Goal: Information Seeking & Learning: Find contact information

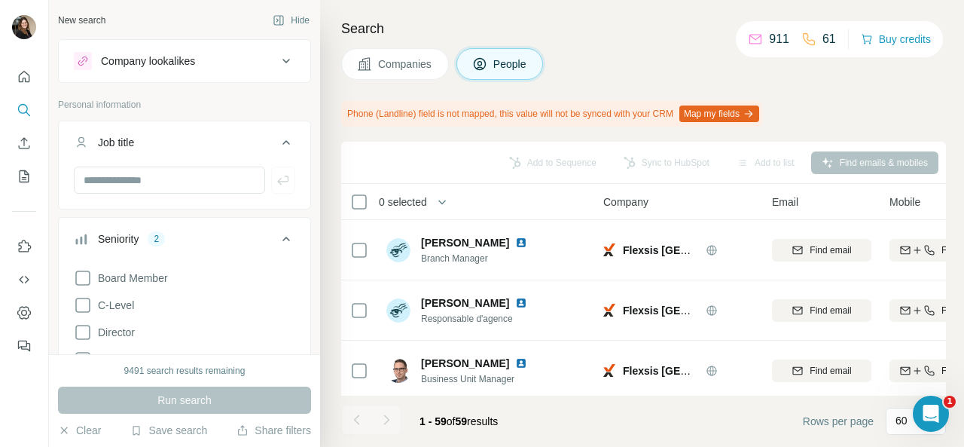
scroll to position [75, 0]
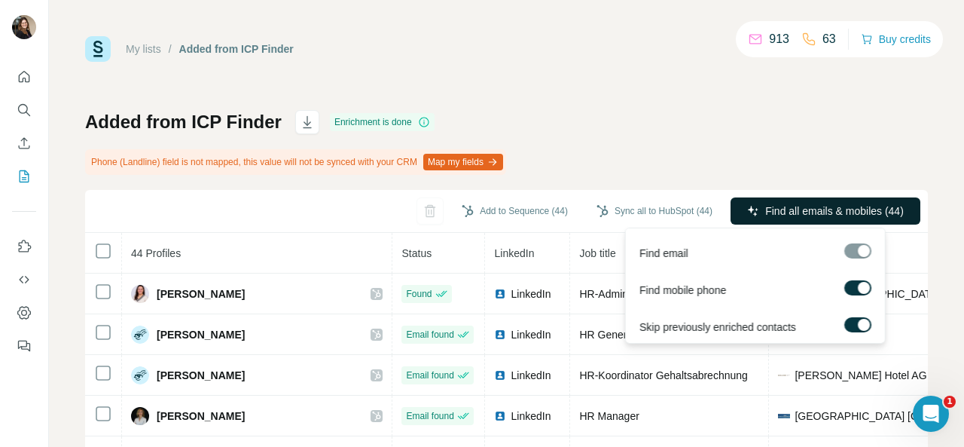
click at [809, 203] on span "Find all emails & mobiles (44)" at bounding box center [834, 210] width 139 height 15
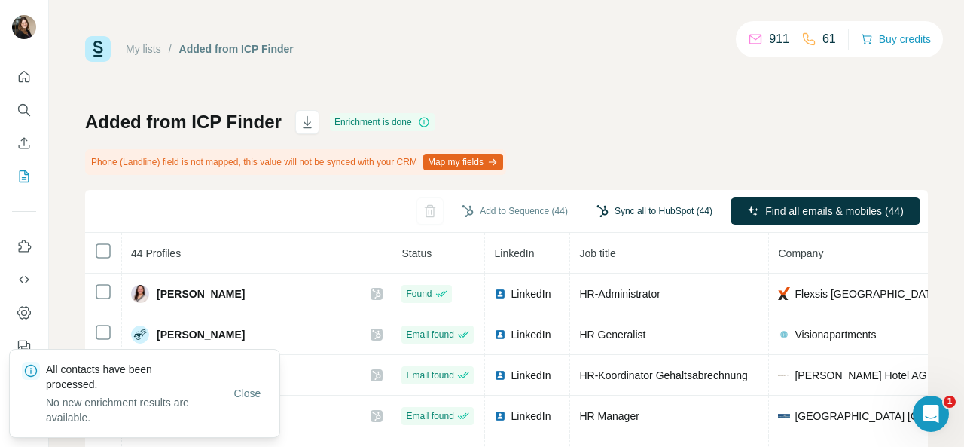
click at [631, 206] on button "Sync all to HubSpot (44)" at bounding box center [654, 211] width 137 height 23
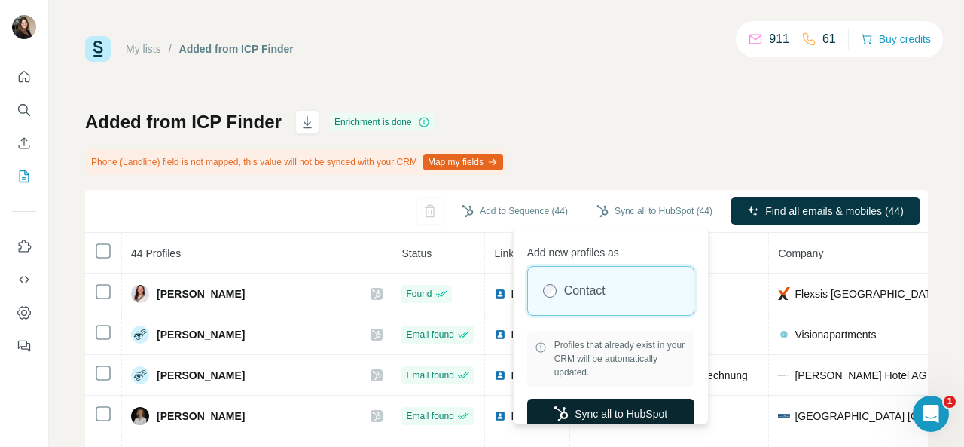
click at [601, 403] on button "Sync all to HubSpot" at bounding box center [610, 413] width 167 height 30
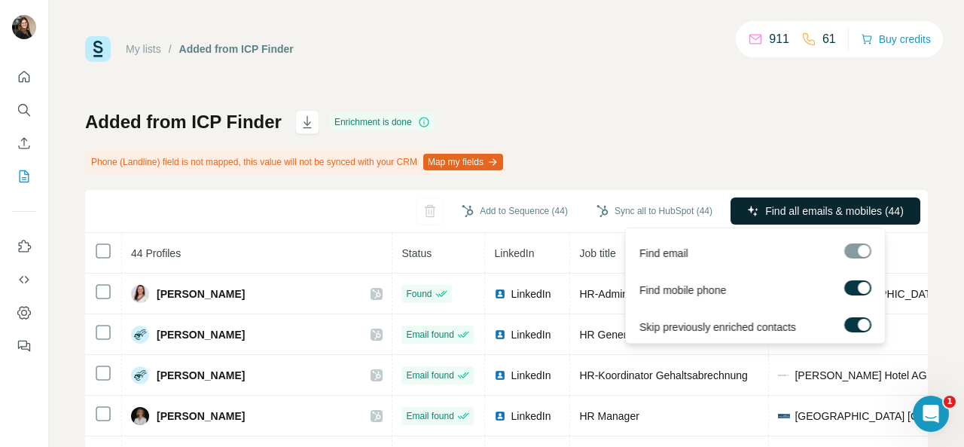
click at [837, 215] on span "Find all emails & mobiles (44)" at bounding box center [834, 210] width 139 height 15
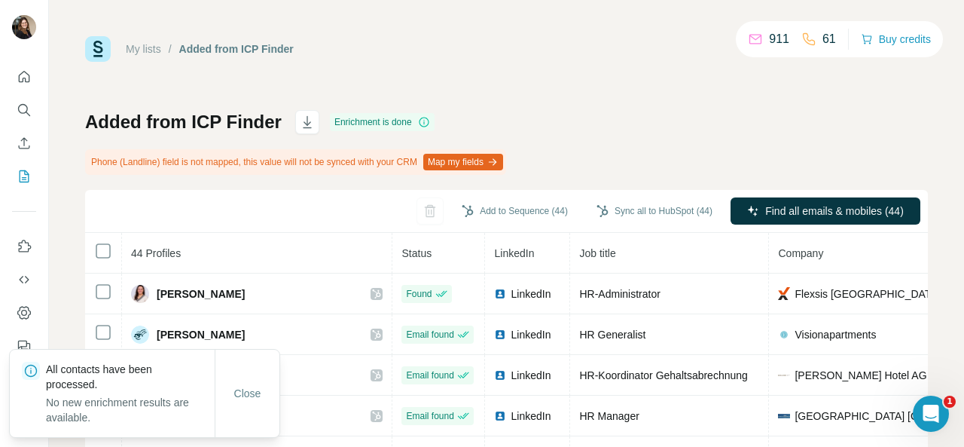
click at [899, 155] on div "Added from ICP Finder Enrichment is done Phone (Landline) field is not mapped, …" at bounding box center [506, 370] width 843 height 520
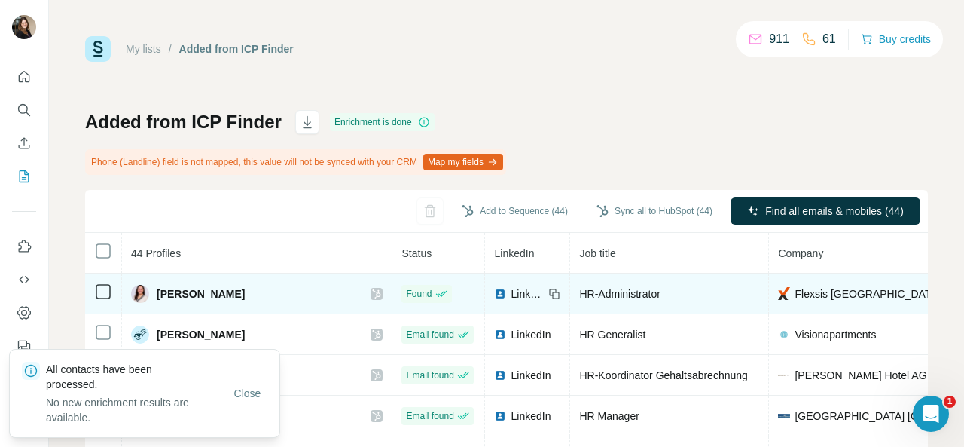
click at [162, 289] on span "[PERSON_NAME]" at bounding box center [201, 293] width 88 height 15
click at [178, 293] on span "[PERSON_NAME]" at bounding box center [201, 293] width 88 height 15
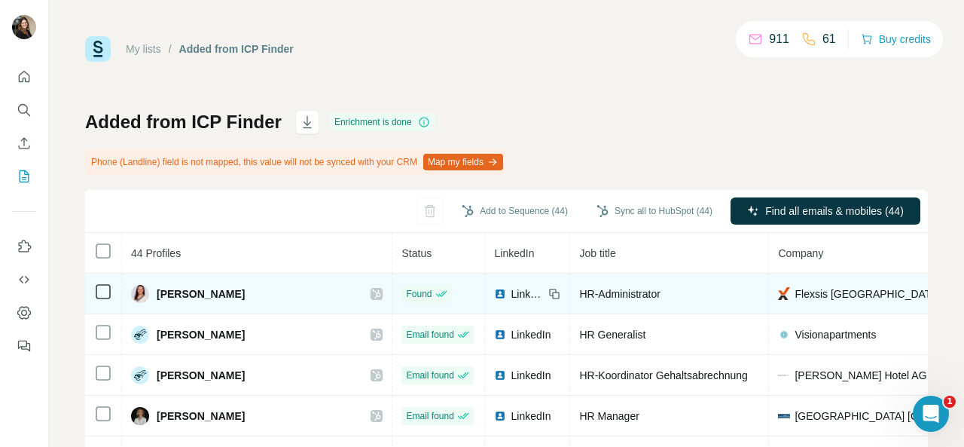
drag, startPoint x: 178, startPoint y: 293, endPoint x: 531, endPoint y: 290, distance: 353.2
drag, startPoint x: 531, startPoint y: 290, endPoint x: 310, endPoint y: 287, distance: 221.4
click at [372, 288] on icon at bounding box center [376, 294] width 9 height 12
click at [141, 292] on img at bounding box center [140, 294] width 18 height 18
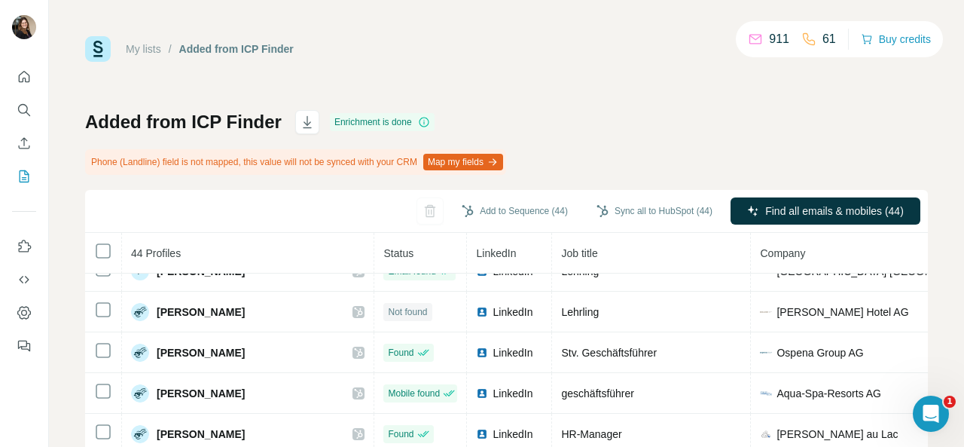
scroll to position [151, 0]
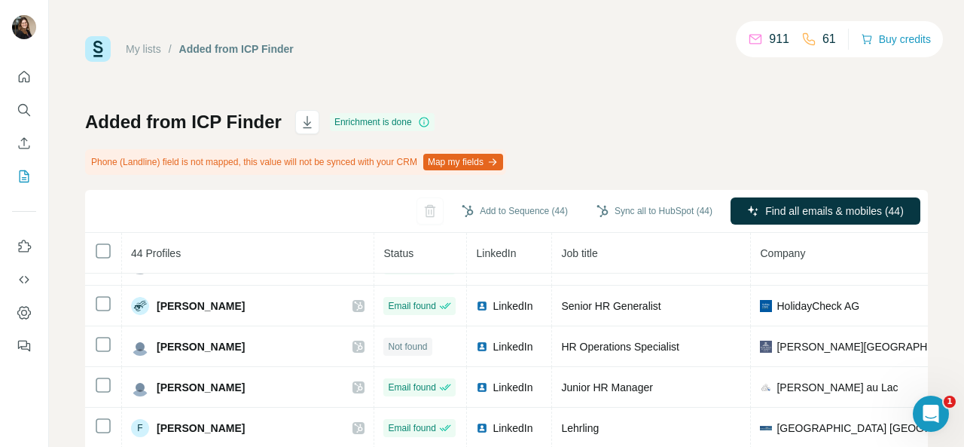
drag, startPoint x: 931, startPoint y: 267, endPoint x: 916, endPoint y: 268, distance: 15.1
click at [930, 267] on div "My lists / Added from ICP Finder 911 61 Buy credits Added from ICP Finder Enric…" at bounding box center [506, 223] width 915 height 447
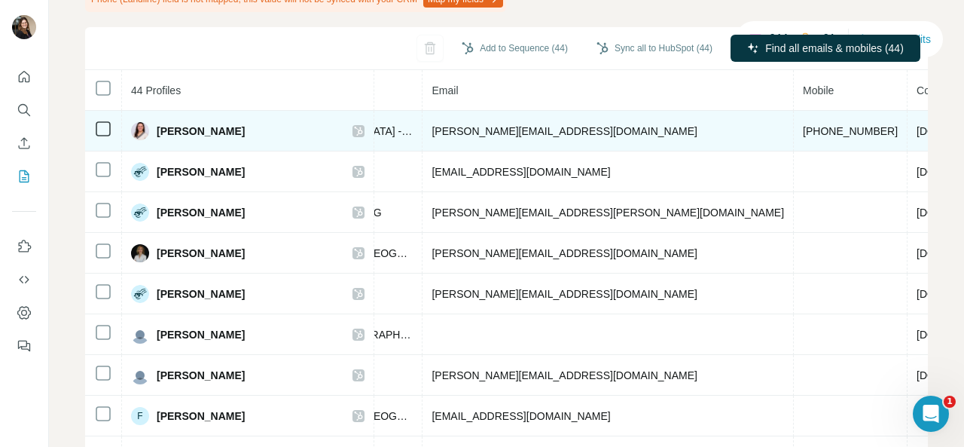
scroll to position [0, 0]
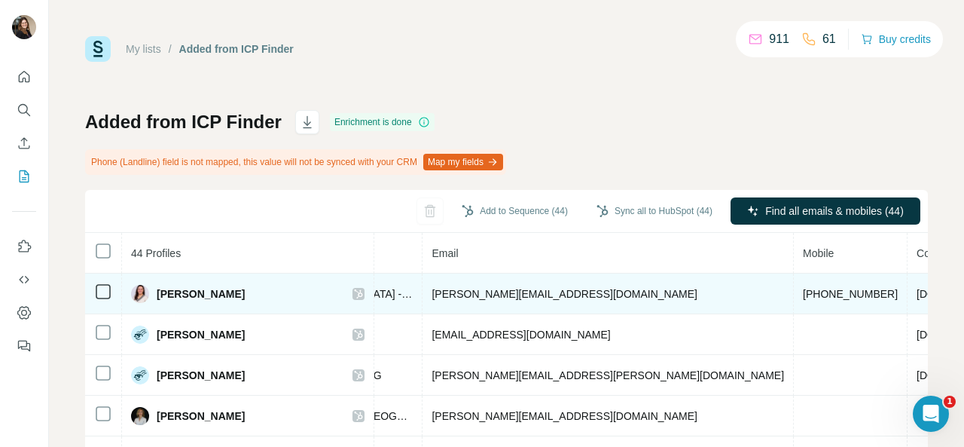
click at [803, 291] on span "[PHONE_NUMBER]" at bounding box center [850, 294] width 95 height 12
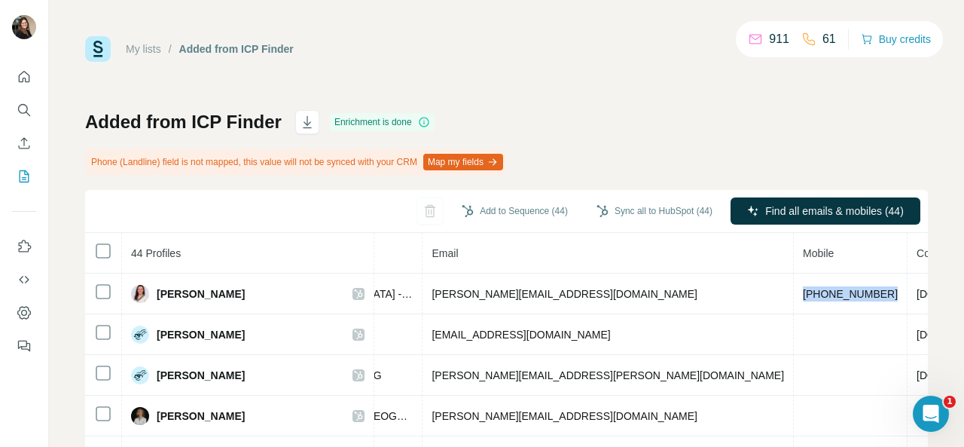
copy span "[PHONE_NUMBER]"
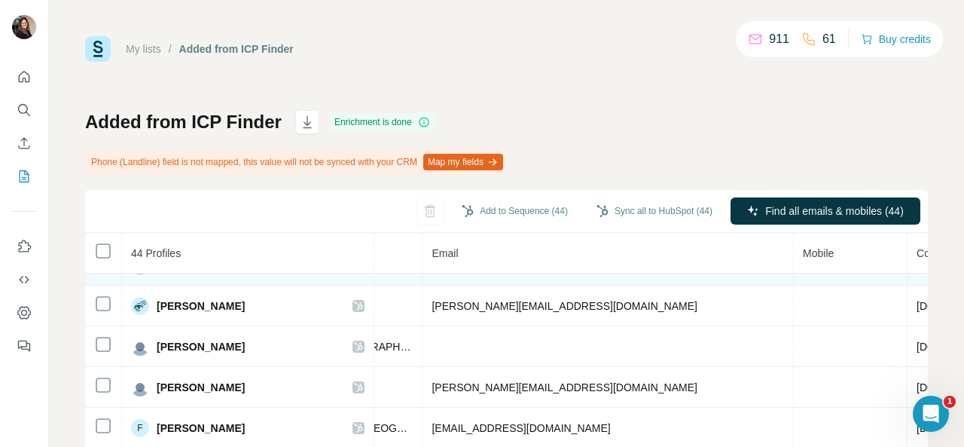
scroll to position [0, 527]
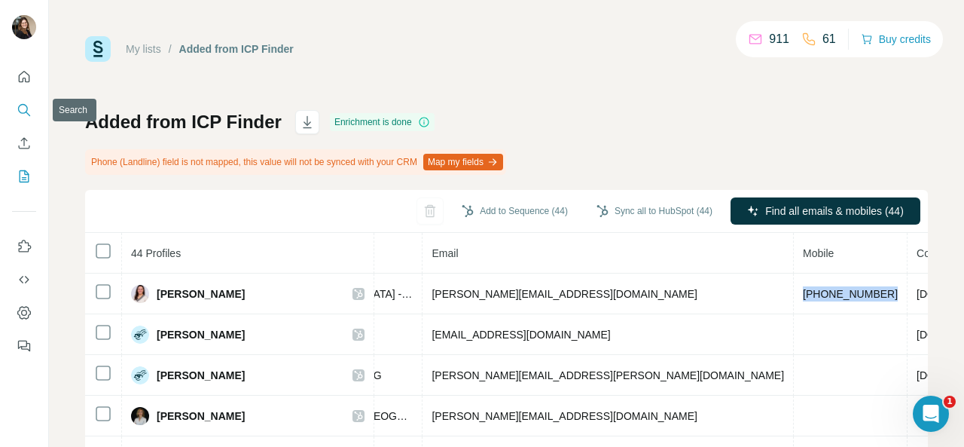
click at [25, 109] on icon "Search" at bounding box center [24, 109] width 15 height 15
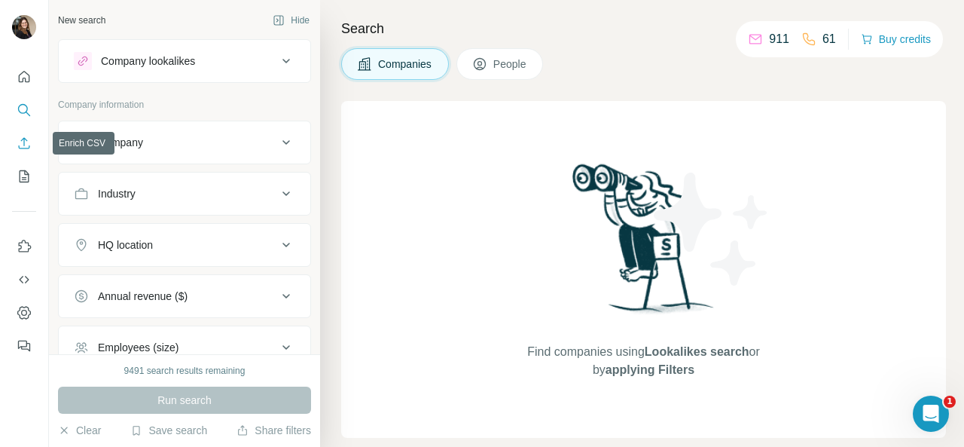
click at [26, 137] on icon "Enrich CSV" at bounding box center [24, 143] width 15 height 15
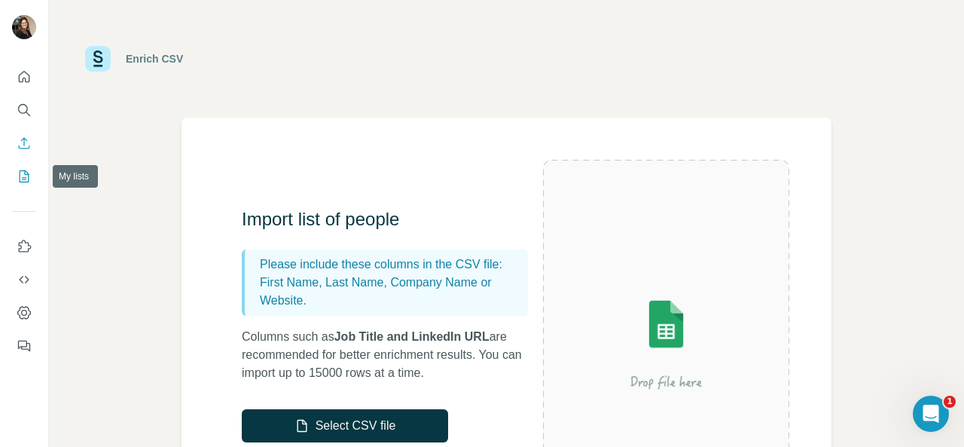
click at [20, 177] on icon "My lists" at bounding box center [25, 176] width 10 height 12
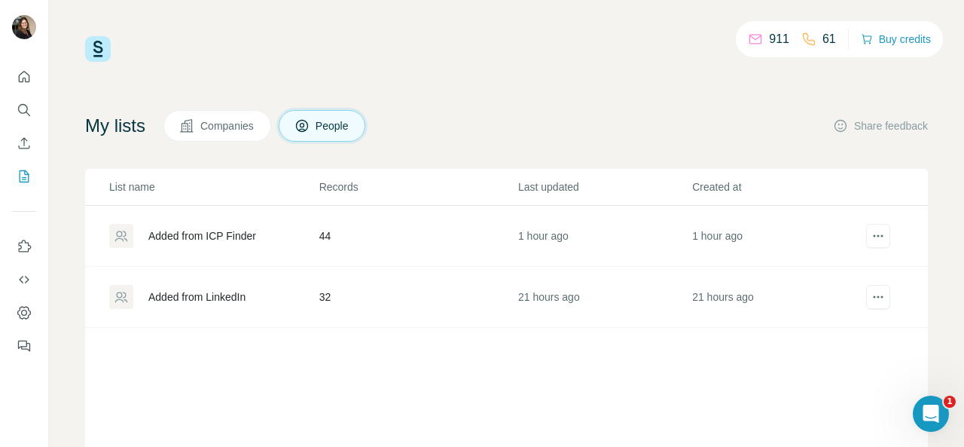
click at [191, 235] on div "Added from ICP Finder" at bounding box center [202, 235] width 108 height 15
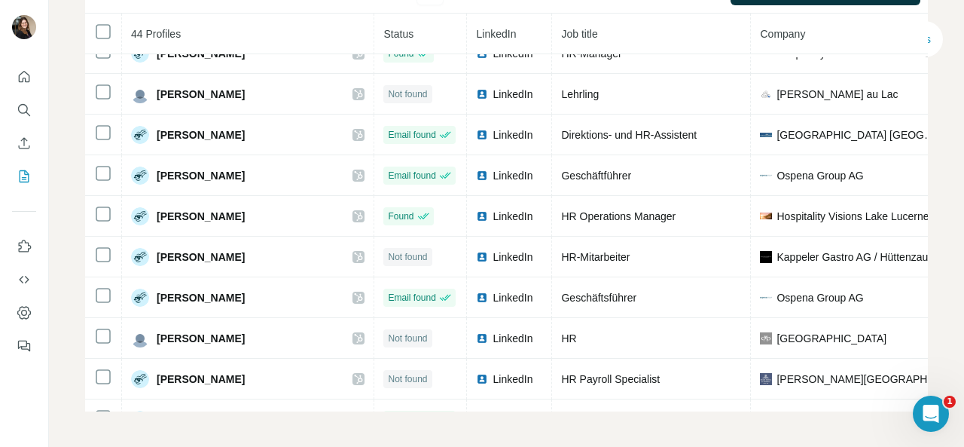
scroll to position [753, 0]
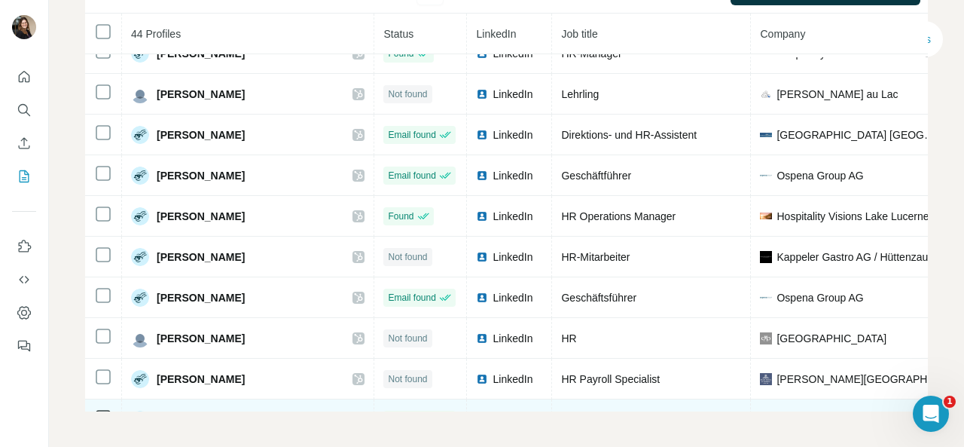
click at [484, 401] on td "LinkedIn" at bounding box center [509, 419] width 85 height 41
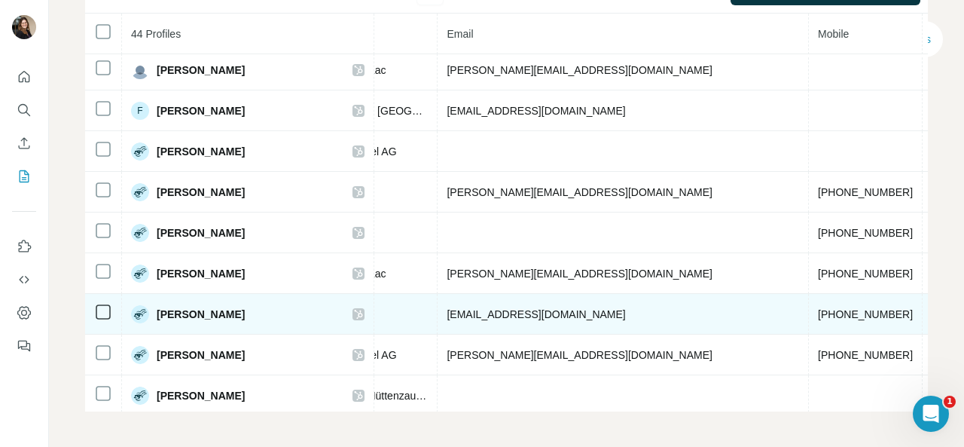
scroll to position [301, 512]
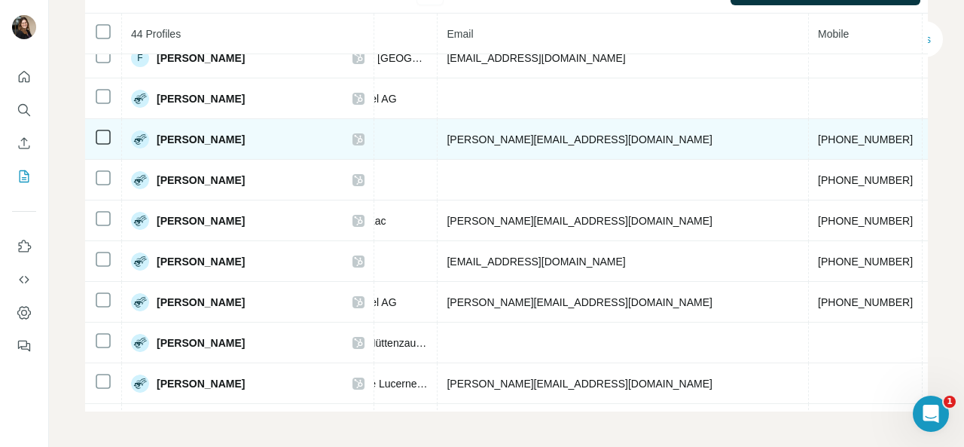
click at [818, 139] on span "[PHONE_NUMBER]" at bounding box center [865, 139] width 95 height 12
copy span "[PHONE_NUMBER]"
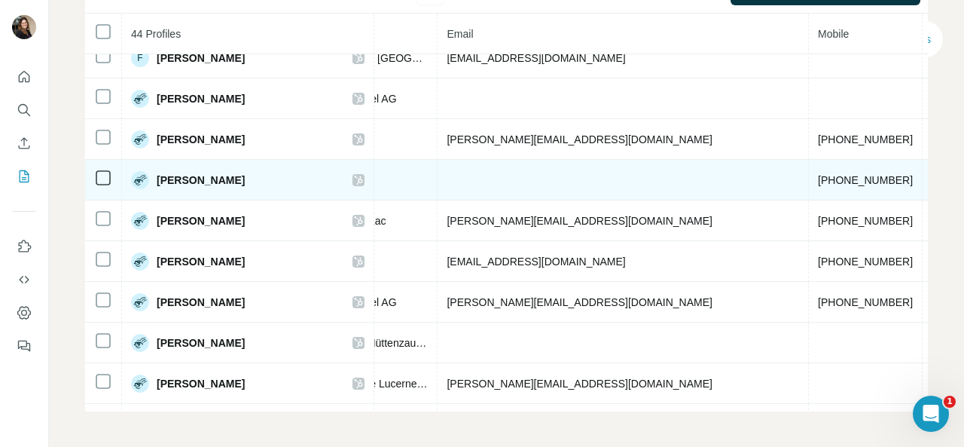
click at [818, 178] on span "[PHONE_NUMBER]" at bounding box center [865, 180] width 95 height 12
copy span "[PHONE_NUMBER]"
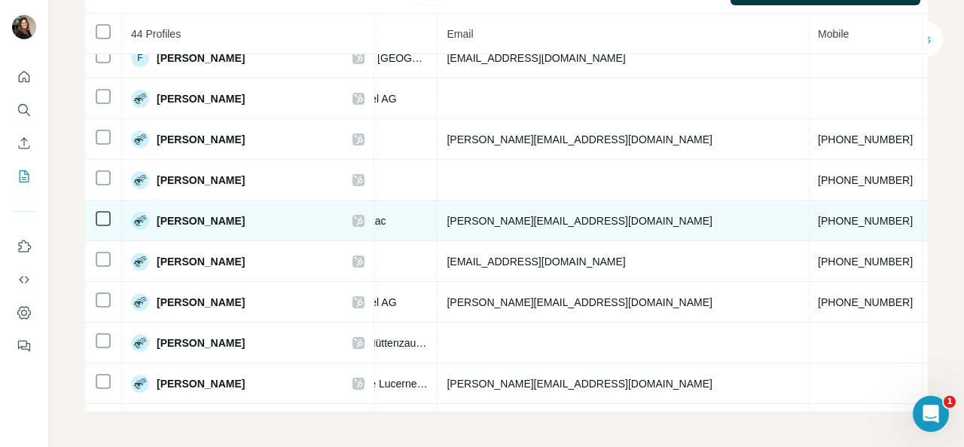
click at [818, 215] on span "[PHONE_NUMBER]" at bounding box center [865, 221] width 95 height 12
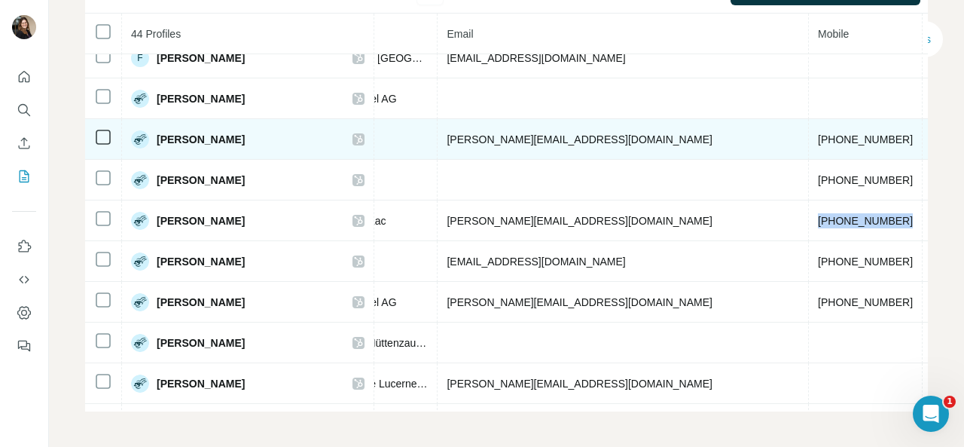
copy span "[PHONE_NUMBER]"
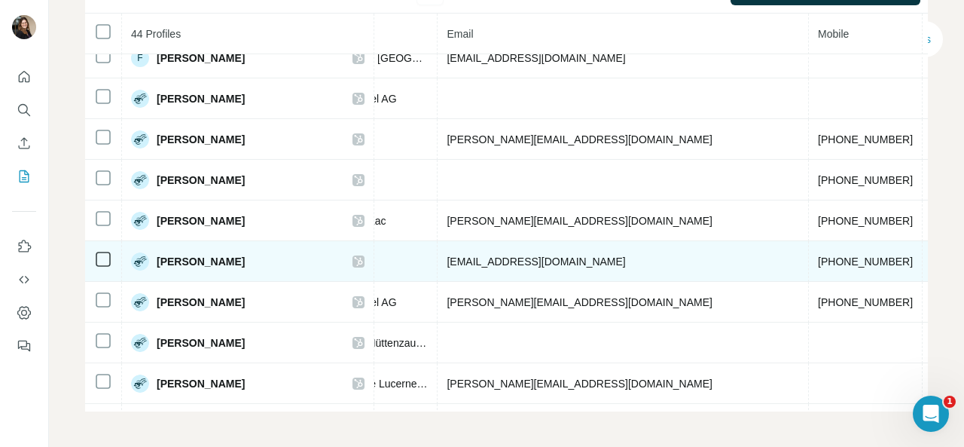
click at [818, 255] on span "[PHONE_NUMBER]" at bounding box center [865, 261] width 95 height 12
copy span "[PHONE_NUMBER]"
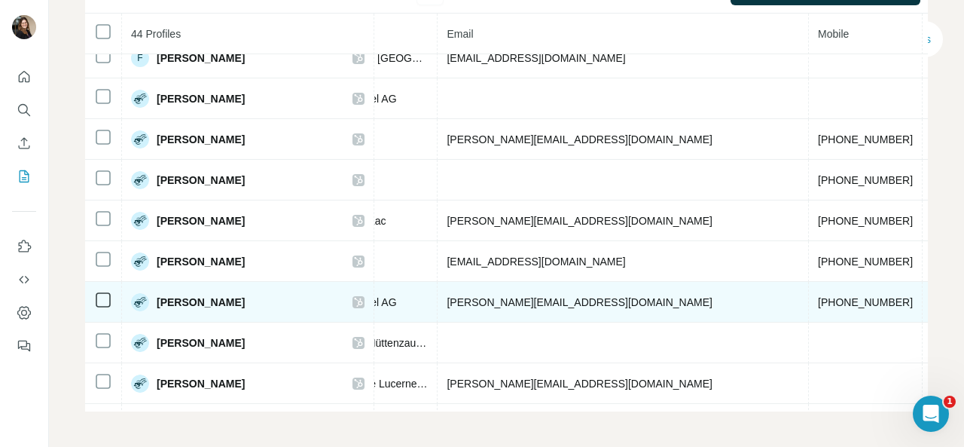
click at [818, 296] on span "[PHONE_NUMBER]" at bounding box center [865, 302] width 95 height 12
copy span "[PHONE_NUMBER]"
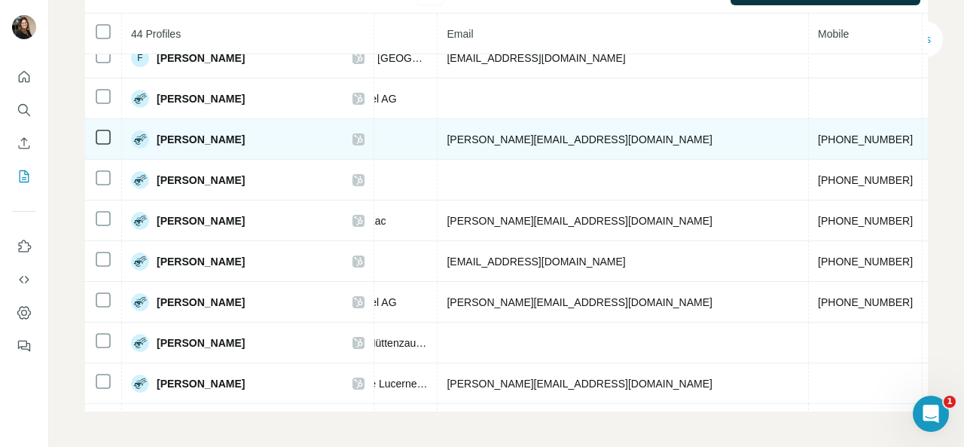
click at [227, 136] on span "[PERSON_NAME]" at bounding box center [201, 139] width 88 height 15
click at [818, 141] on span "[PHONE_NUMBER]" at bounding box center [865, 139] width 95 height 12
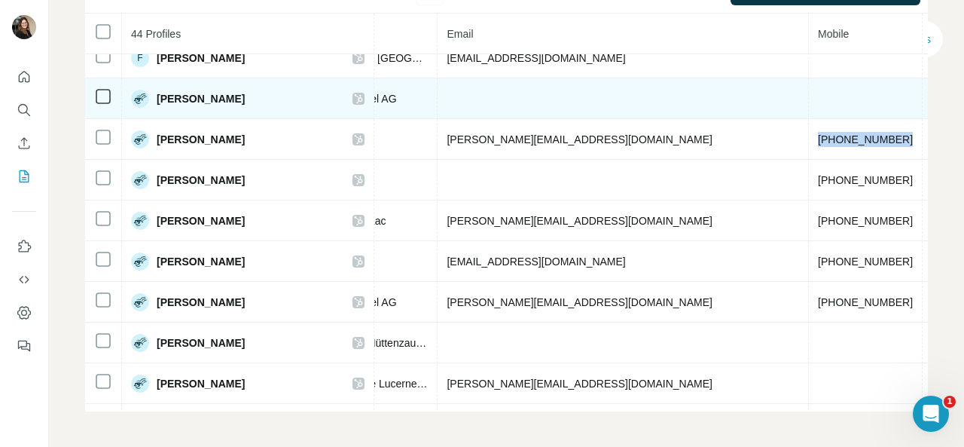
copy span "[PHONE_NUMBER]"
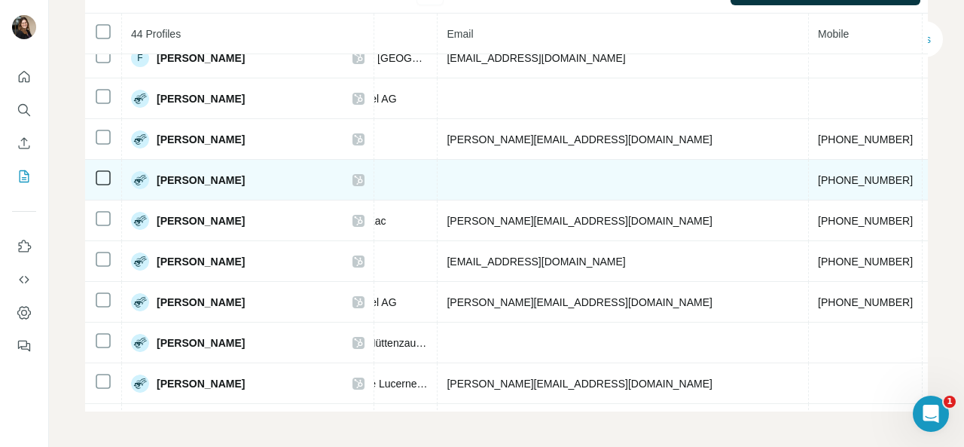
click at [818, 185] on span "[PHONE_NUMBER]" at bounding box center [865, 180] width 95 height 12
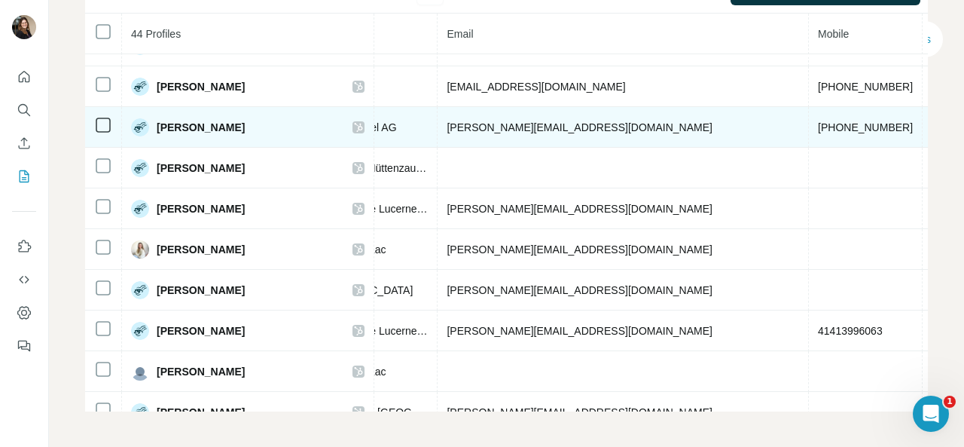
scroll to position [527, 512]
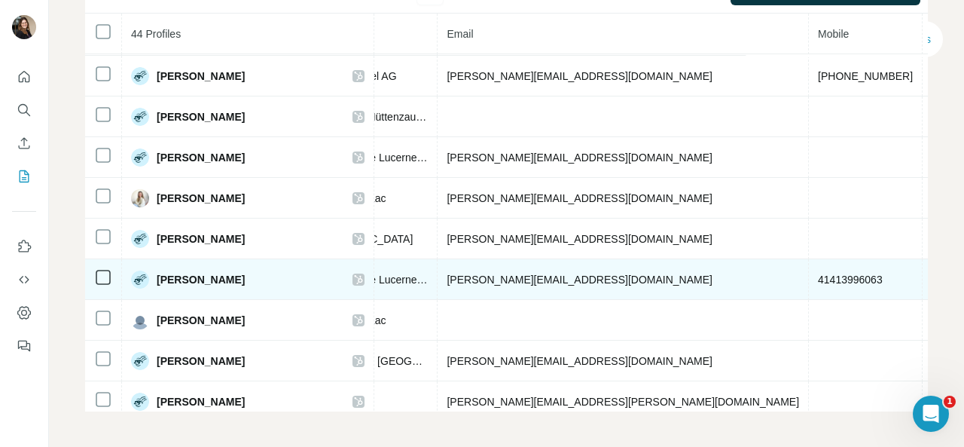
click at [818, 278] on span "41413996063" at bounding box center [850, 279] width 65 height 12
copy span "41413996063"
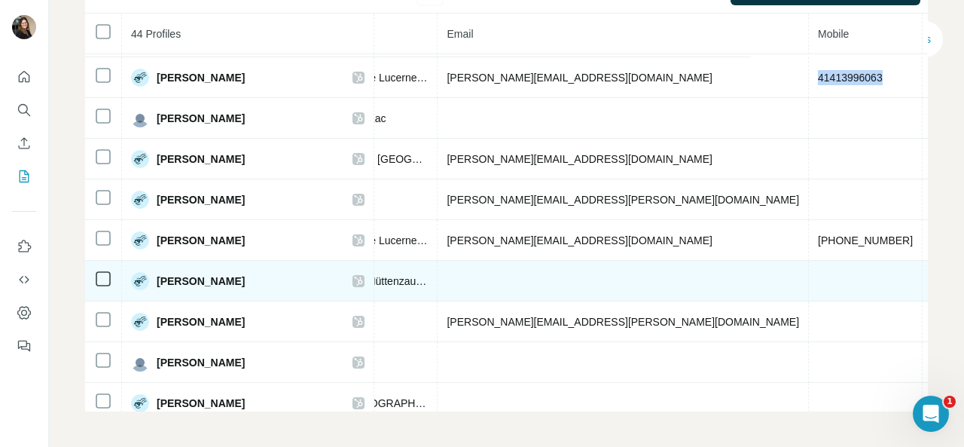
scroll to position [753, 512]
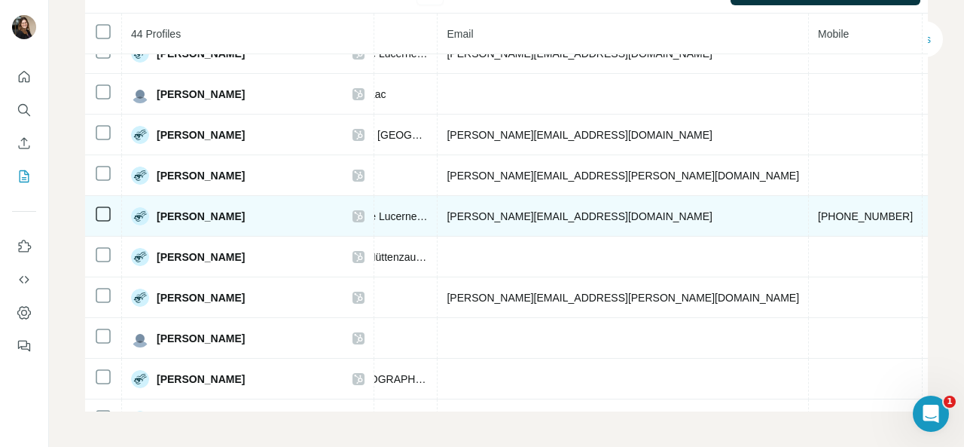
click at [818, 212] on span "[PHONE_NUMBER]" at bounding box center [865, 216] width 95 height 12
copy span "[PHONE_NUMBER]"
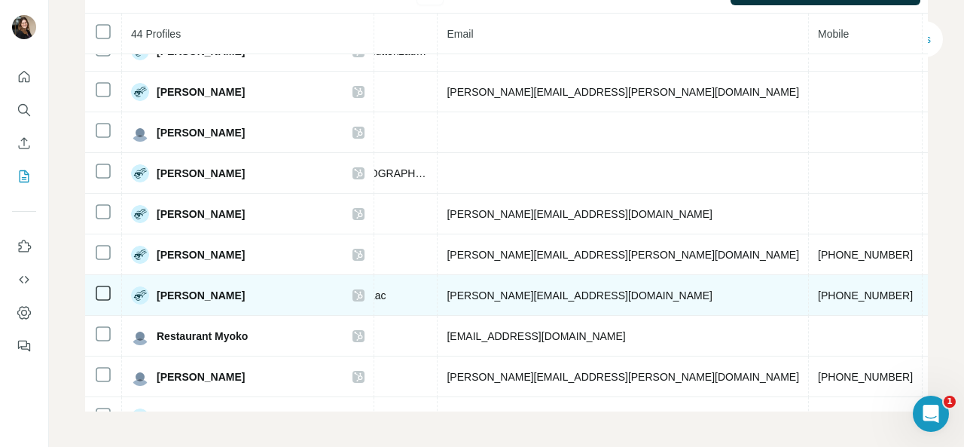
scroll to position [979, 512]
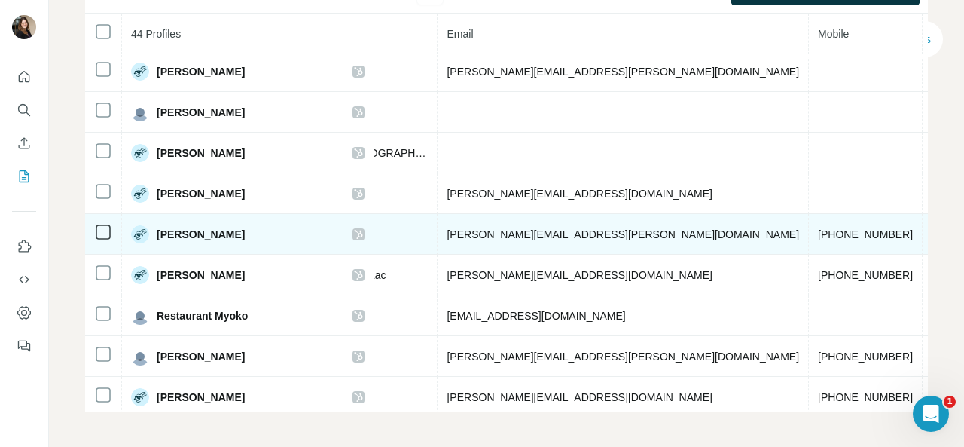
click at [818, 236] on span "[PHONE_NUMBER]" at bounding box center [865, 234] width 95 height 12
copy span "[PHONE_NUMBER]"
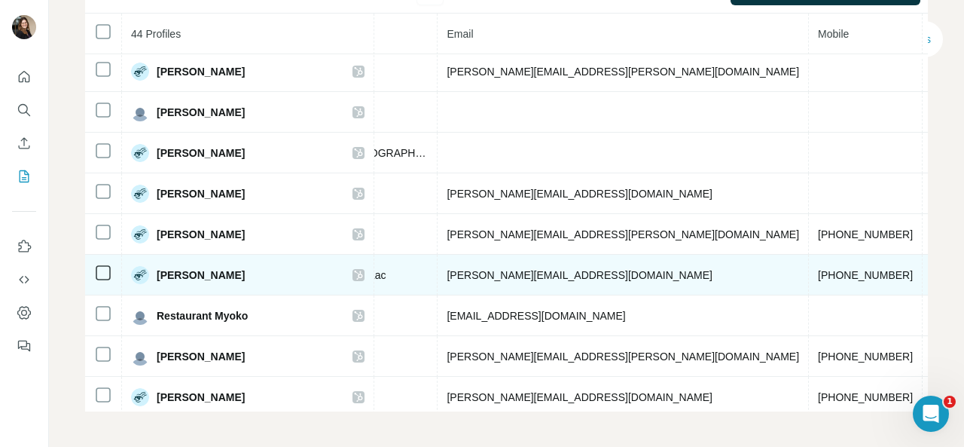
click at [818, 270] on span "[PHONE_NUMBER]" at bounding box center [865, 275] width 95 height 12
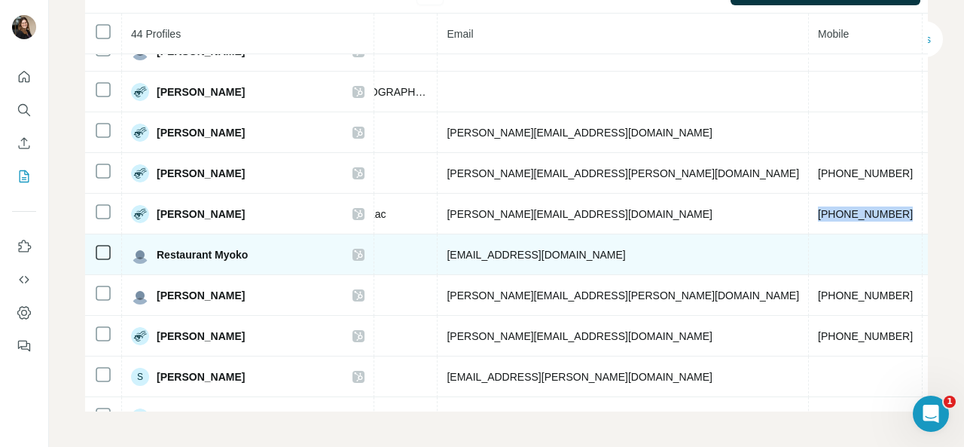
scroll to position [1054, 512]
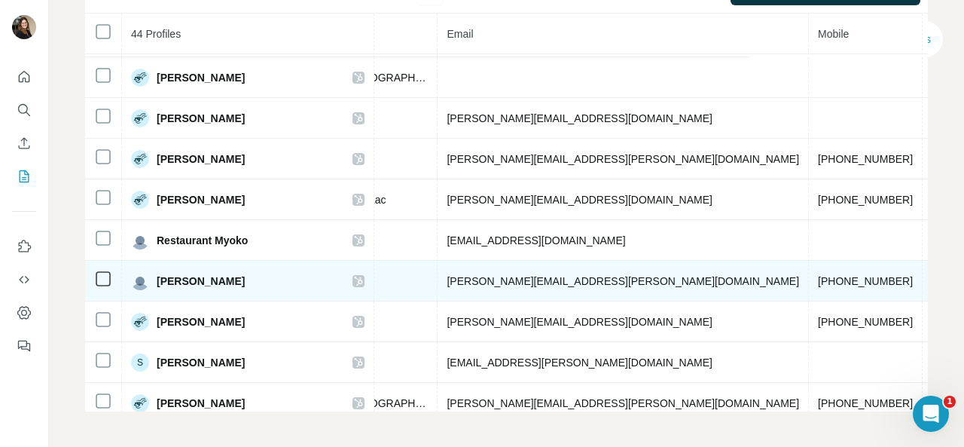
click at [818, 282] on span "[PHONE_NUMBER]" at bounding box center [865, 281] width 95 height 12
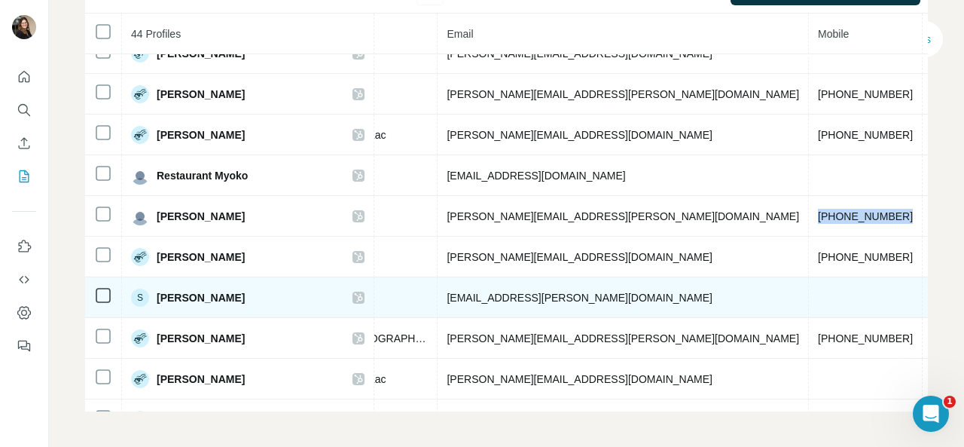
scroll to position [1130, 512]
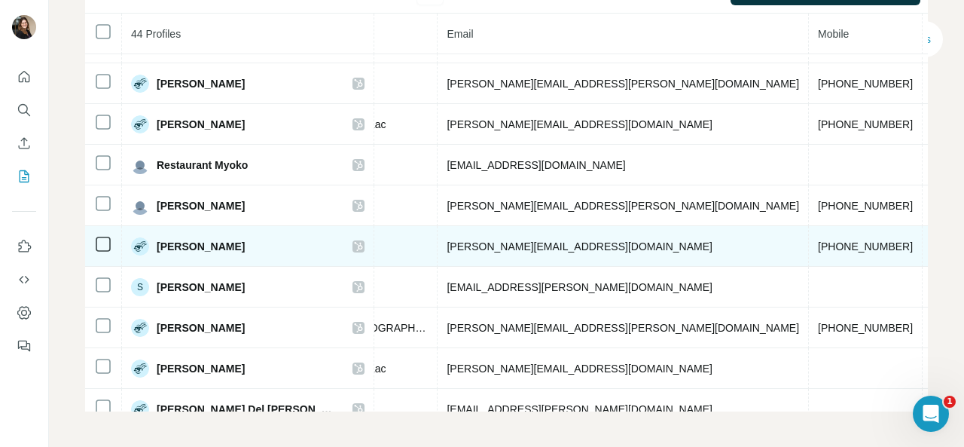
click at [818, 243] on span "[PHONE_NUMBER]" at bounding box center [865, 246] width 95 height 12
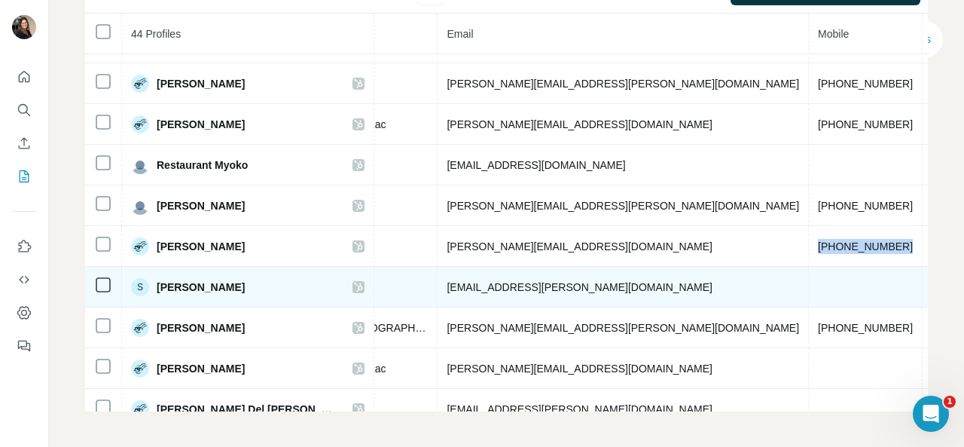
scroll to position [1205, 512]
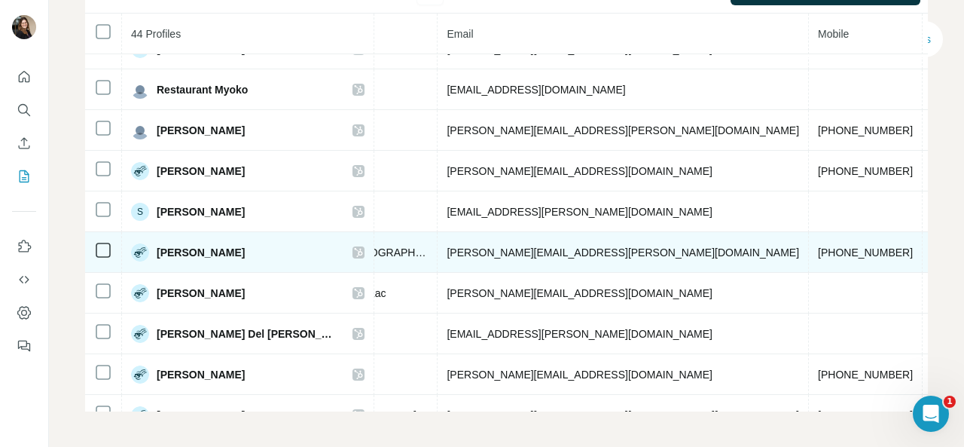
click at [818, 251] on span "[PHONE_NUMBER]" at bounding box center [865, 252] width 95 height 12
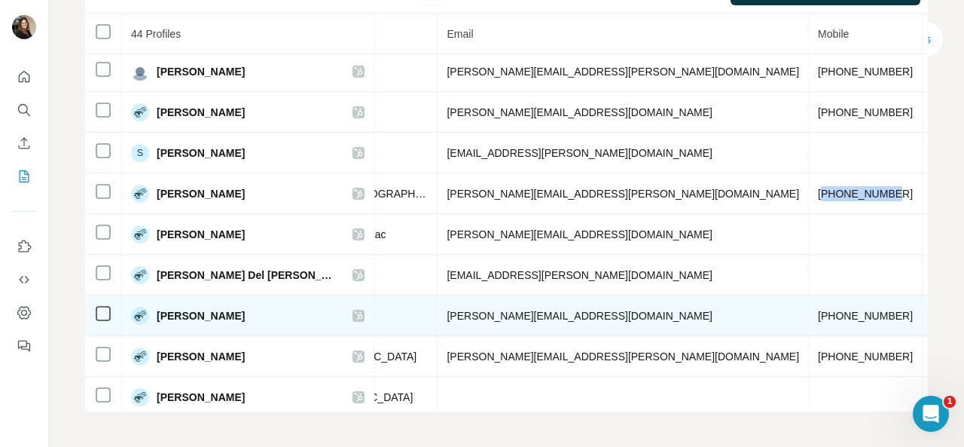
scroll to position [1277, 512]
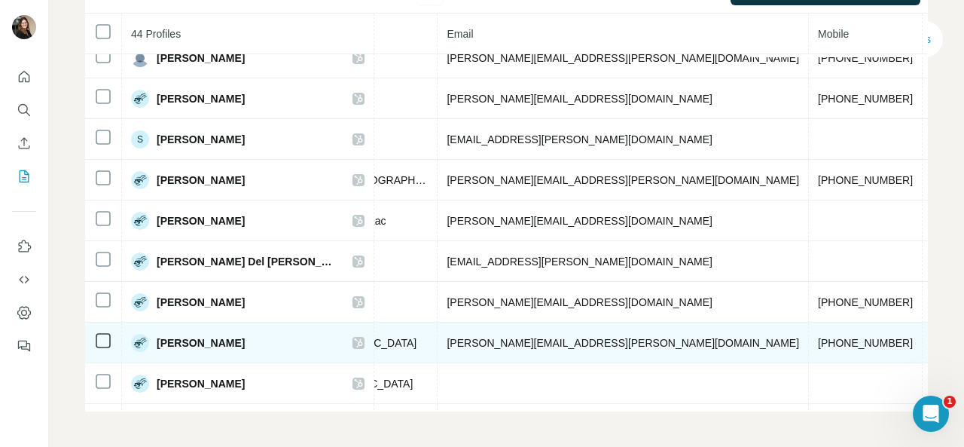
click at [818, 339] on span "[PHONE_NUMBER]" at bounding box center [865, 343] width 95 height 12
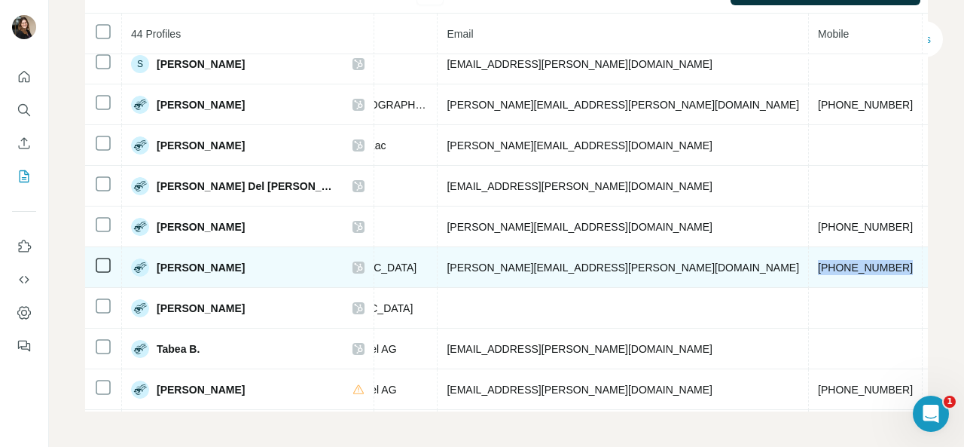
scroll to position [1428, 512]
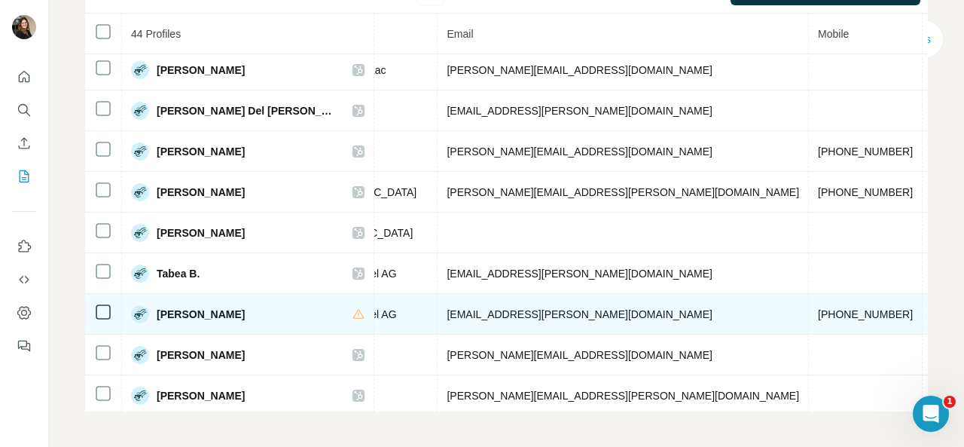
click at [818, 313] on span "[PHONE_NUMBER]" at bounding box center [865, 314] width 95 height 12
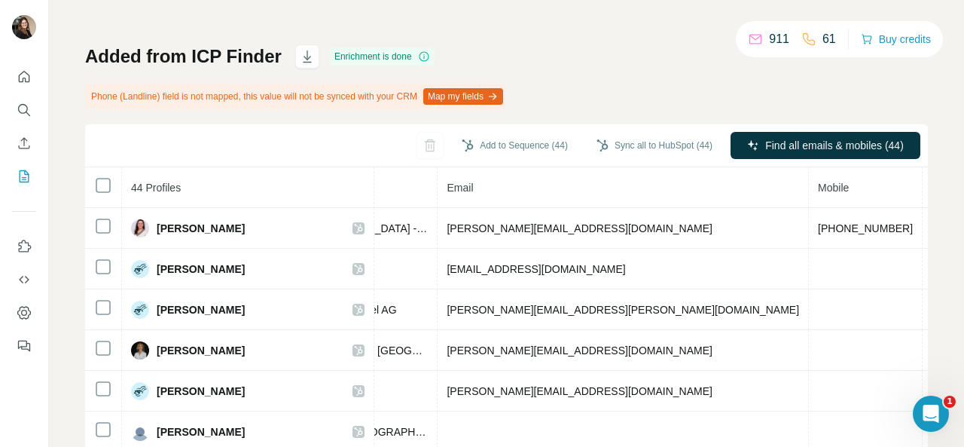
scroll to position [0, 0]
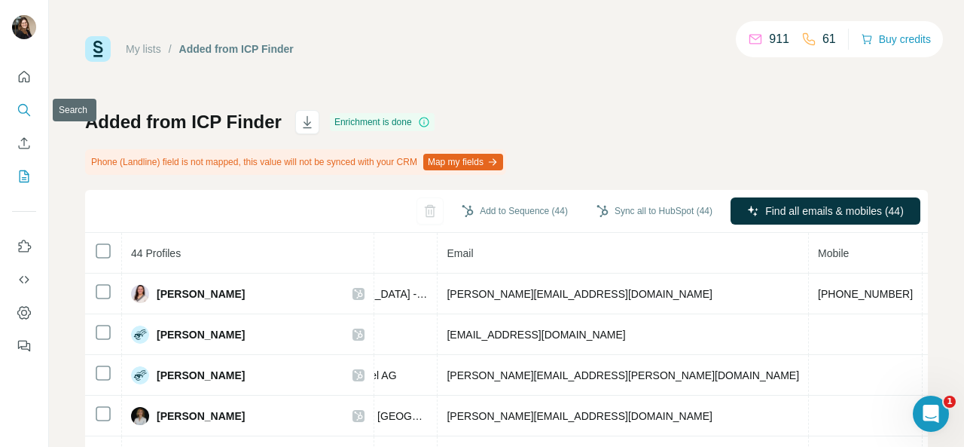
click at [16, 106] on button "Search" at bounding box center [24, 109] width 24 height 27
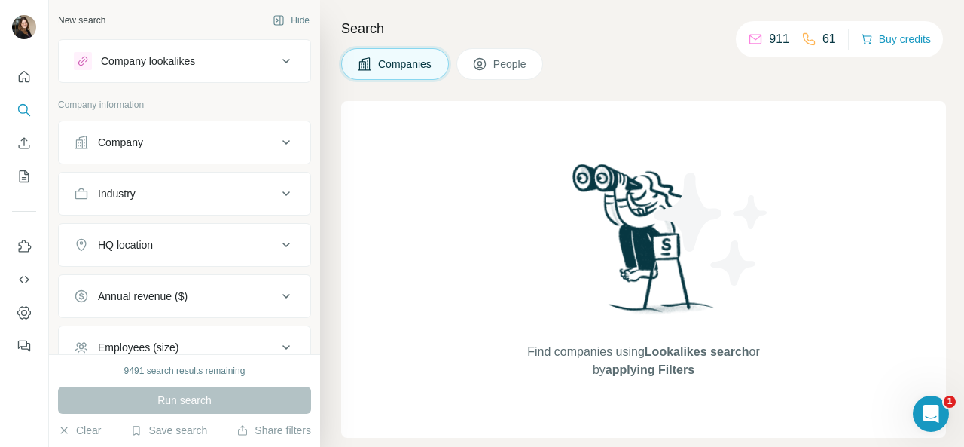
click at [215, 183] on button "Industry" at bounding box center [185, 193] width 252 height 36
click at [191, 230] on input at bounding box center [177, 231] width 186 height 17
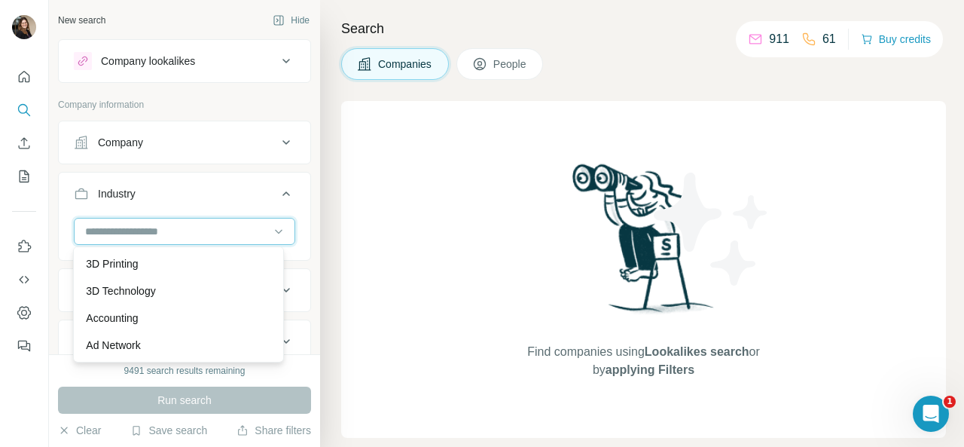
click at [189, 230] on input at bounding box center [177, 231] width 186 height 17
drag, startPoint x: 99, startPoint y: 219, endPoint x: 107, endPoint y: 230, distance: 13.4
click at [99, 221] on div "Industry" at bounding box center [184, 216] width 253 height 89
click at [107, 230] on input at bounding box center [177, 231] width 186 height 17
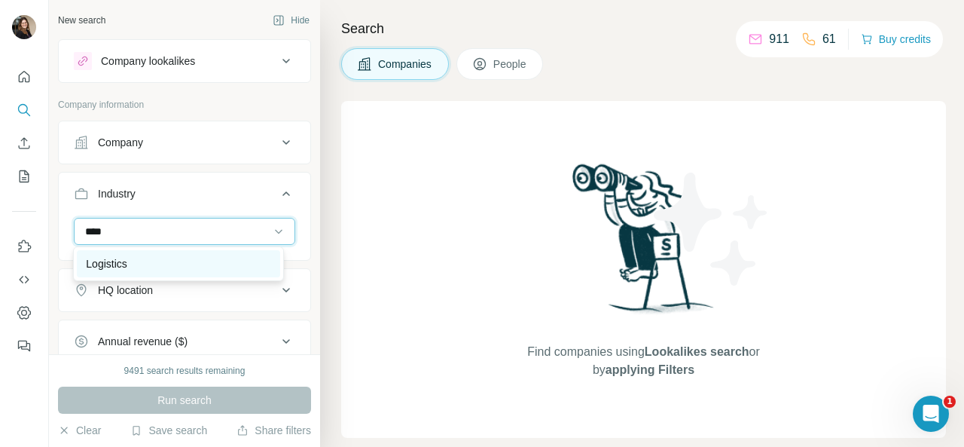
type input "****"
click at [202, 260] on div "Logistics" at bounding box center [178, 263] width 185 height 15
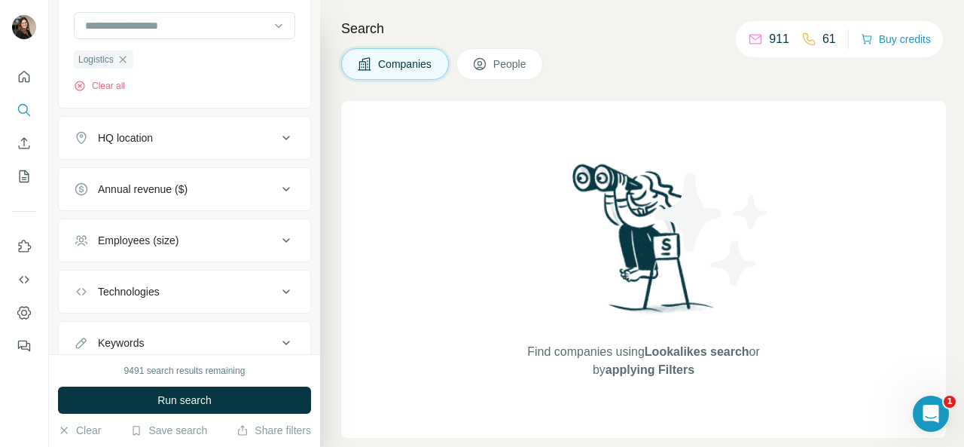
scroll to position [226, 0]
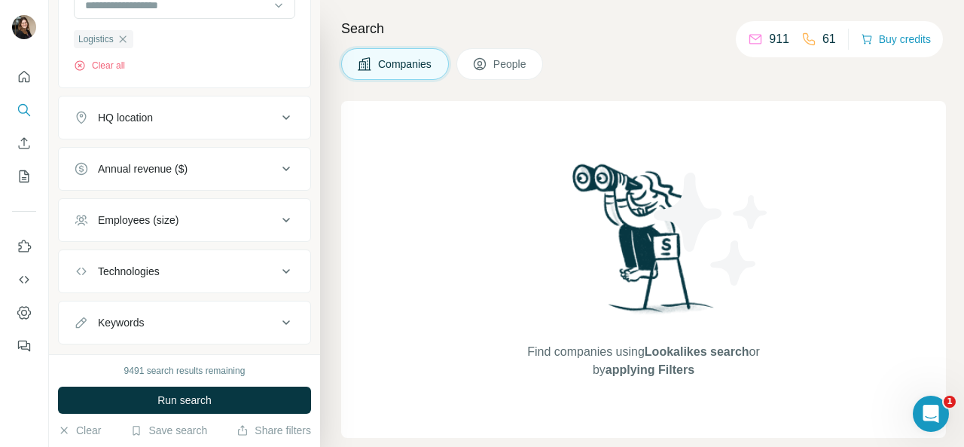
click at [259, 221] on div "Employees (size)" at bounding box center [175, 219] width 203 height 15
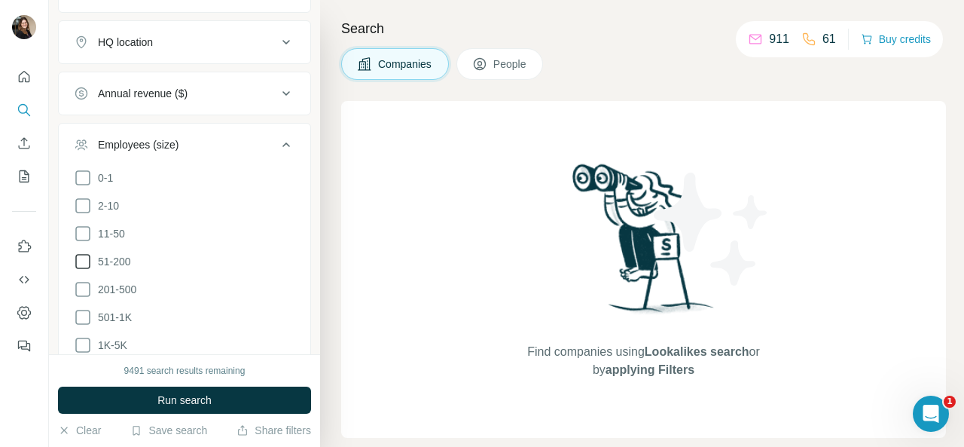
click at [86, 259] on icon at bounding box center [83, 261] width 18 height 18
click at [86, 281] on icon at bounding box center [83, 289] width 18 height 18
click at [86, 254] on icon at bounding box center [82, 261] width 15 height 15
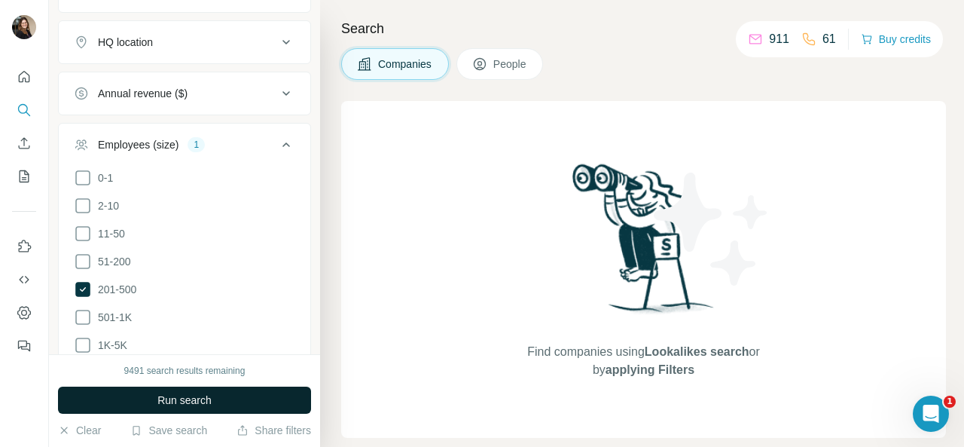
click at [157, 397] on span "Run search" at bounding box center [184, 399] width 54 height 15
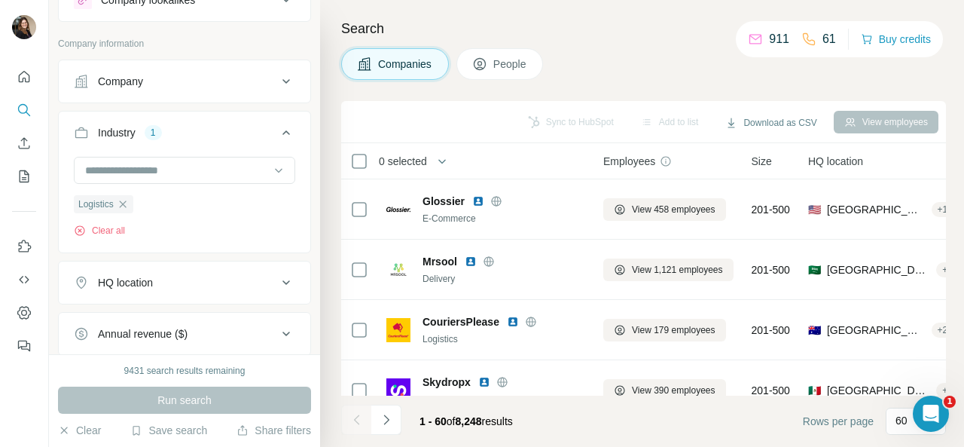
scroll to position [75, 0]
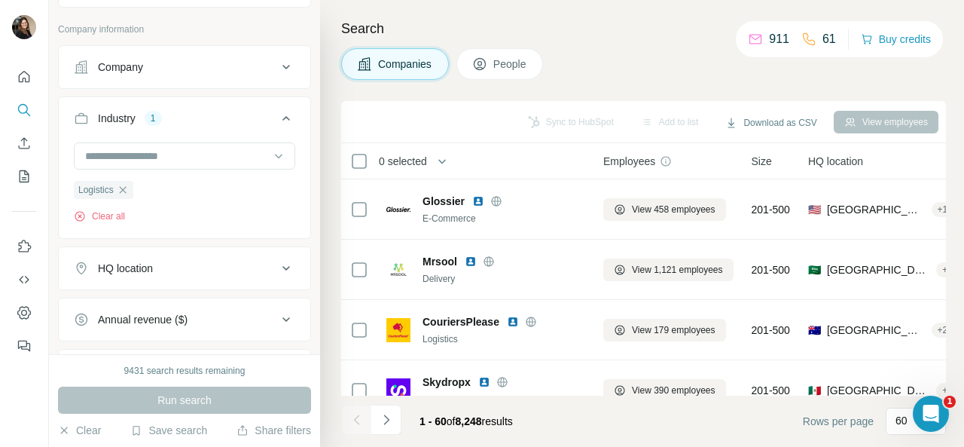
click at [277, 267] on icon at bounding box center [286, 268] width 18 height 18
click at [184, 304] on input "text" at bounding box center [184, 305] width 221 height 27
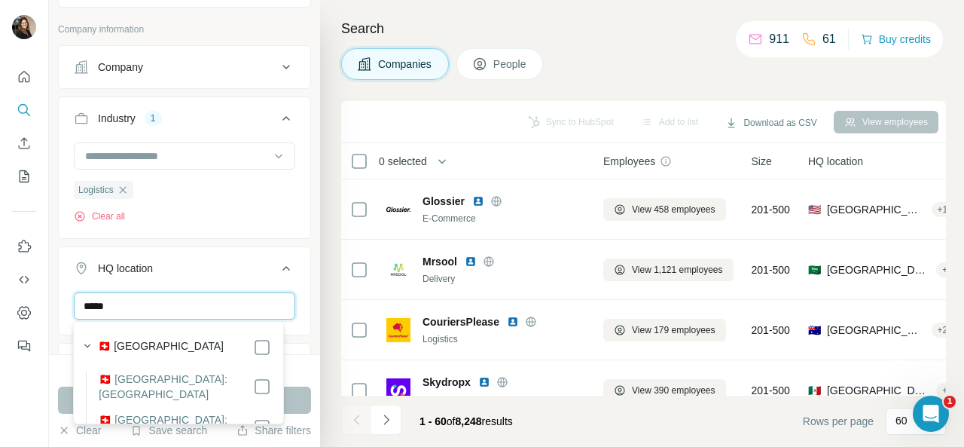
type input "*****"
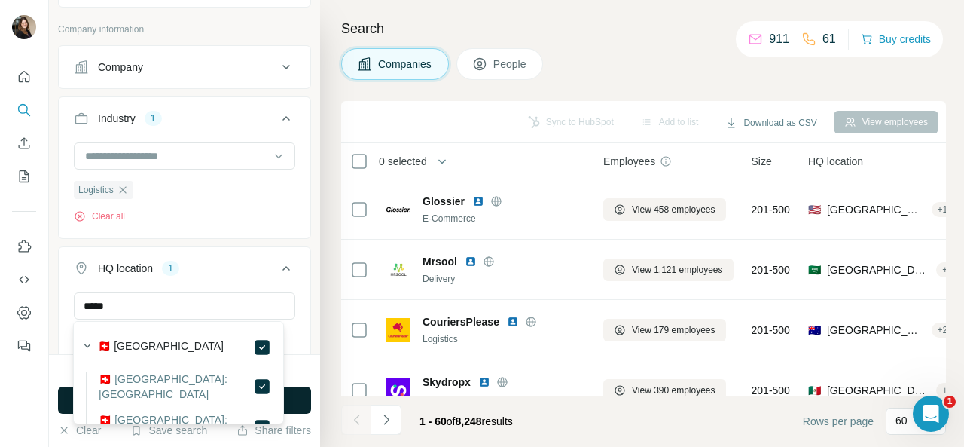
click at [301, 401] on button "Run search" at bounding box center [184, 399] width 253 height 27
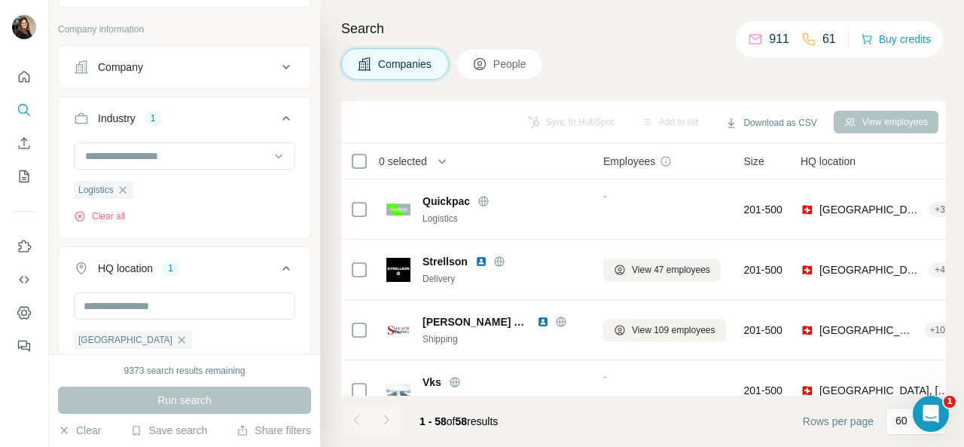
click at [496, 56] on span "People" at bounding box center [510, 63] width 35 height 15
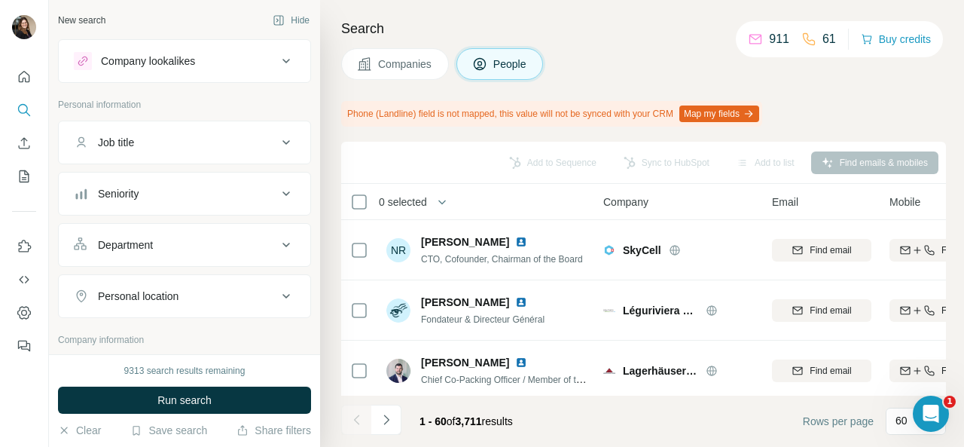
click at [244, 138] on div "Job title" at bounding box center [175, 142] width 203 height 15
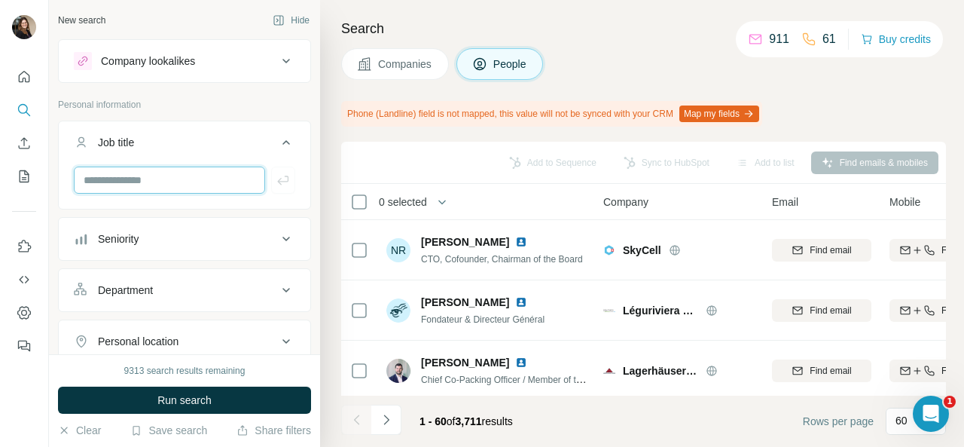
click at [200, 172] on input "text" at bounding box center [169, 179] width 191 height 27
type input "**"
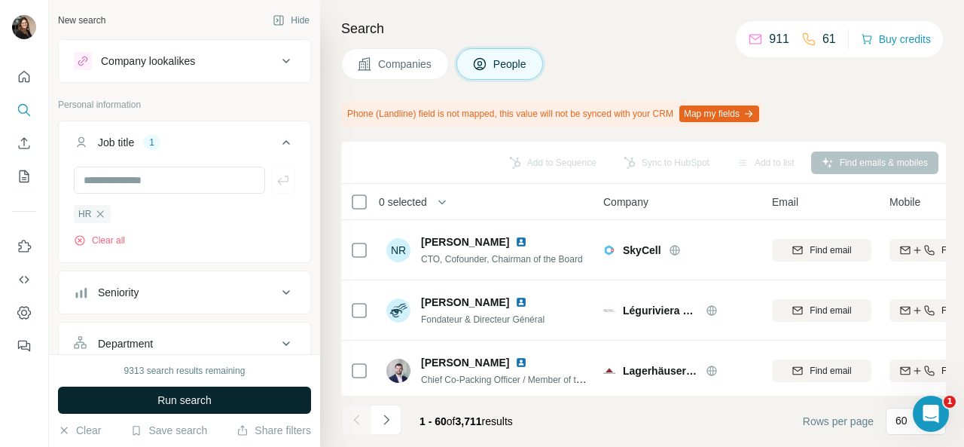
click at [227, 392] on button "Run search" at bounding box center [184, 399] width 253 height 27
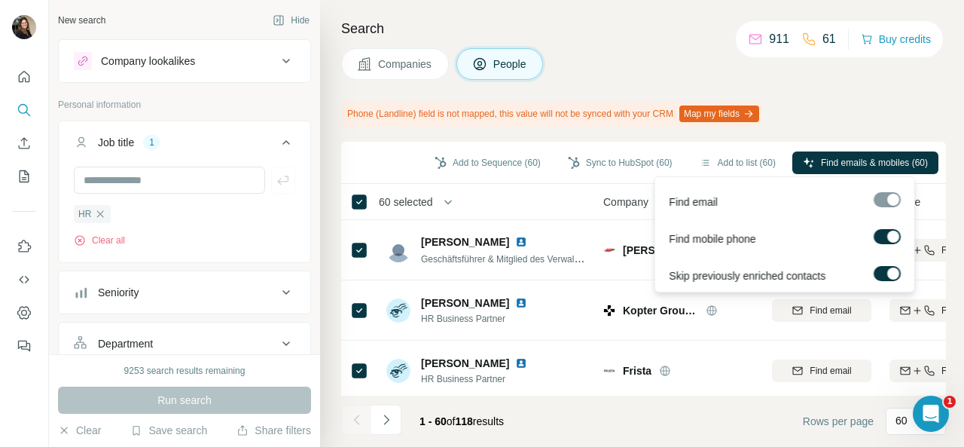
click at [863, 156] on span "Find emails & mobiles (60)" at bounding box center [874, 163] width 107 height 14
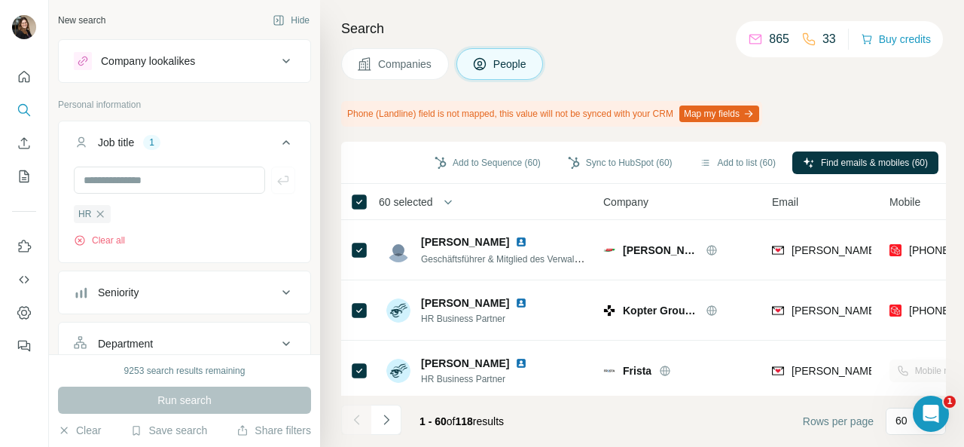
click at [700, 158] on icon "button" at bounding box center [706, 163] width 12 height 12
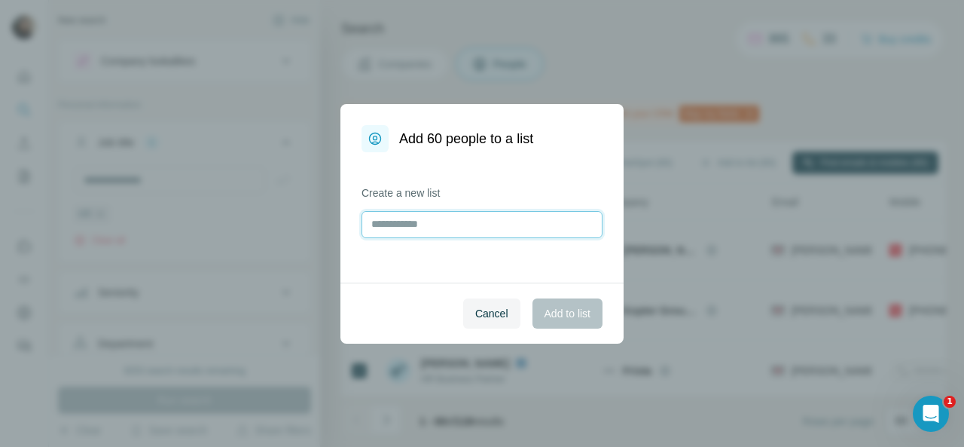
click at [450, 221] on input "text" at bounding box center [481, 224] width 241 height 27
type input "*"
type input "**********"
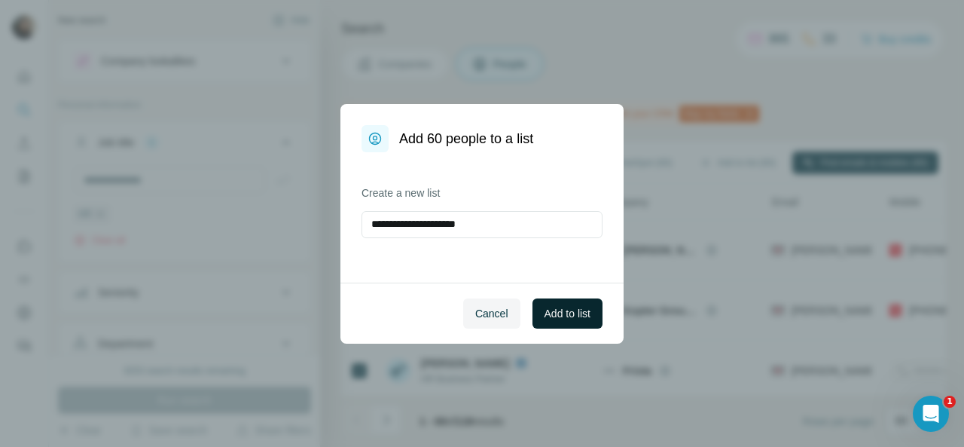
click at [572, 304] on button "Add to list" at bounding box center [567, 313] width 70 height 30
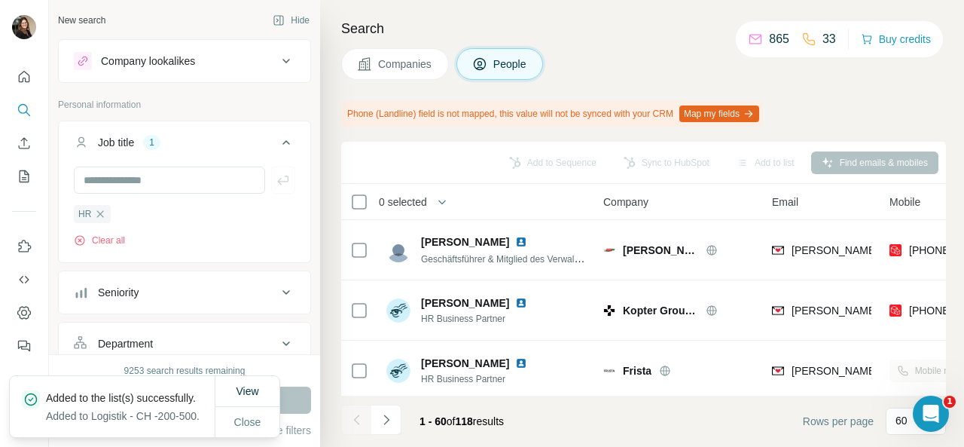
click at [348, 206] on th "0 selected" at bounding box center [461, 202] width 241 height 36
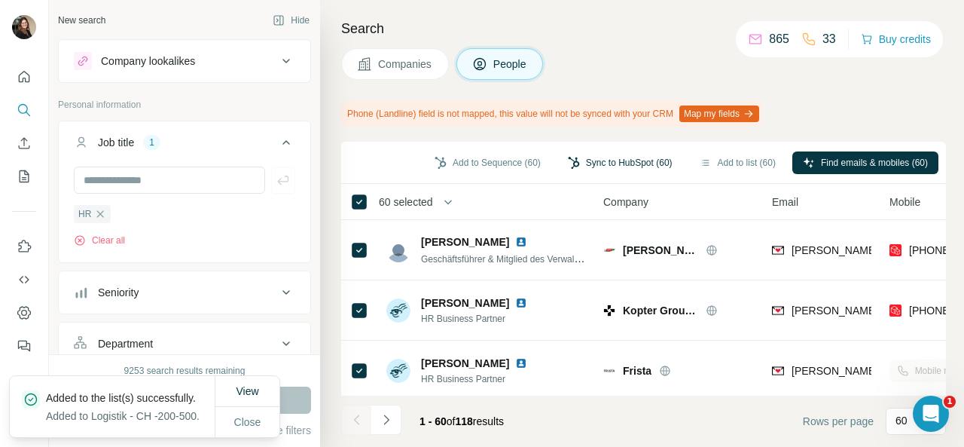
click at [650, 162] on button "Sync to HubSpot (60)" at bounding box center [620, 162] width 126 height 23
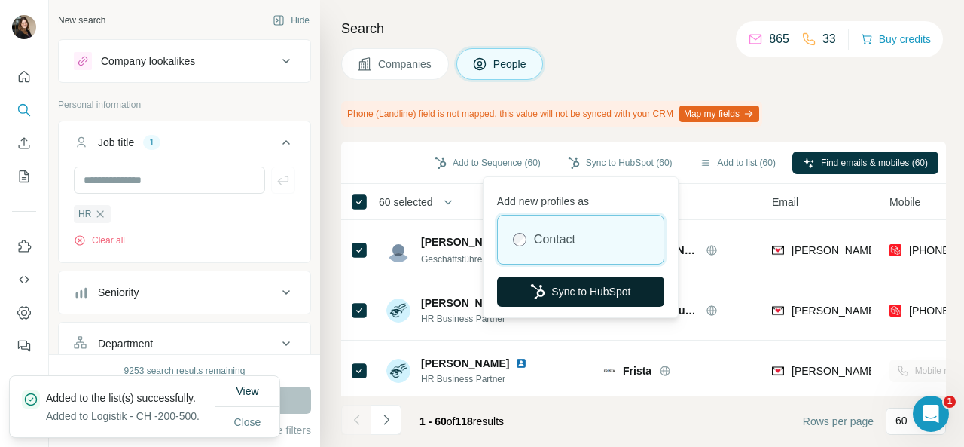
click at [602, 286] on button "Sync to HubSpot" at bounding box center [580, 291] width 167 height 30
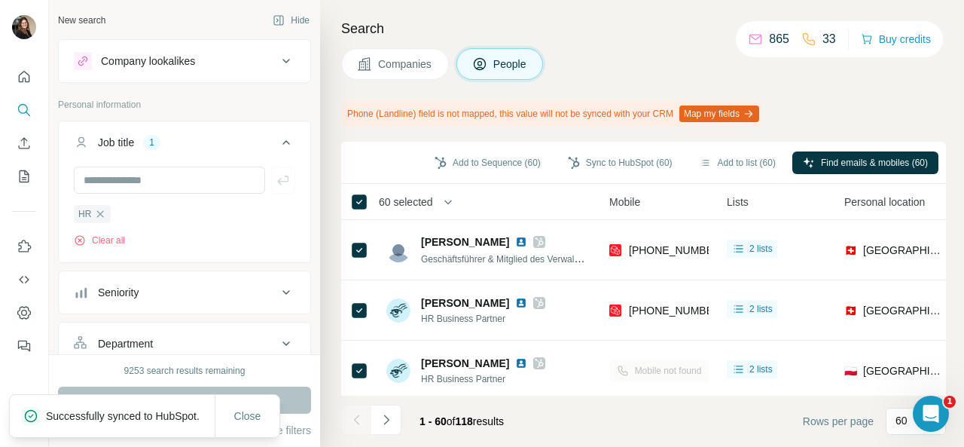
scroll to position [0, 268]
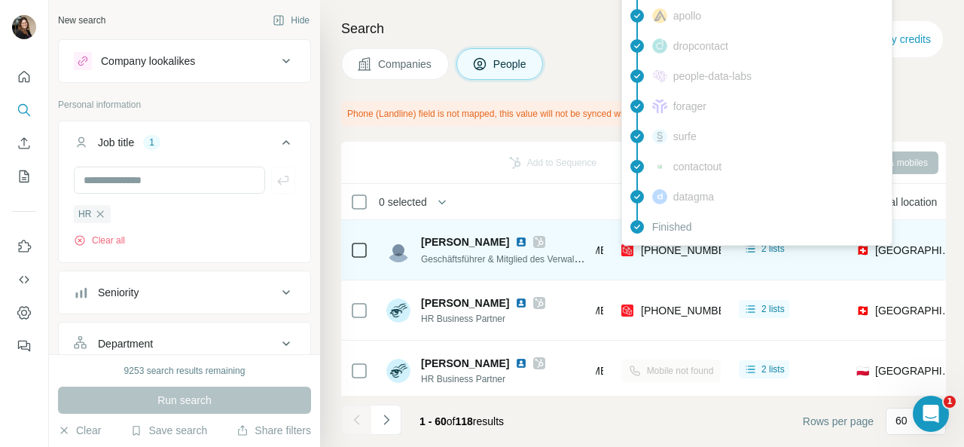
click at [651, 254] on span "[PHONE_NUMBER]" at bounding box center [688, 250] width 95 height 12
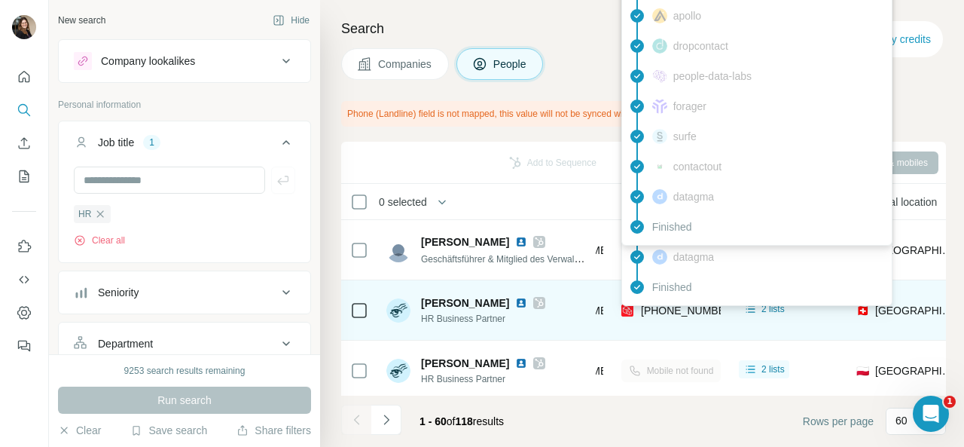
click at [658, 308] on span "[PHONE_NUMBER]" at bounding box center [688, 310] width 95 height 12
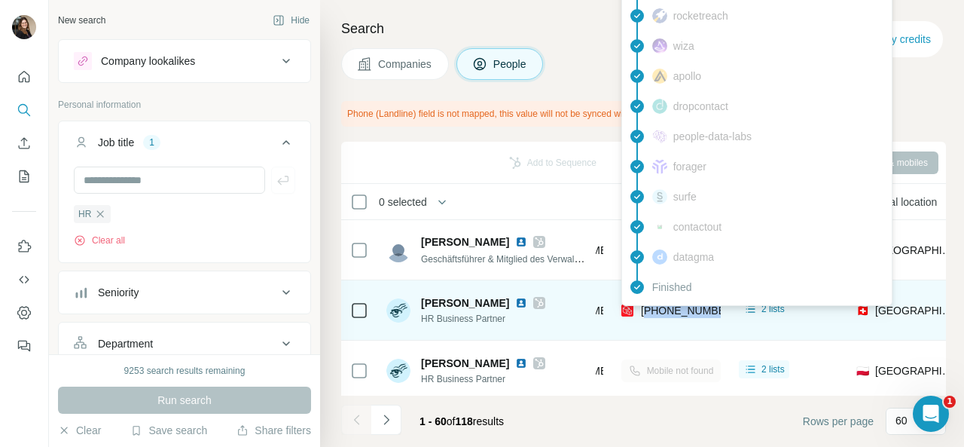
click at [658, 308] on span "[PHONE_NUMBER]" at bounding box center [688, 310] width 95 height 12
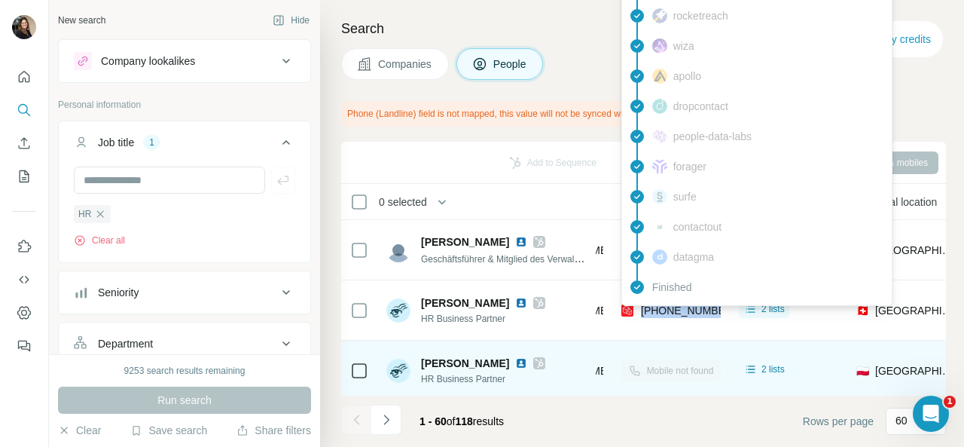
scroll to position [75, 268]
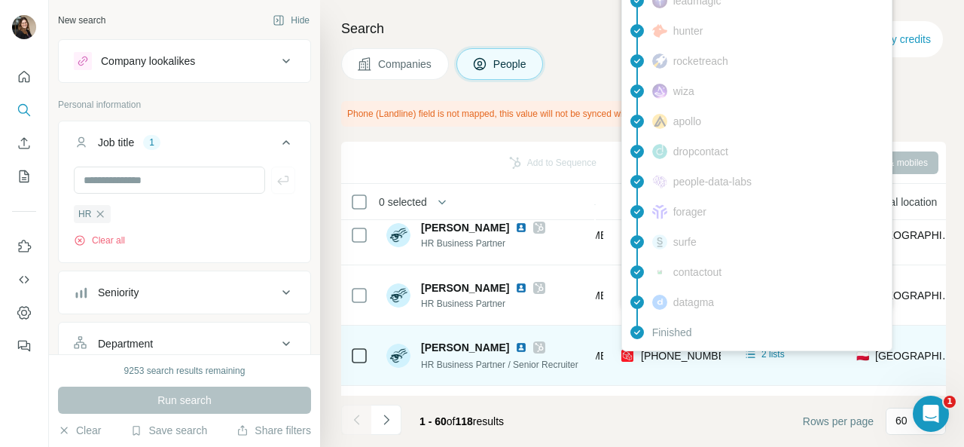
click at [657, 352] on span "[PHONE_NUMBER]" at bounding box center [688, 355] width 95 height 12
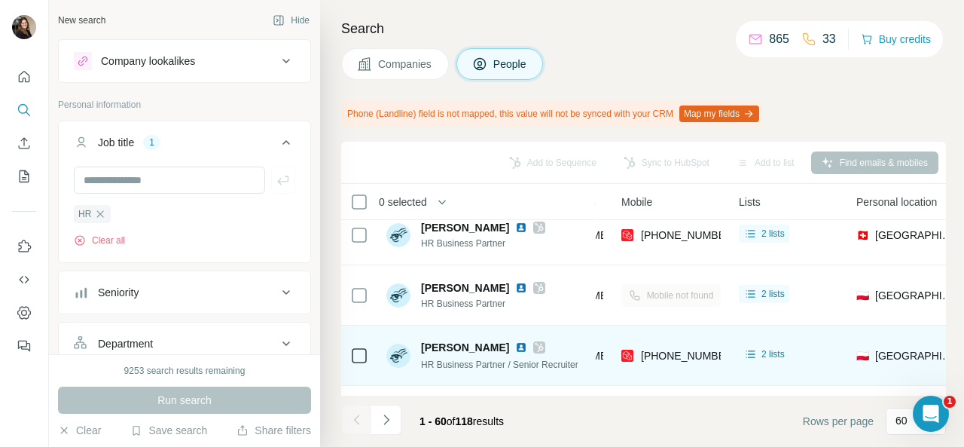
click at [577, 363] on span "HR Business Partner / Senior Recruiter" at bounding box center [499, 364] width 157 height 11
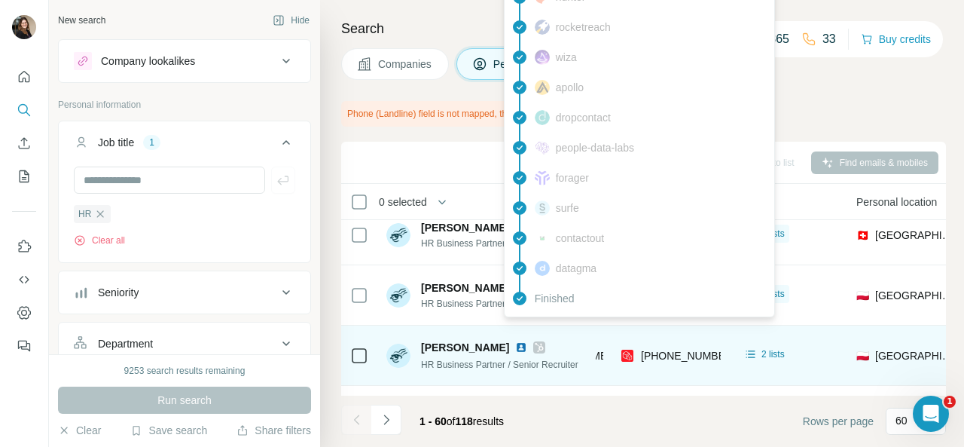
scroll to position [226, 268]
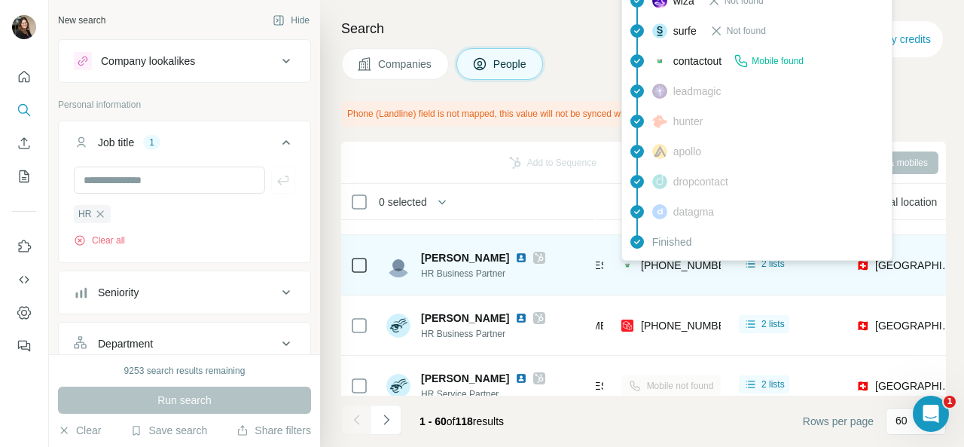
click at [688, 264] on span "[PHONE_NUMBER]" at bounding box center [688, 265] width 95 height 12
click at [674, 263] on span "[PHONE_NUMBER]" at bounding box center [688, 265] width 95 height 12
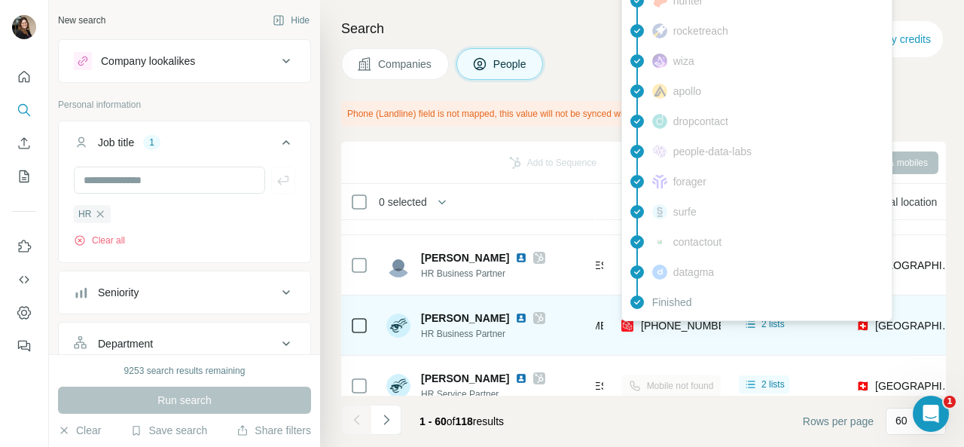
click at [664, 320] on span "[PHONE_NUMBER]" at bounding box center [688, 325] width 95 height 12
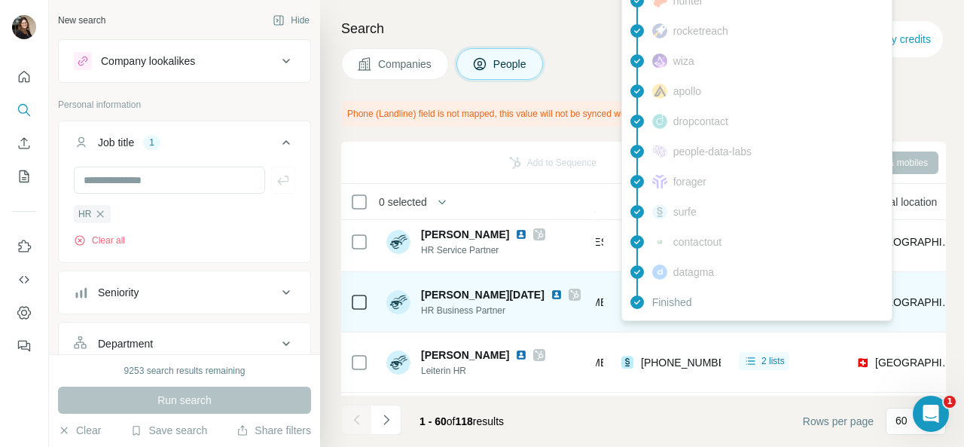
scroll to position [377, 268]
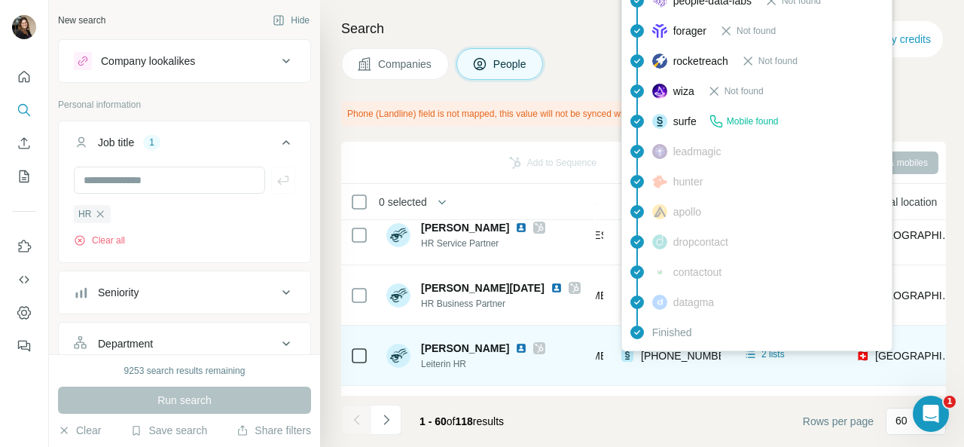
click at [669, 357] on span "[PHONE_NUMBER]" at bounding box center [688, 355] width 95 height 12
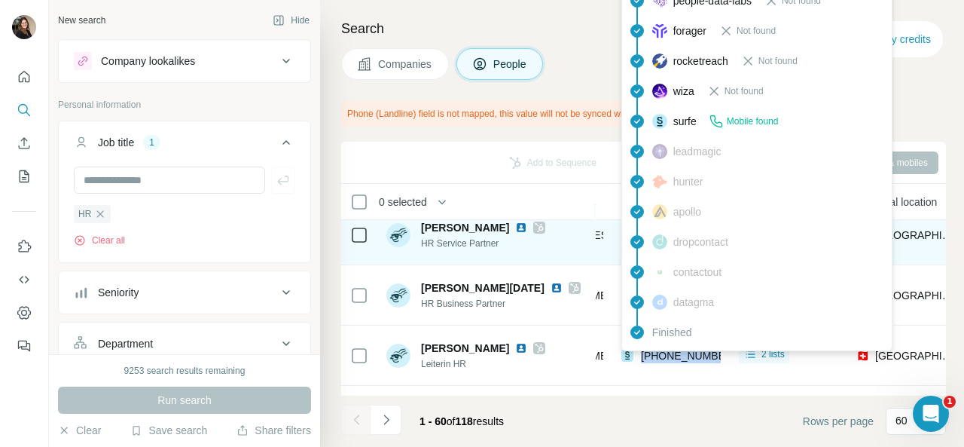
scroll to position [452, 268]
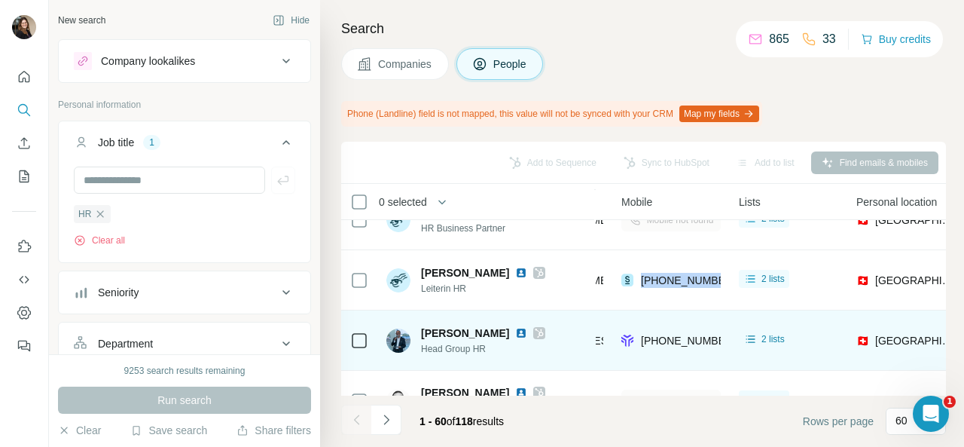
click at [541, 352] on div "[PERSON_NAME] Head Group HR" at bounding box center [486, 339] width 200 height 41
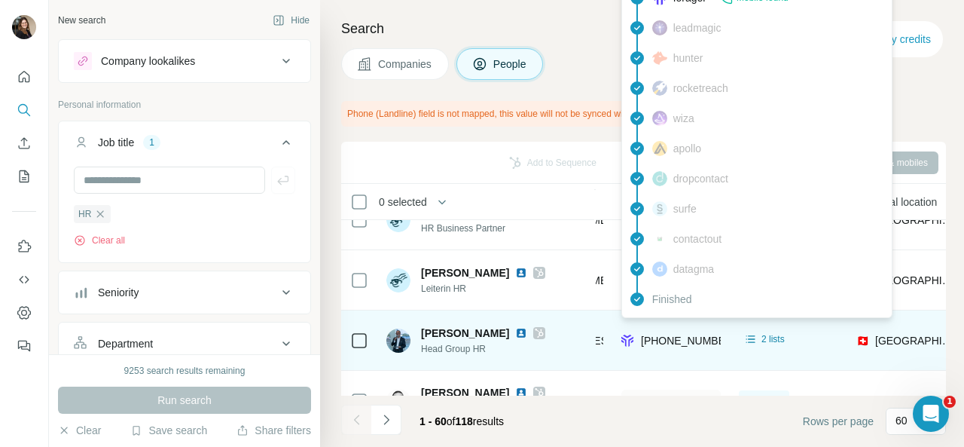
click at [676, 337] on span "[PHONE_NUMBER]" at bounding box center [688, 340] width 95 height 12
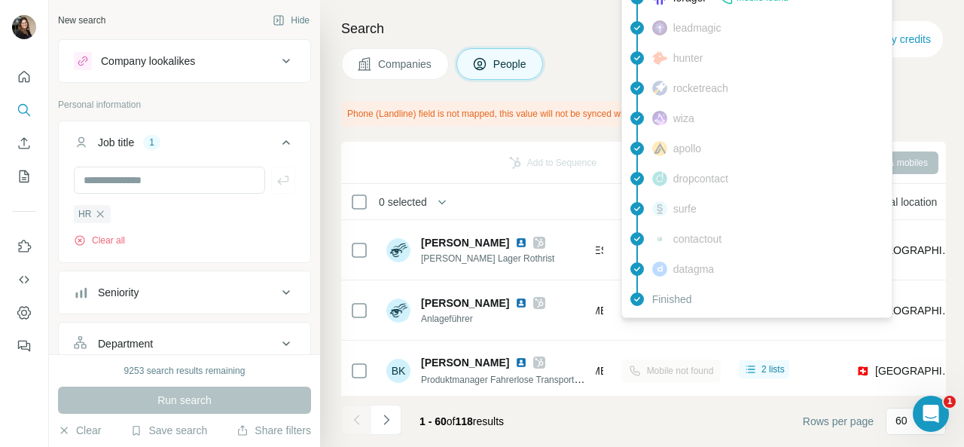
scroll to position [979, 268]
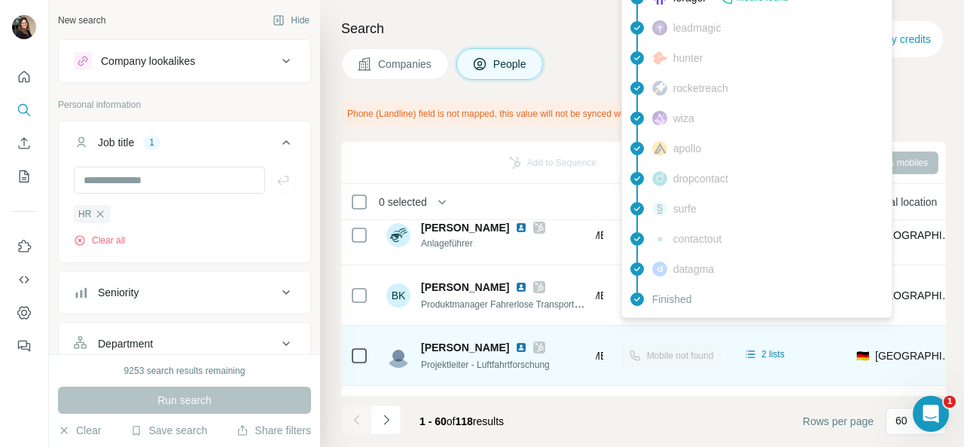
click at [570, 346] on div "[PERSON_NAME] Projektleiter - Luftfahrtforschung" at bounding box center [486, 354] width 200 height 41
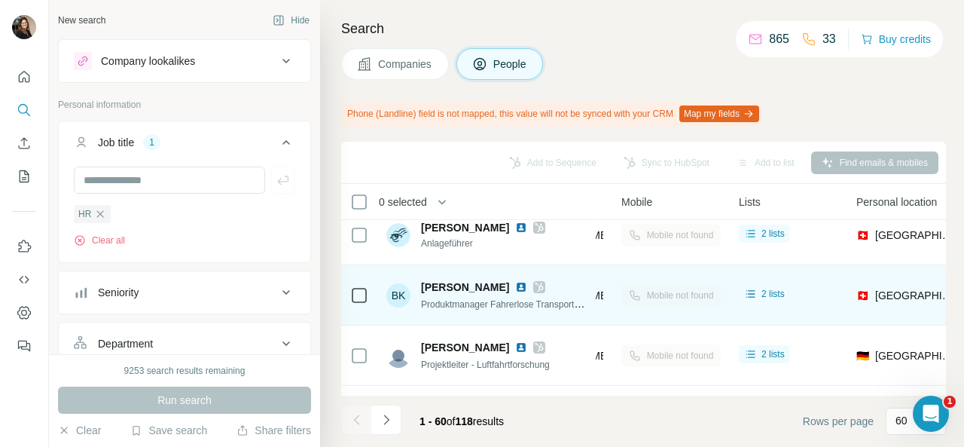
scroll to position [1054, 268]
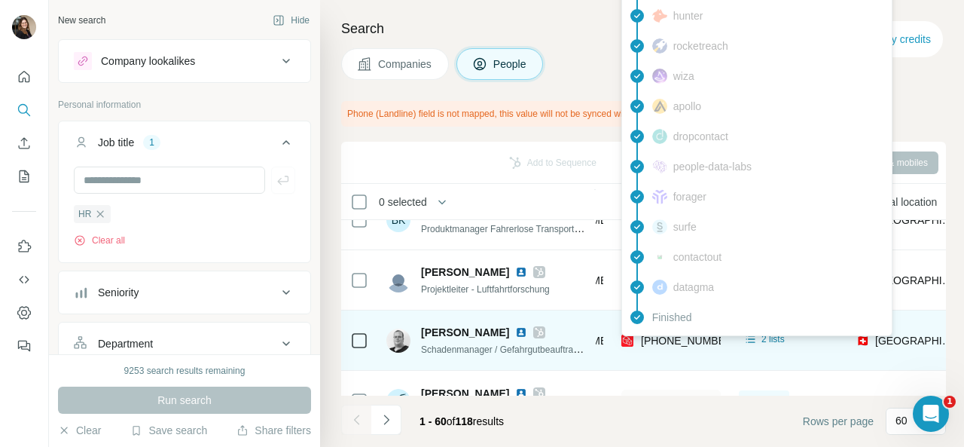
click at [667, 340] on span "[PHONE_NUMBER]" at bounding box center [688, 340] width 95 height 12
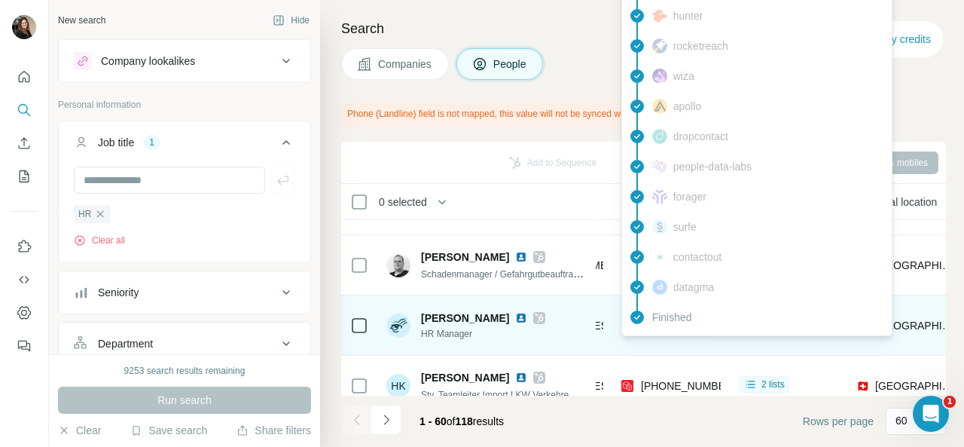
scroll to position [1205, 268]
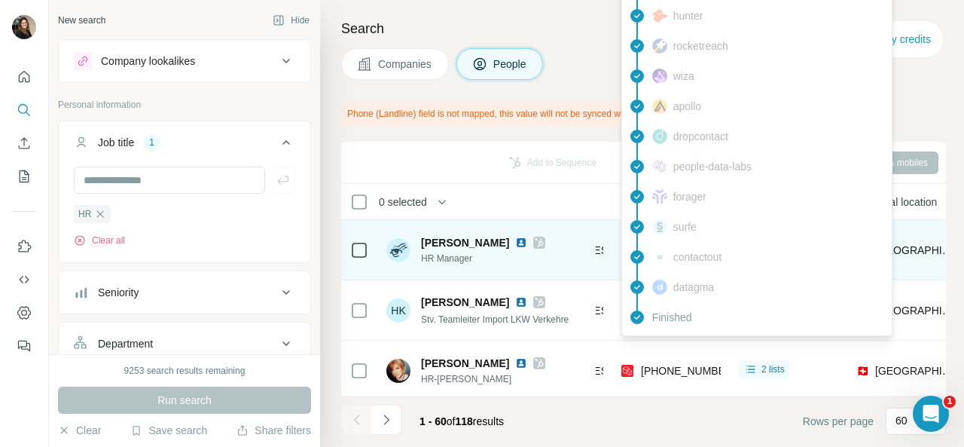
click at [568, 255] on div "[PERSON_NAME] HR Manager" at bounding box center [486, 249] width 200 height 41
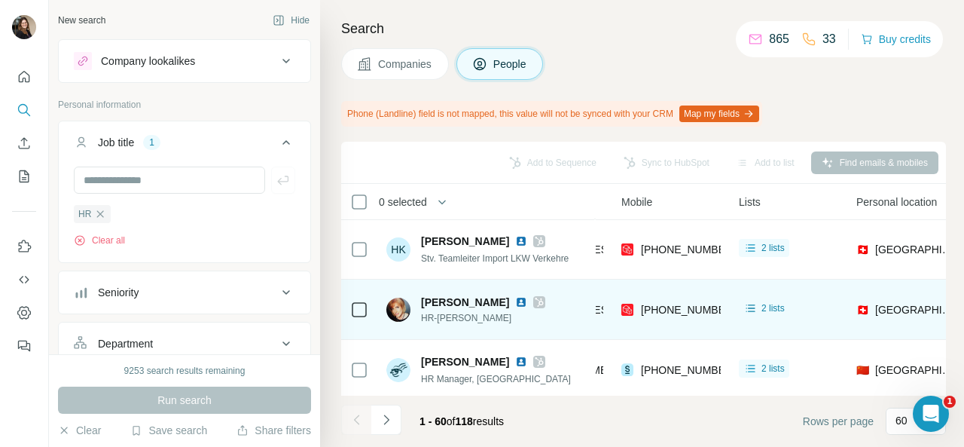
scroll to position [1280, 268]
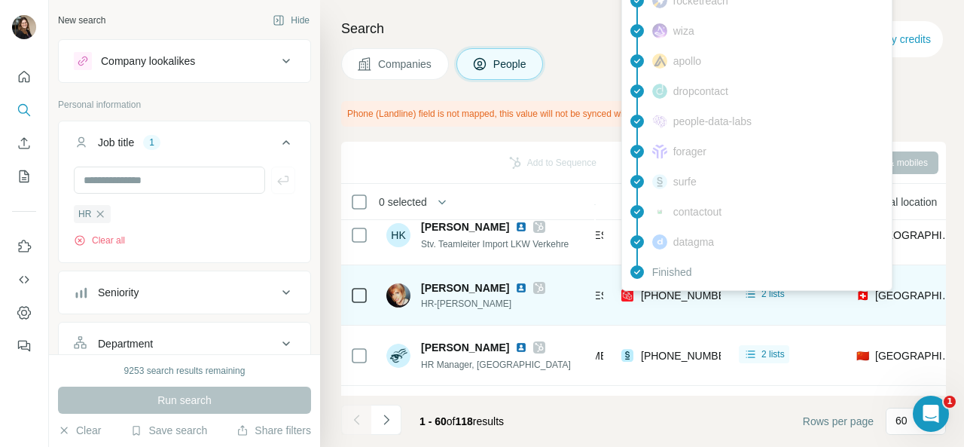
click at [653, 292] on span "[PHONE_NUMBER]" at bounding box center [688, 295] width 95 height 12
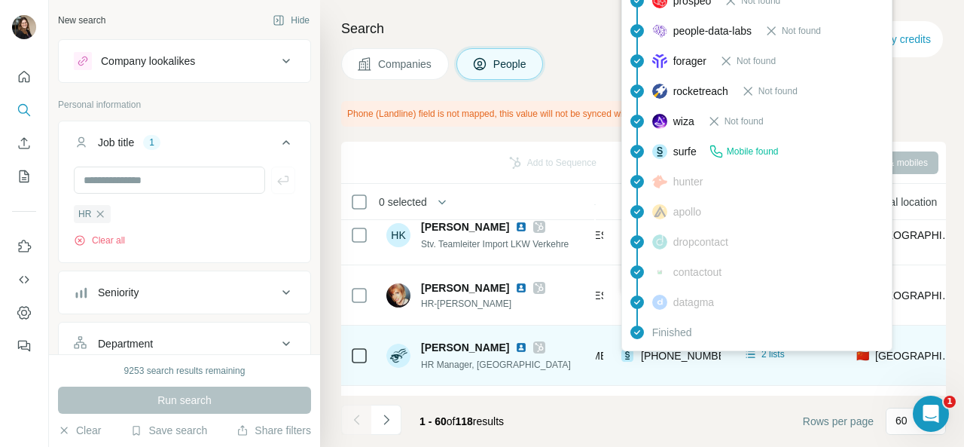
click at [665, 353] on span "[PHONE_NUMBER]" at bounding box center [688, 355] width 95 height 12
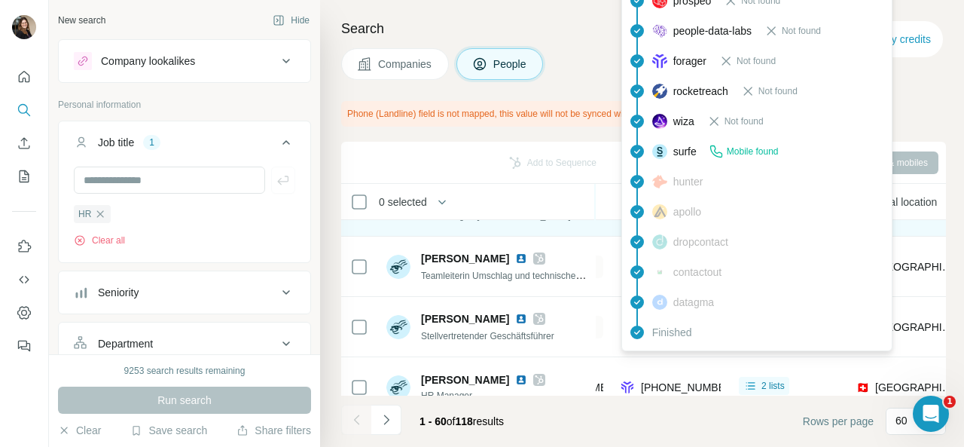
scroll to position [1431, 268]
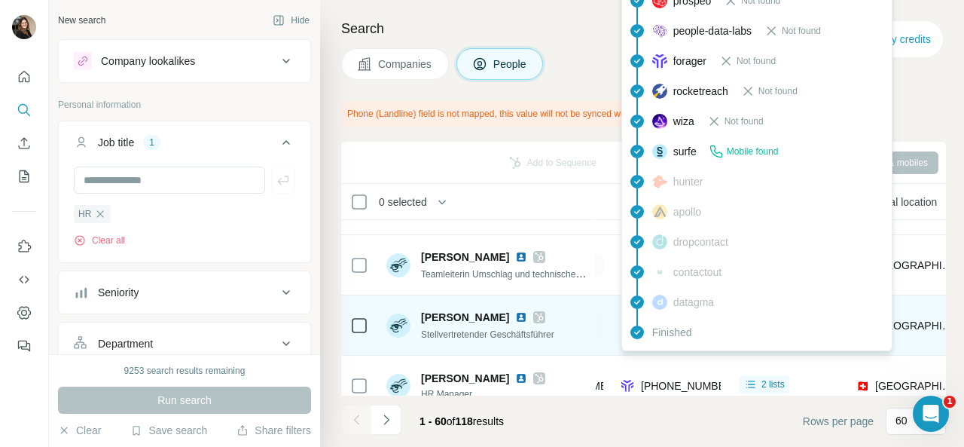
click at [547, 331] on span "Stellvertretender Geschäftsführer" at bounding box center [487, 334] width 133 height 11
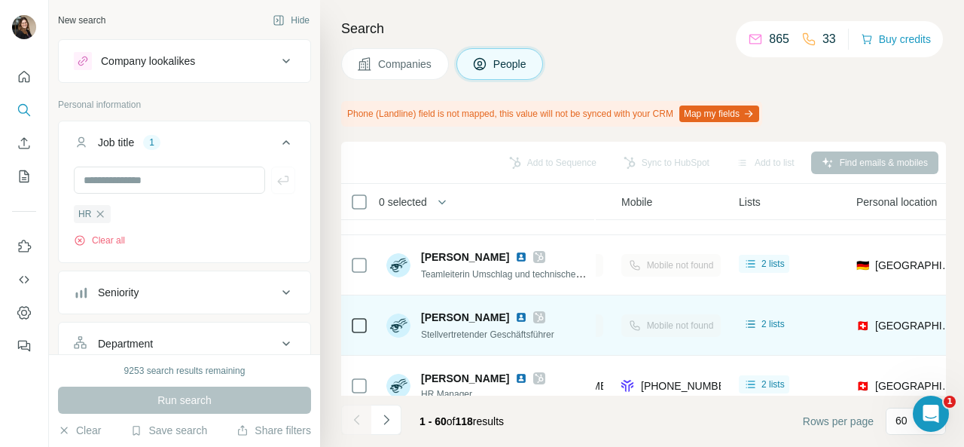
scroll to position [1506, 268]
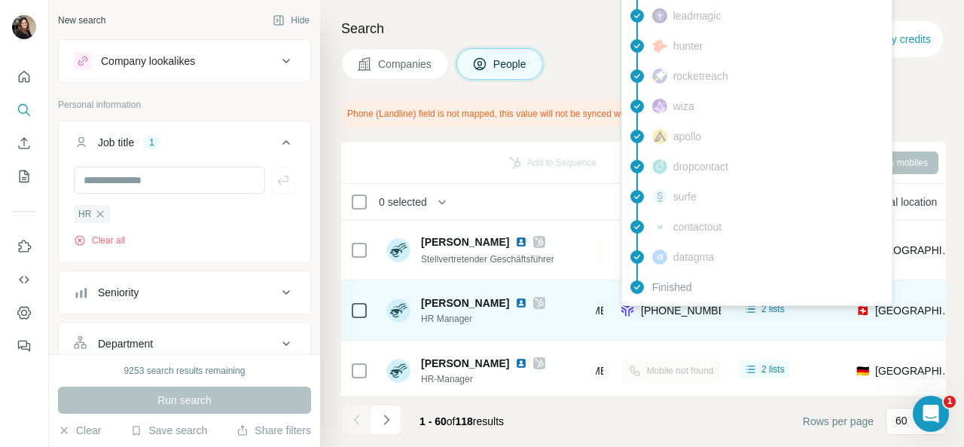
click at [676, 306] on span "[PHONE_NUMBER]" at bounding box center [688, 310] width 95 height 12
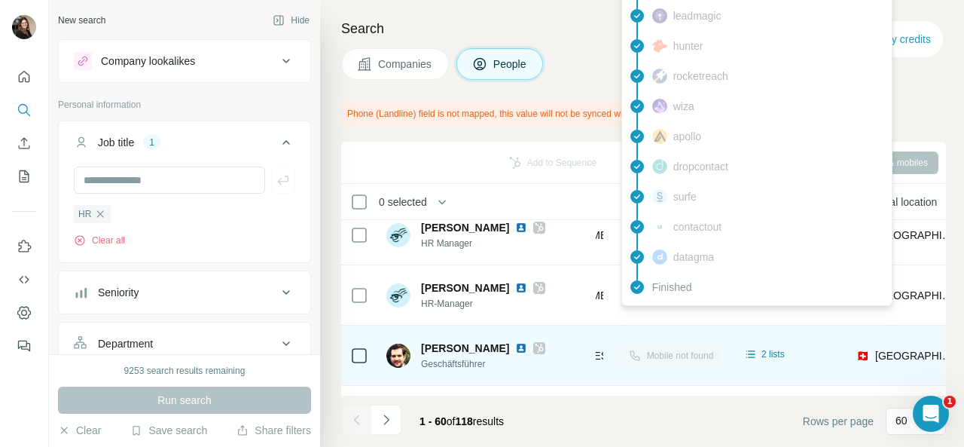
click at [539, 347] on div "Remo Brugger Geschäftsführer" at bounding box center [486, 354] width 200 height 41
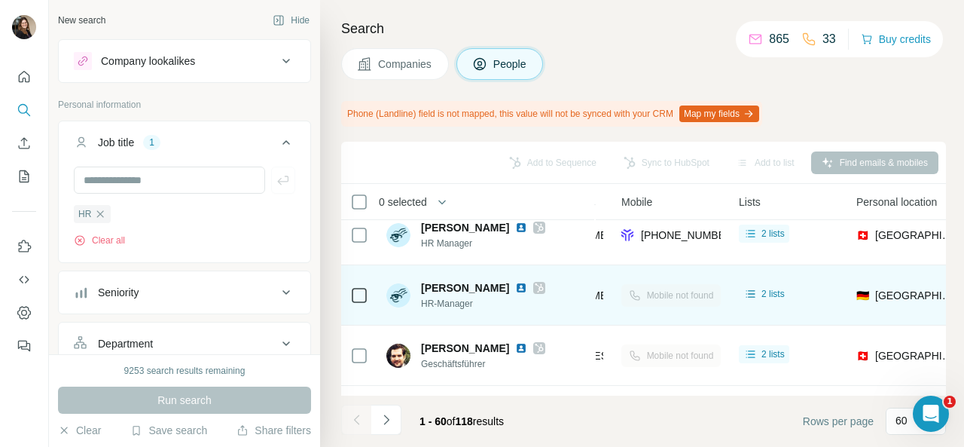
scroll to position [1657, 268]
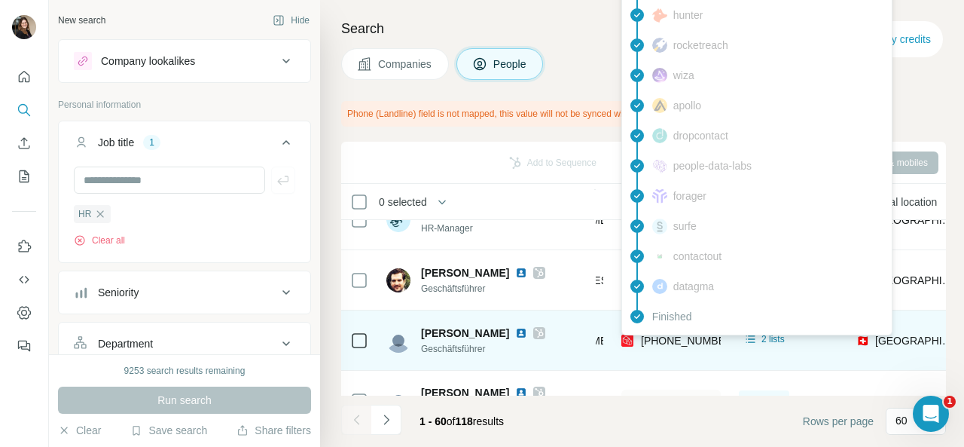
click at [676, 340] on span "[PHONE_NUMBER]" at bounding box center [688, 340] width 95 height 12
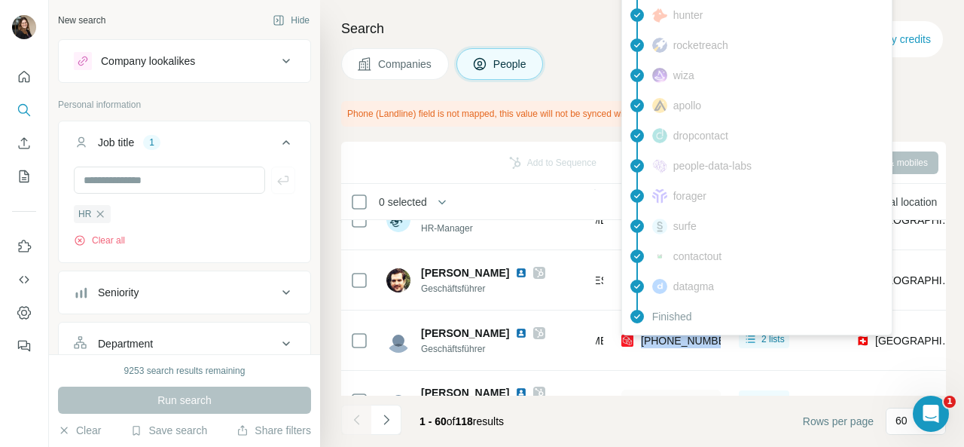
copy tr "[PHONE_NUMBER]"
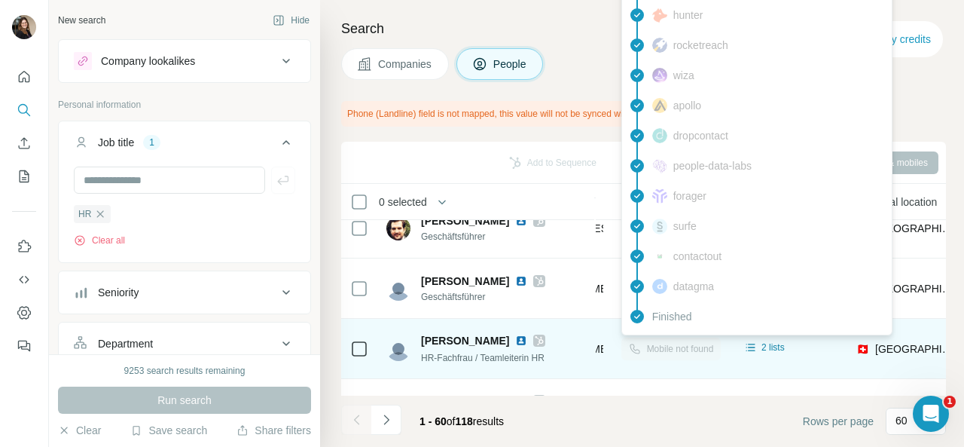
scroll to position [1732, 268]
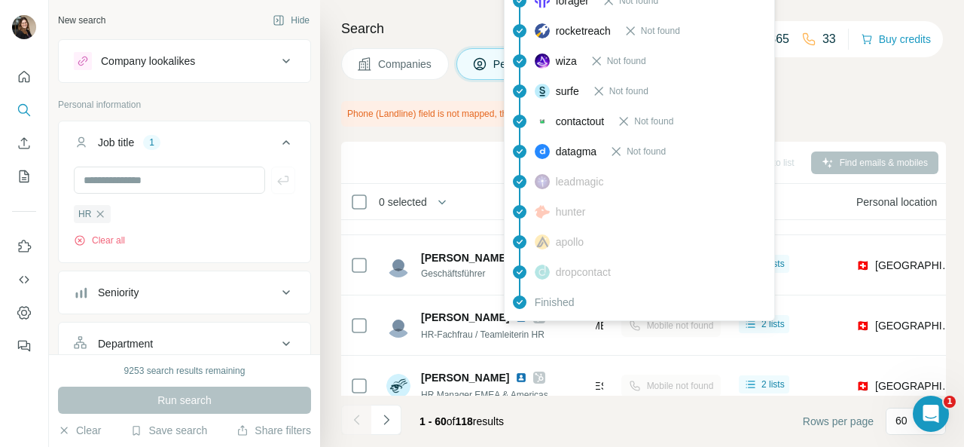
click at [593, 319] on div "findymail Email found prospeo Not found people-data-labs Not found forager Not …" at bounding box center [639, 106] width 271 height 429
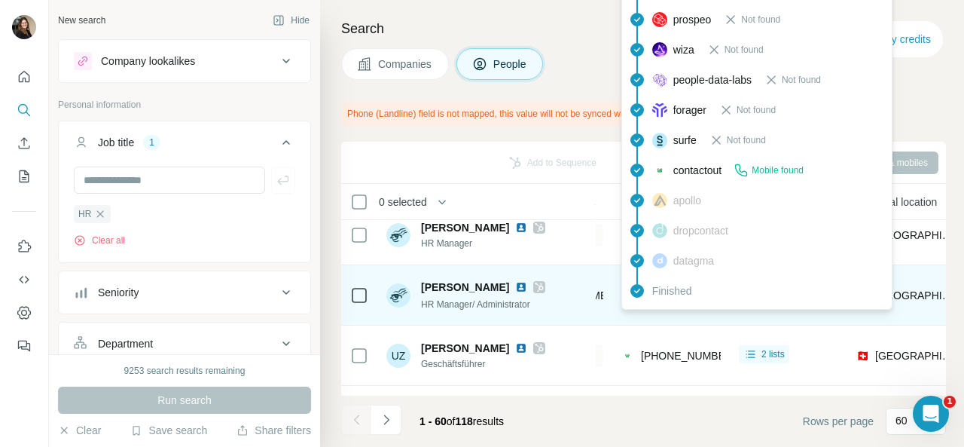
scroll to position [2259, 268]
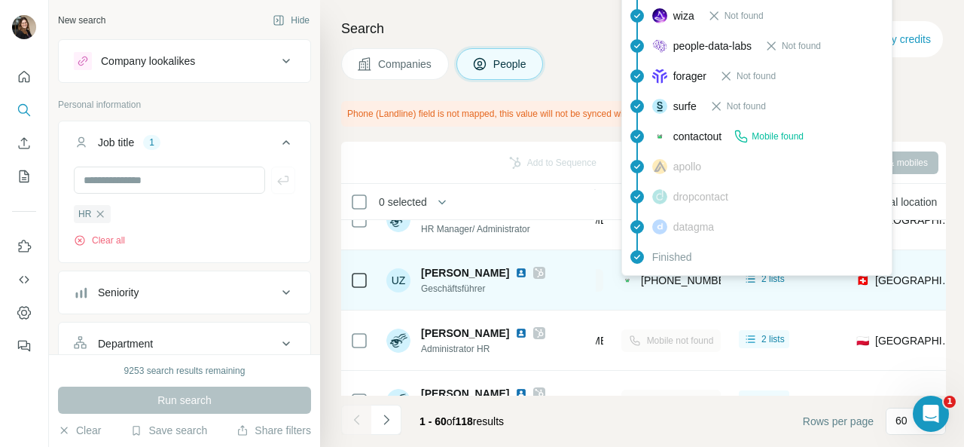
click at [669, 277] on span "[PHONE_NUMBER]" at bounding box center [688, 280] width 95 height 12
copy tr "[PHONE_NUMBER]"
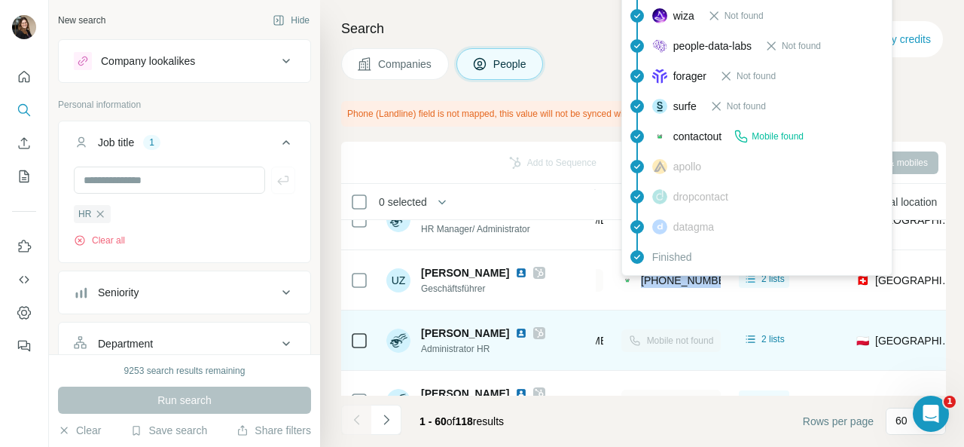
click at [676, 342] on div "Mobile not found" at bounding box center [670, 339] width 99 height 41
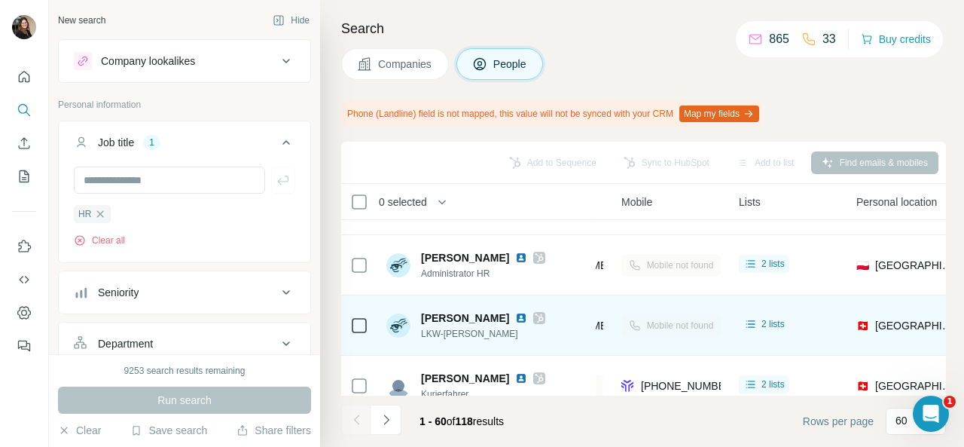
scroll to position [2485, 268]
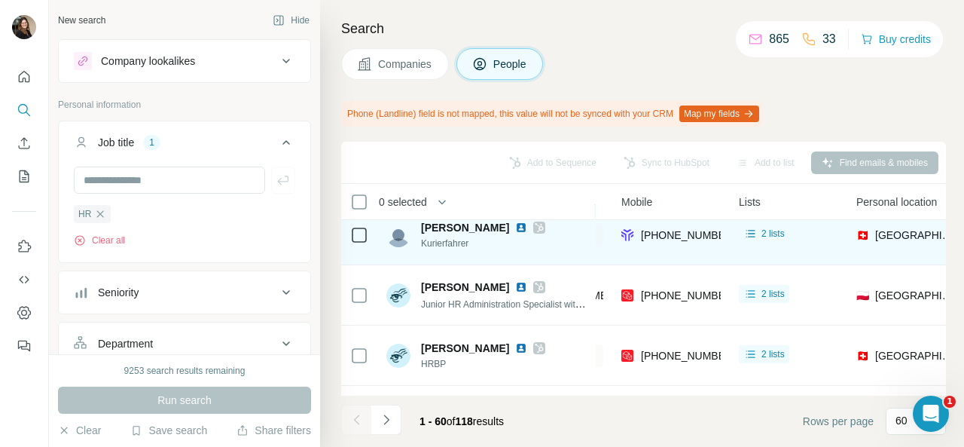
click at [541, 255] on div "Adriano Kessler Kurierfahrer" at bounding box center [486, 234] width 200 height 41
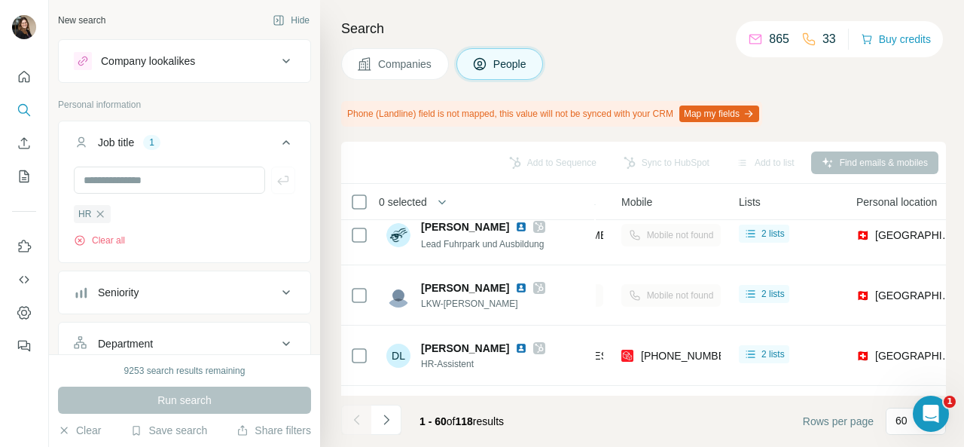
scroll to position [3446, 268]
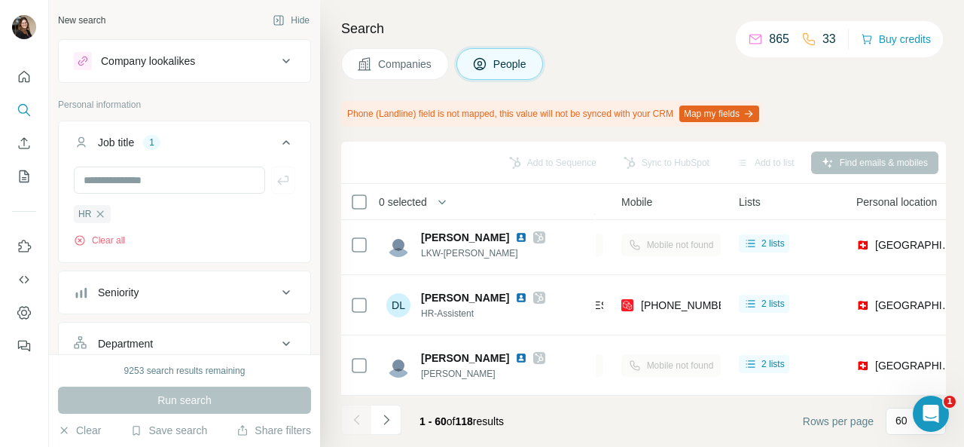
click at [387, 65] on span "Companies" at bounding box center [405, 63] width 55 height 15
click at [426, 63] on span "Companies" at bounding box center [405, 63] width 55 height 15
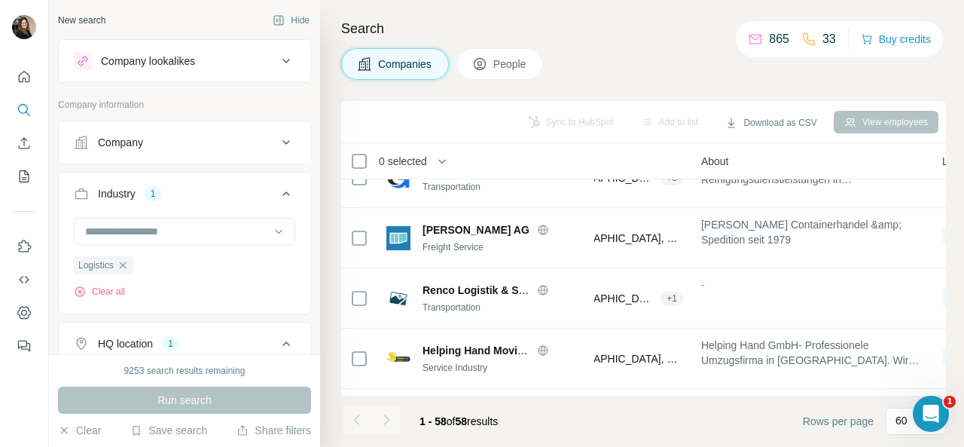
scroll to position [2833, 268]
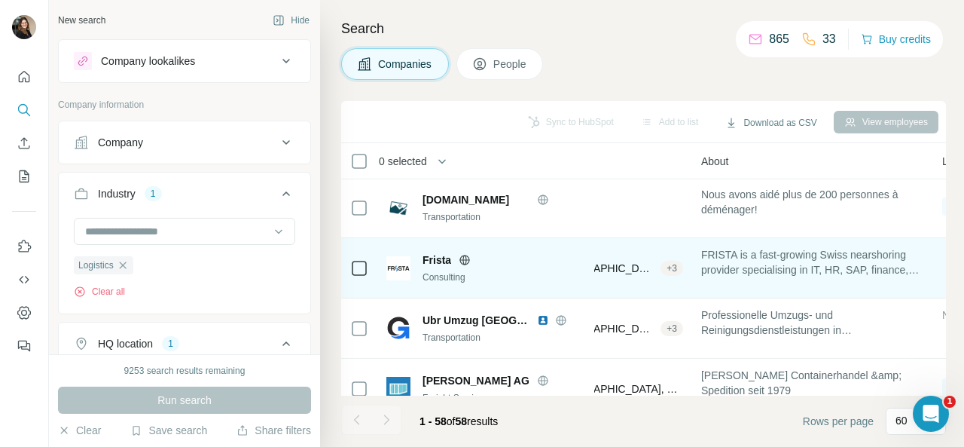
click at [436, 255] on span "Frista" at bounding box center [436, 259] width 29 height 15
copy span "Frista"
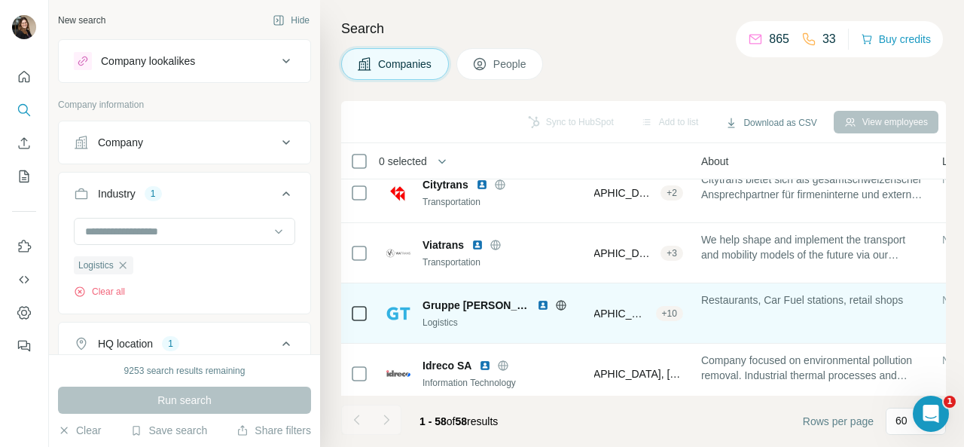
scroll to position [2231, 268]
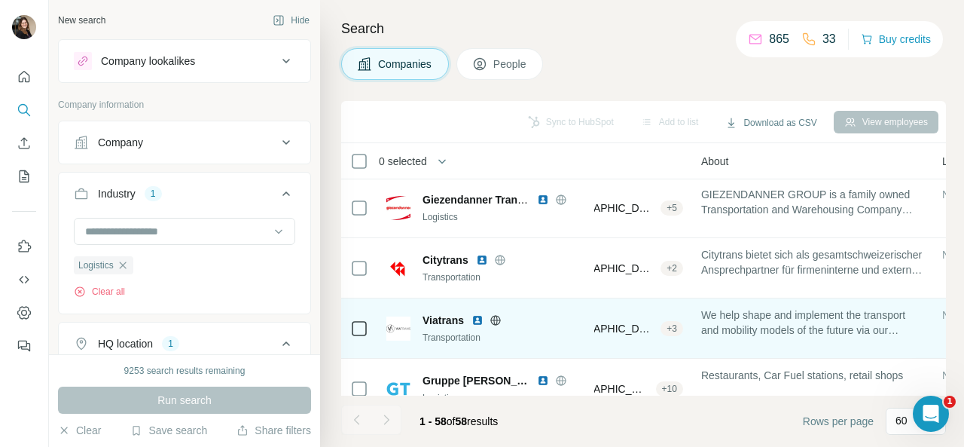
click at [440, 313] on span "Viatrans" at bounding box center [442, 320] width 41 height 15
click at [438, 319] on span "Viatrans" at bounding box center [442, 320] width 41 height 15
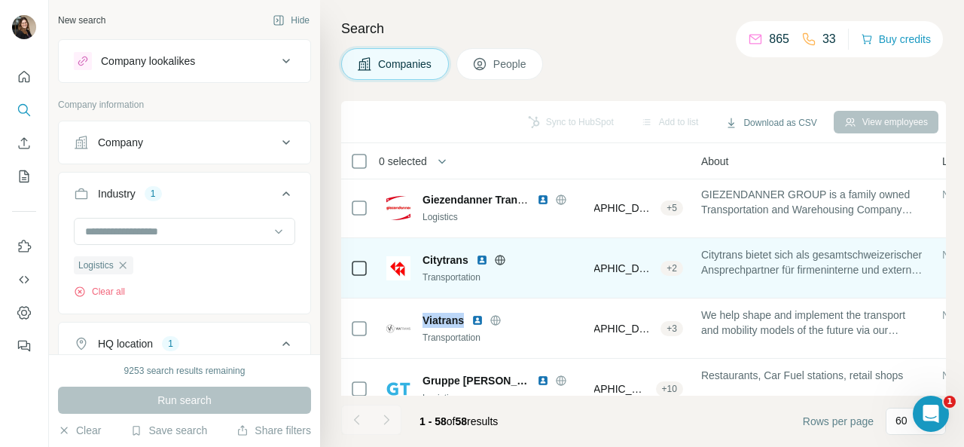
copy span "Viatrans"
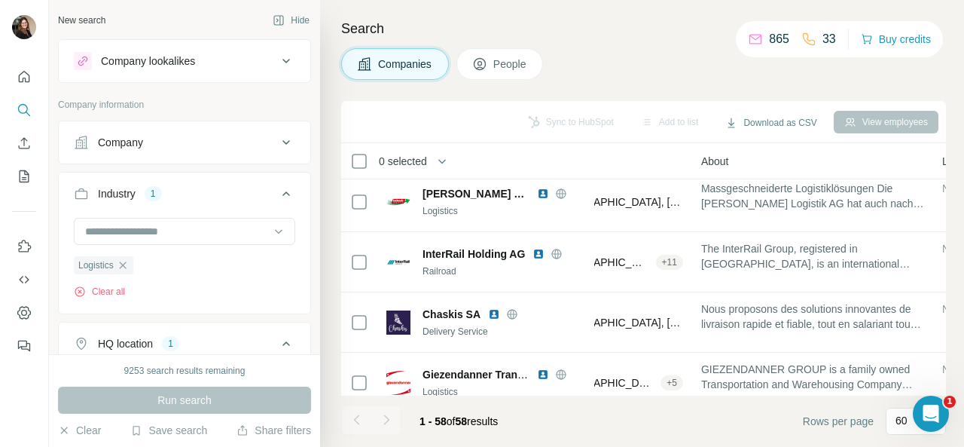
scroll to position [2155, 268]
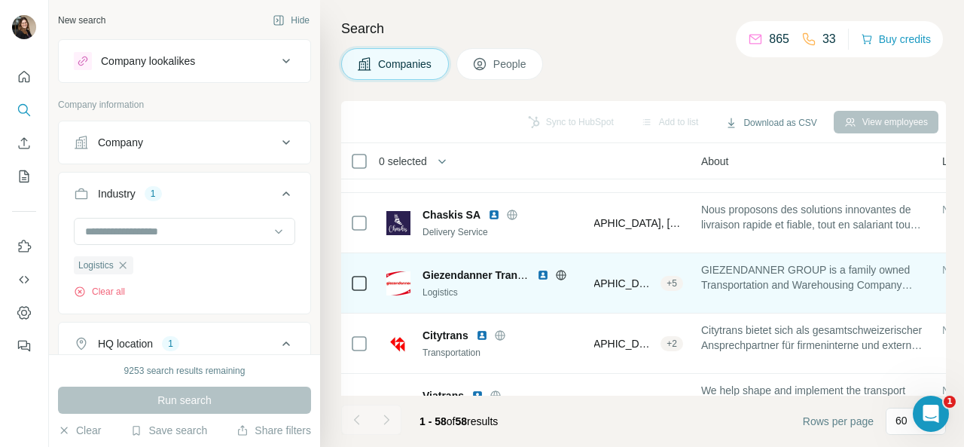
click at [457, 269] on span "[PERSON_NAME] Transport AG" at bounding box center [491, 275] width 139 height 12
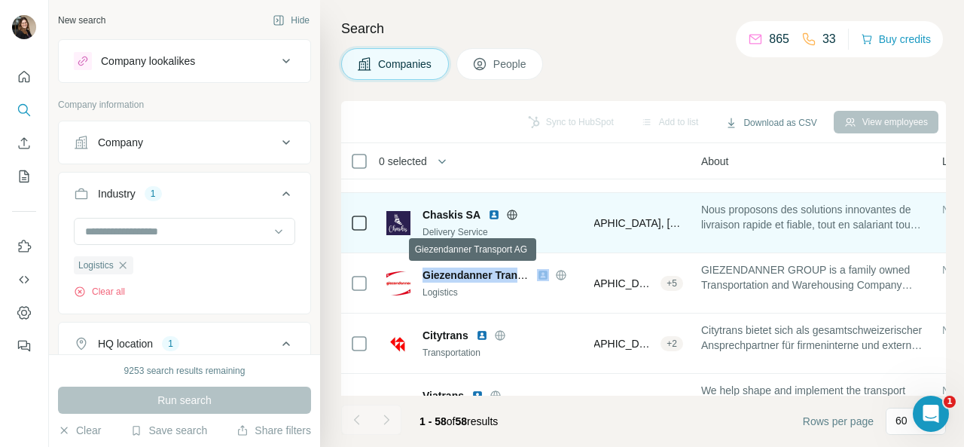
copy span "[PERSON_NAME] Transport AG"
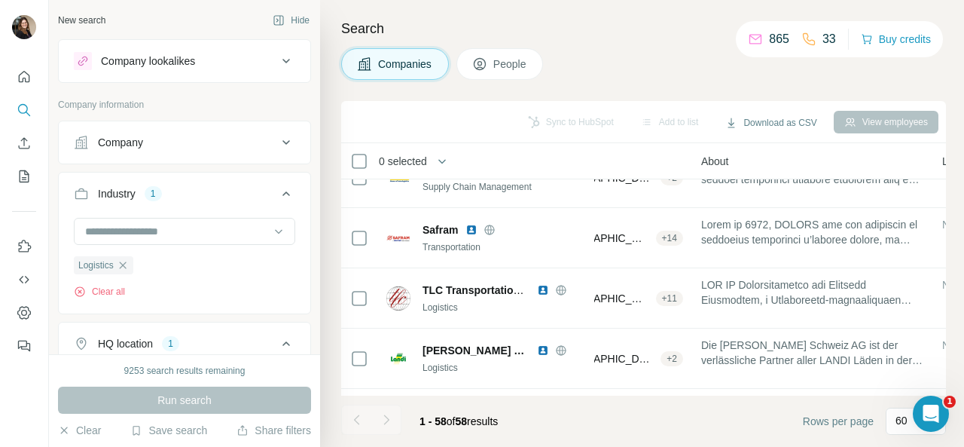
scroll to position [950, 268]
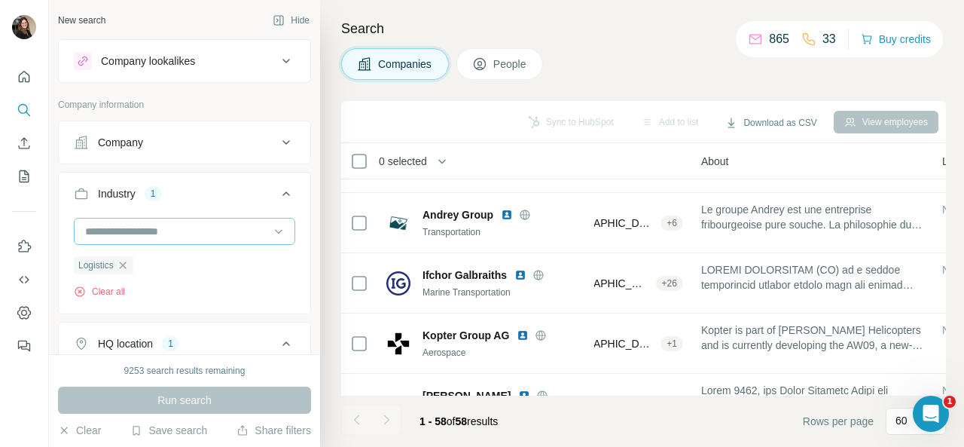
click at [155, 231] on input at bounding box center [177, 231] width 186 height 17
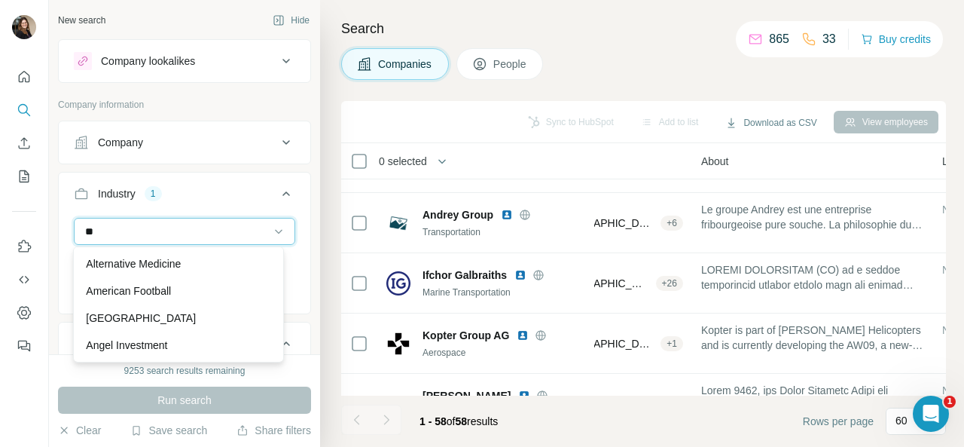
type input "*"
type input "*****"
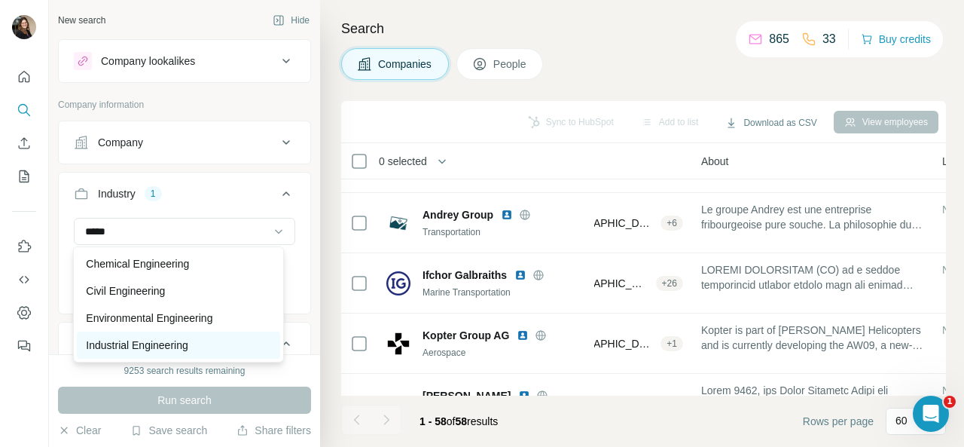
click at [150, 340] on p "Industrial Engineering" at bounding box center [137, 344] width 102 height 15
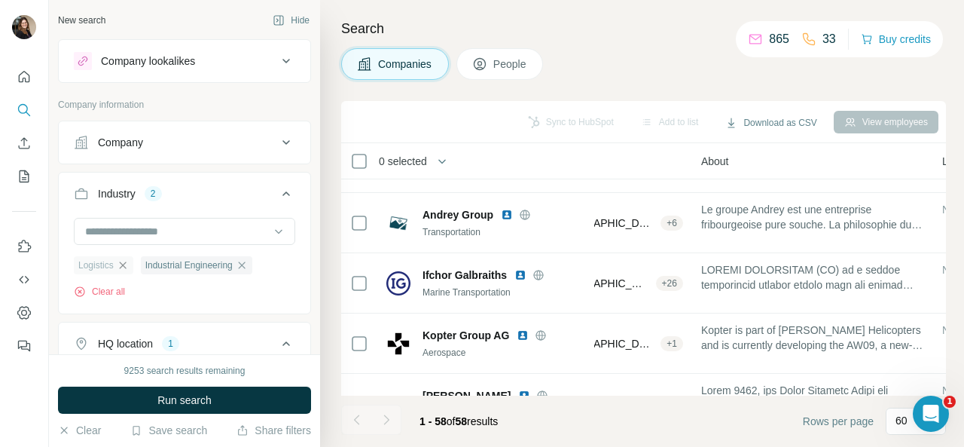
click at [124, 264] on icon "button" at bounding box center [123, 265] width 12 height 12
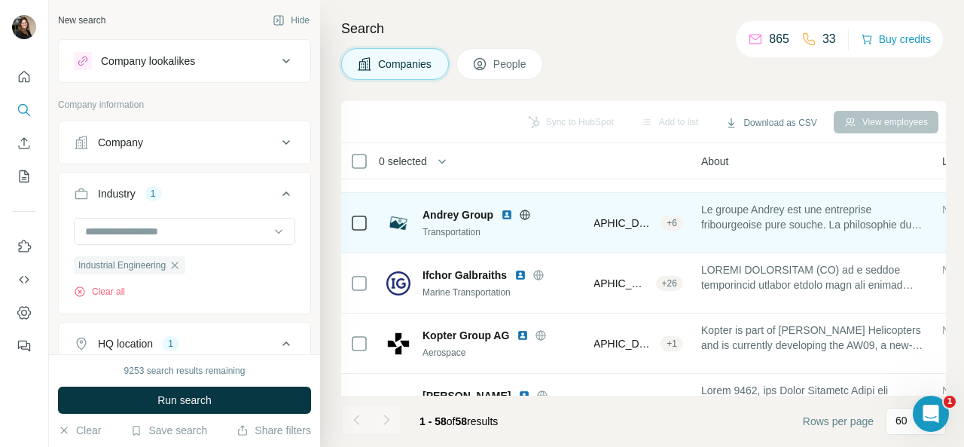
scroll to position [724, 268]
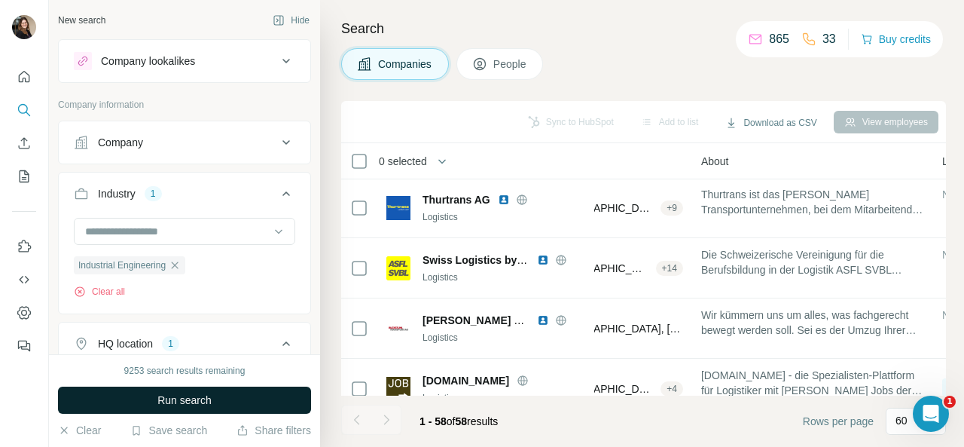
click at [233, 398] on button "Run search" at bounding box center [184, 399] width 253 height 27
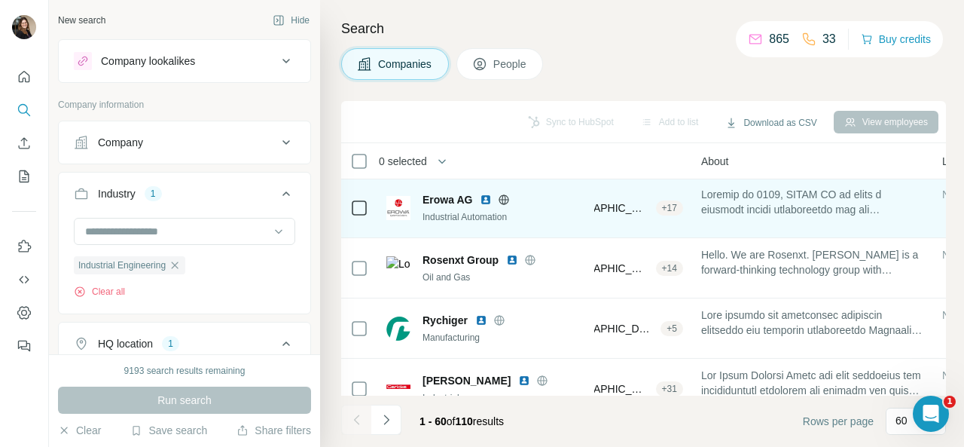
click at [444, 198] on span "Erowa AG" at bounding box center [447, 199] width 50 height 15
click at [445, 200] on span "Erowa AG" at bounding box center [447, 199] width 50 height 15
copy span "Erowa AG"
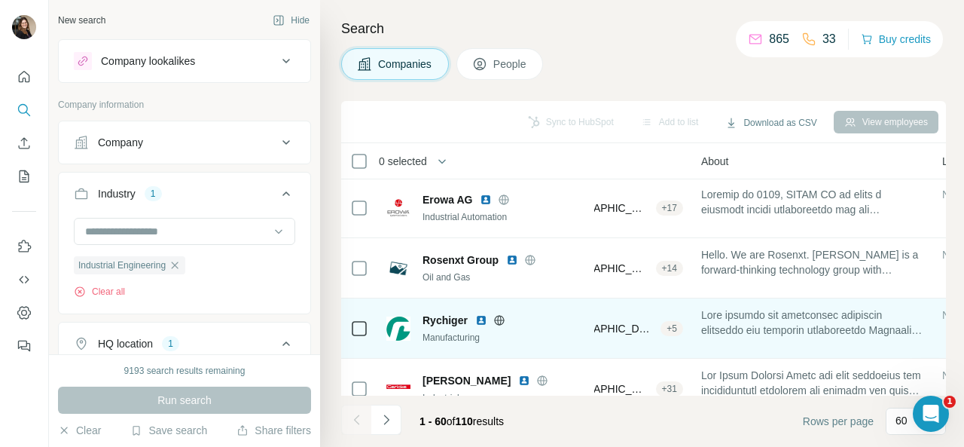
click at [446, 316] on span "Rychiger" at bounding box center [444, 320] width 45 height 15
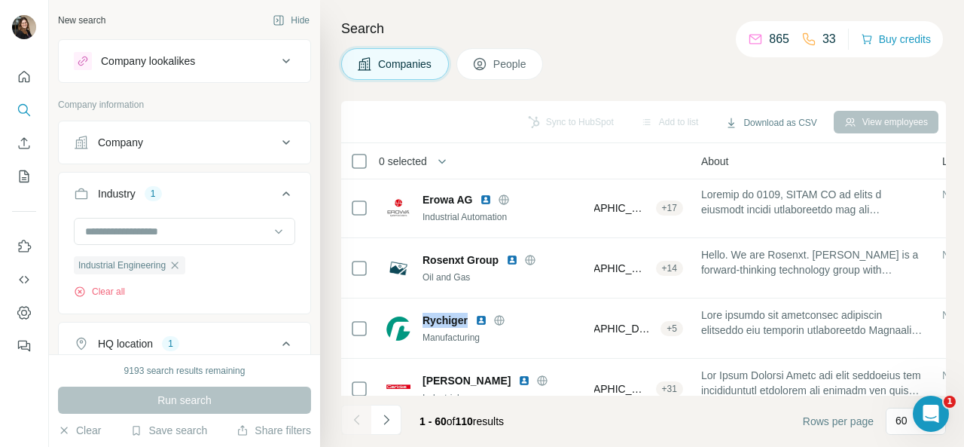
copy span "Rychiger"
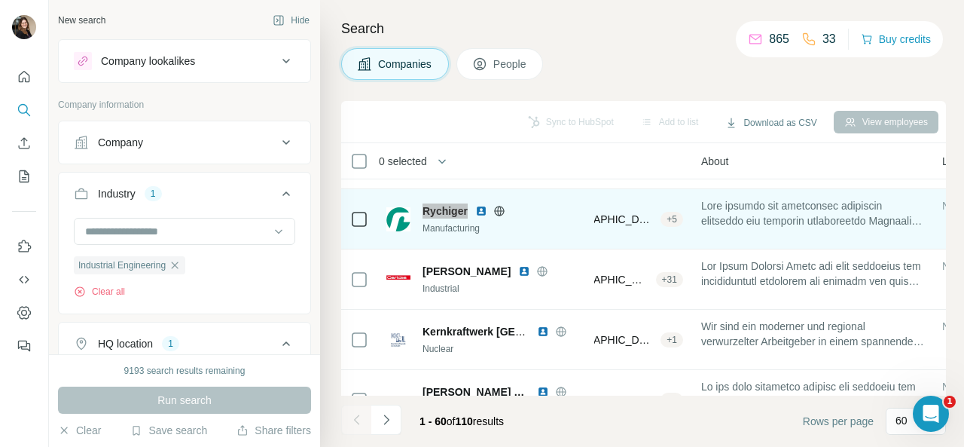
scroll to position [800, 268]
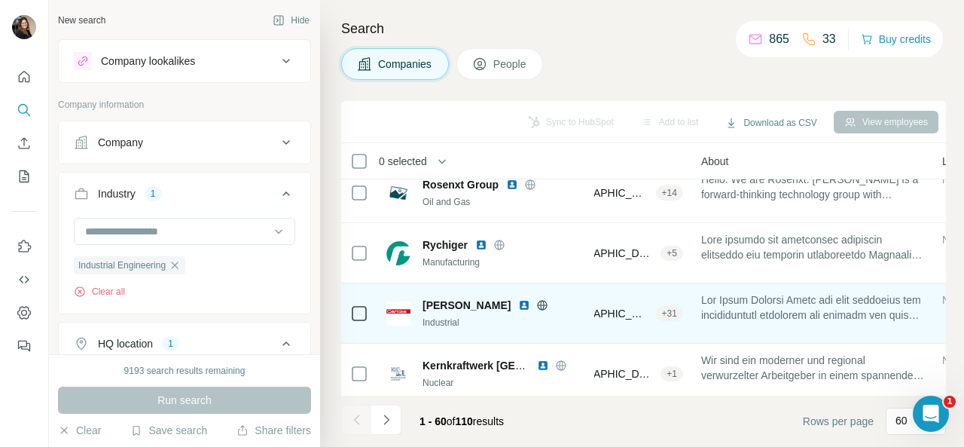
click at [439, 305] on span "Gericke" at bounding box center [466, 304] width 88 height 15
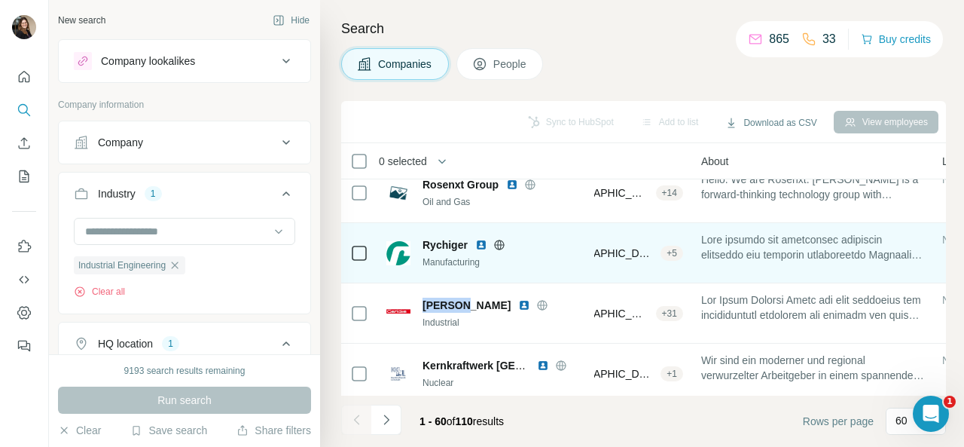
copy span "Gericke"
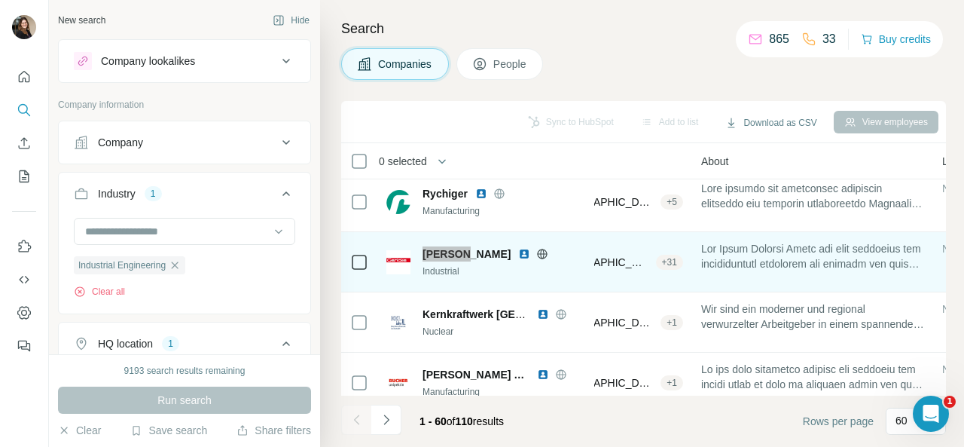
scroll to position [875, 268]
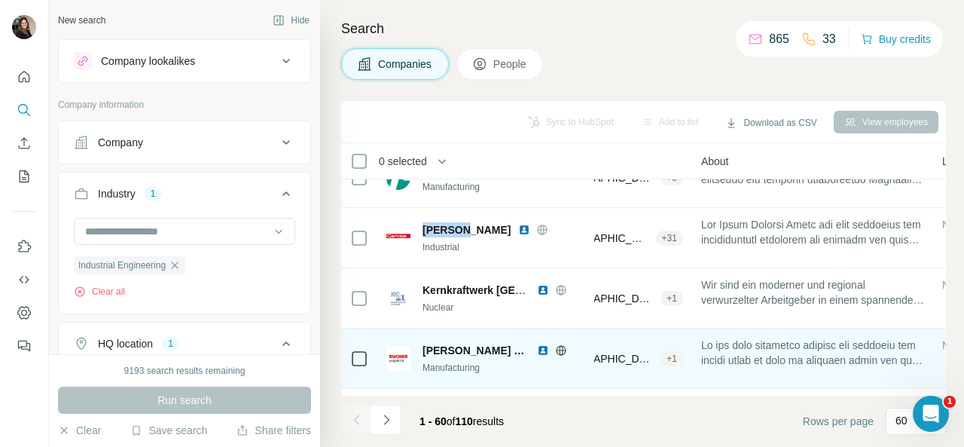
click at [468, 339] on div "Bucher Unipektin AG Manufacturing" at bounding box center [485, 357] width 199 height 41
click at [467, 344] on span "Bucher Unipektin AG" at bounding box center [475, 350] width 107 height 15
click at [468, 344] on span "Bucher Unipektin AG" at bounding box center [475, 350] width 107 height 15
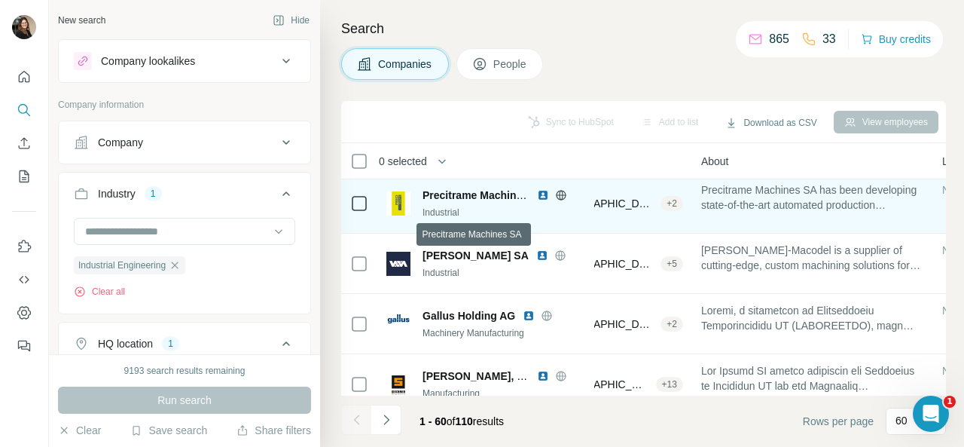
scroll to position [1101, 268]
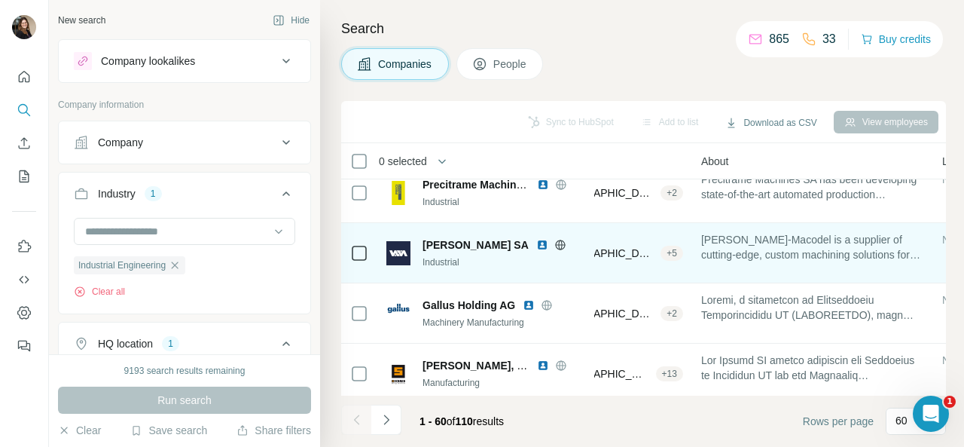
click at [476, 239] on span "Willemin-Macodel SA" at bounding box center [475, 244] width 106 height 15
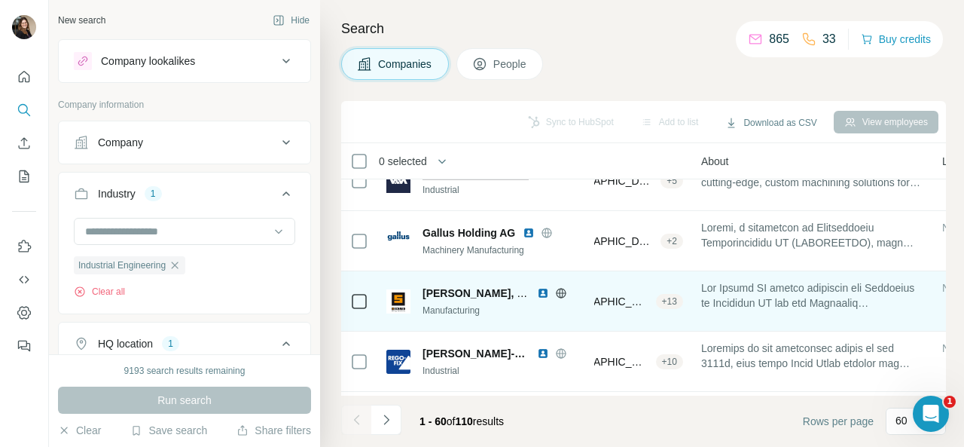
scroll to position [1176, 268]
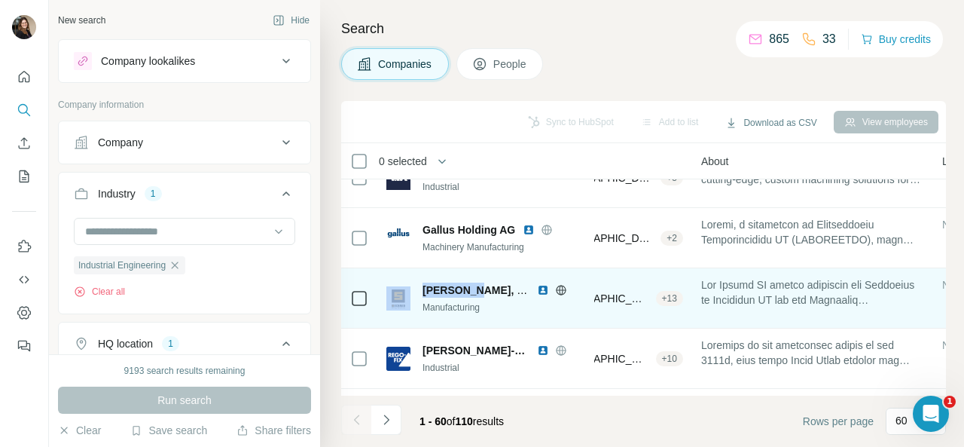
drag, startPoint x: 476, startPoint y: 287, endPoint x: 422, endPoint y: 283, distance: 54.4
click at [404, 291] on div "Schmid AG, energy solutions Manufacturing" at bounding box center [485, 298] width 199 height 32
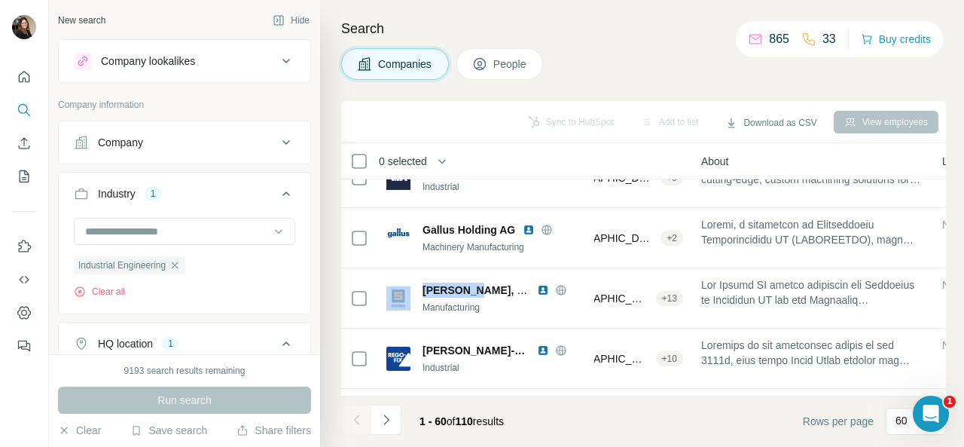
copy div "Schmid AG"
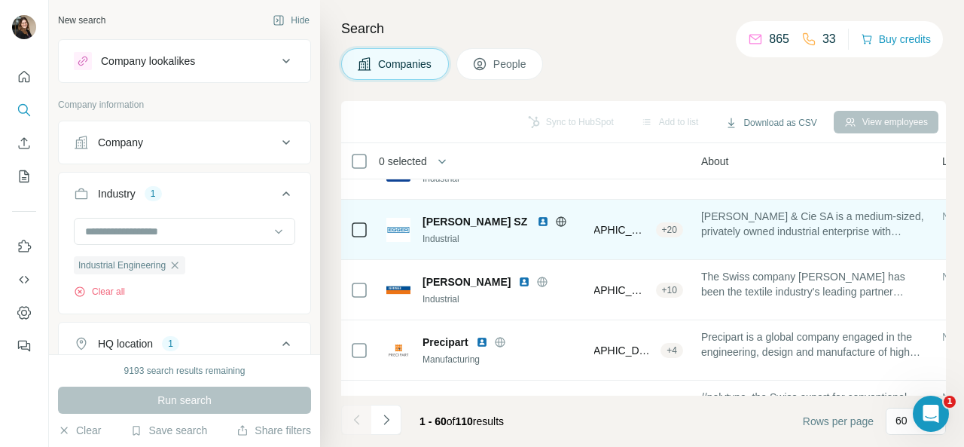
scroll to position [1402, 268]
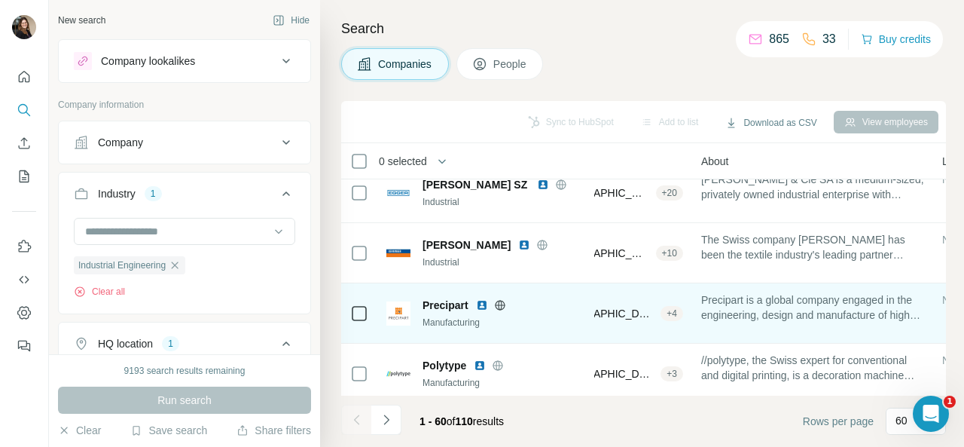
click at [444, 304] on span "Precipart" at bounding box center [445, 304] width 46 height 15
click at [443, 304] on span "Precipart" at bounding box center [445, 304] width 46 height 15
copy span "Precipart"
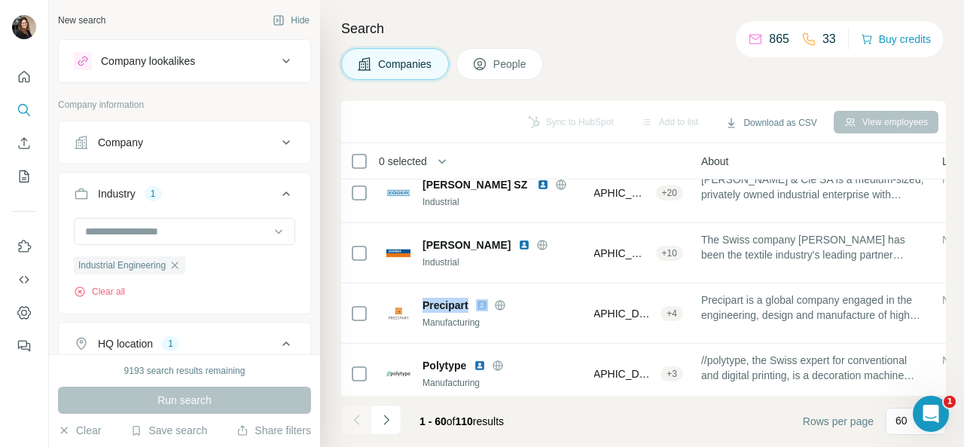
click at [227, 144] on div "Company" at bounding box center [175, 142] width 203 height 15
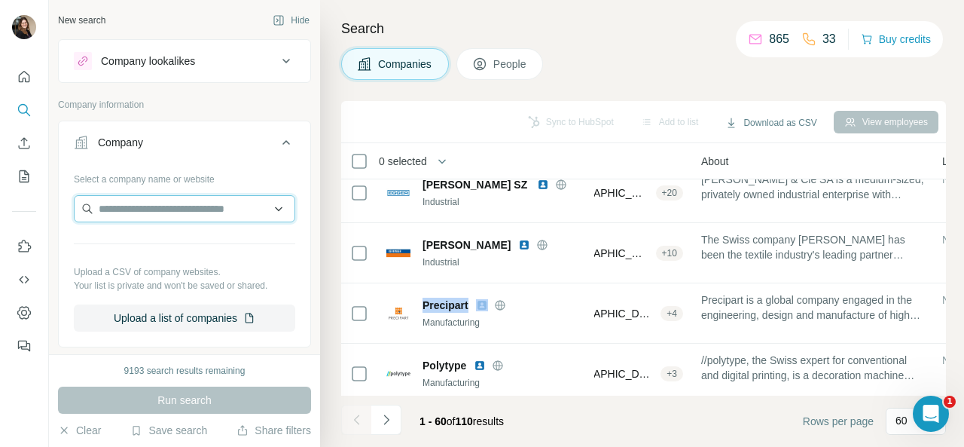
click at [164, 203] on input "text" at bounding box center [184, 208] width 221 height 27
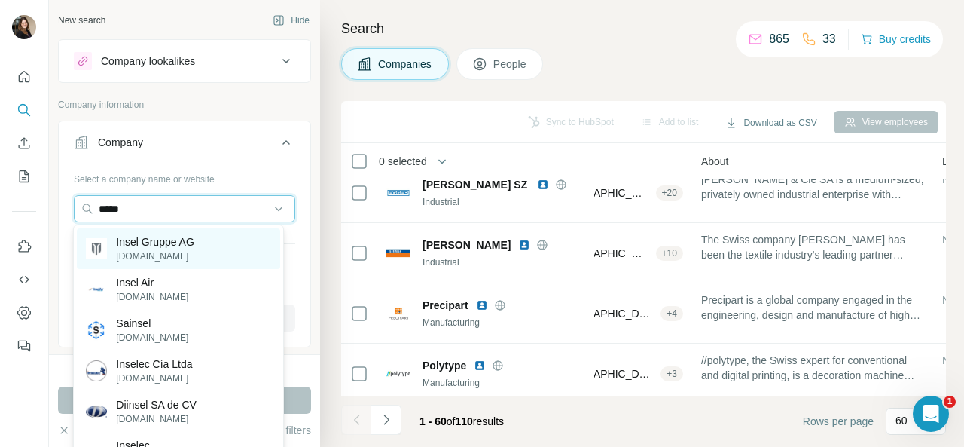
type input "*****"
click at [167, 241] on p "Insel Gruppe AG" at bounding box center [155, 241] width 78 height 15
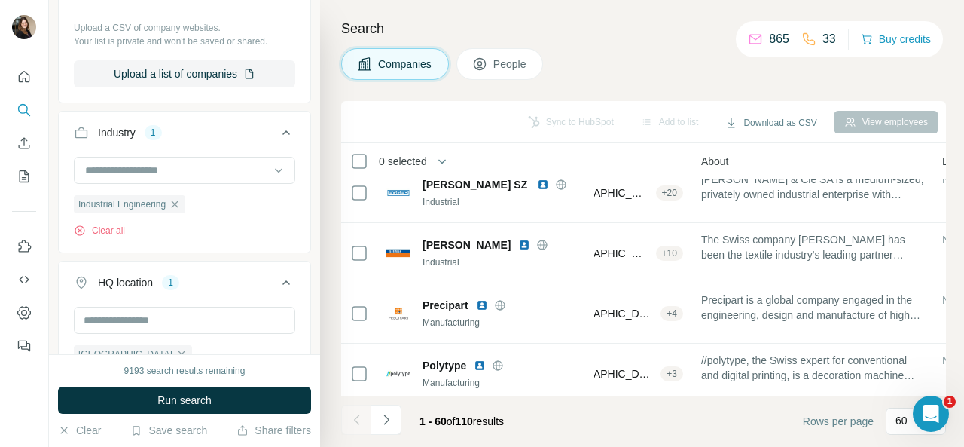
scroll to position [301, 0]
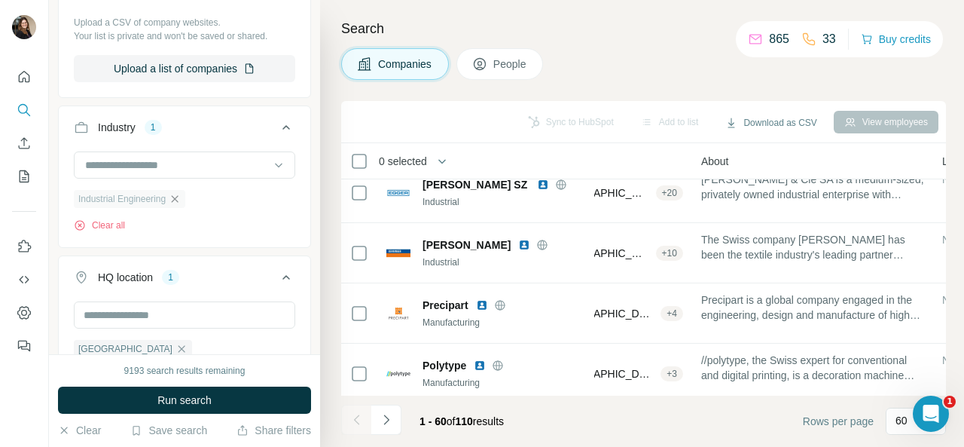
click at [178, 193] on icon "button" at bounding box center [175, 199] width 12 height 12
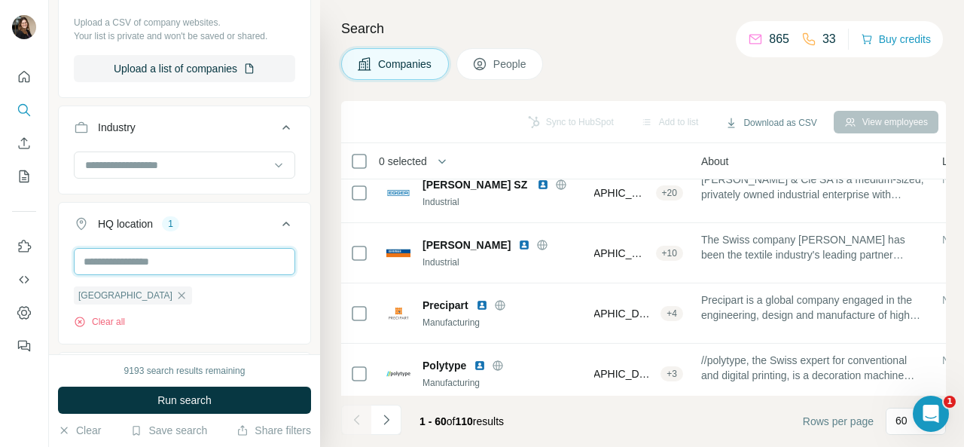
click at [146, 257] on input "text" at bounding box center [184, 261] width 221 height 27
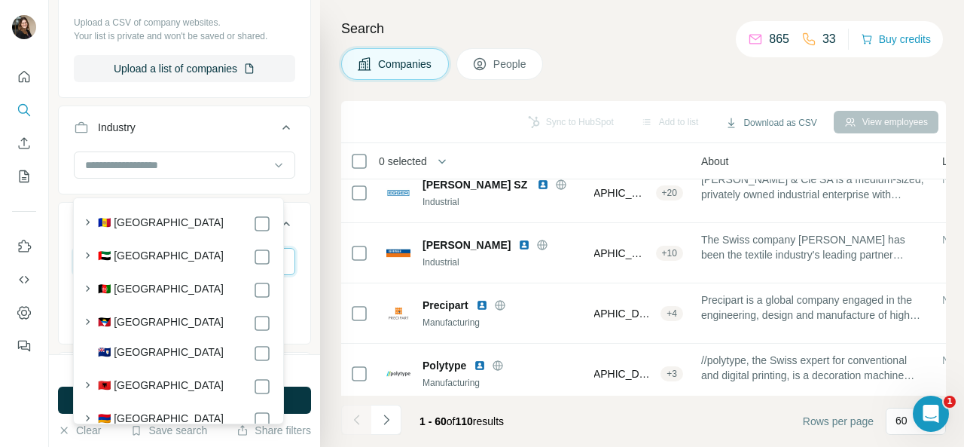
scroll to position [452, 0]
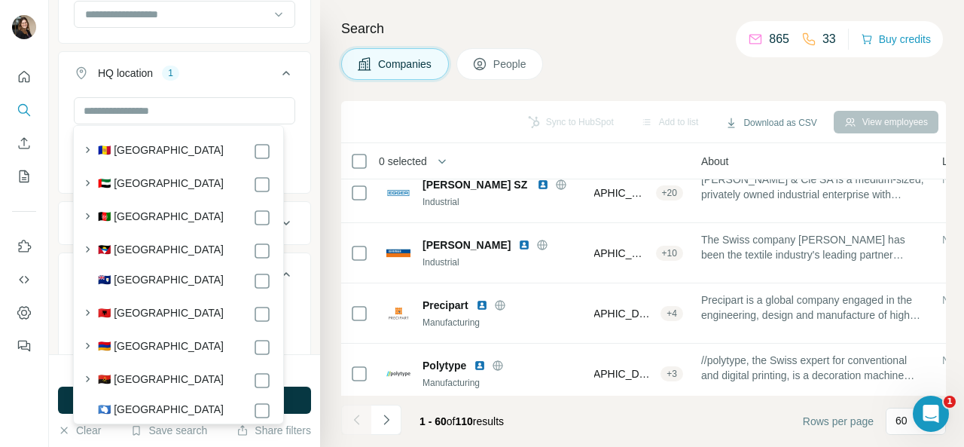
click at [226, 84] on button "HQ location 1" at bounding box center [185, 76] width 252 height 42
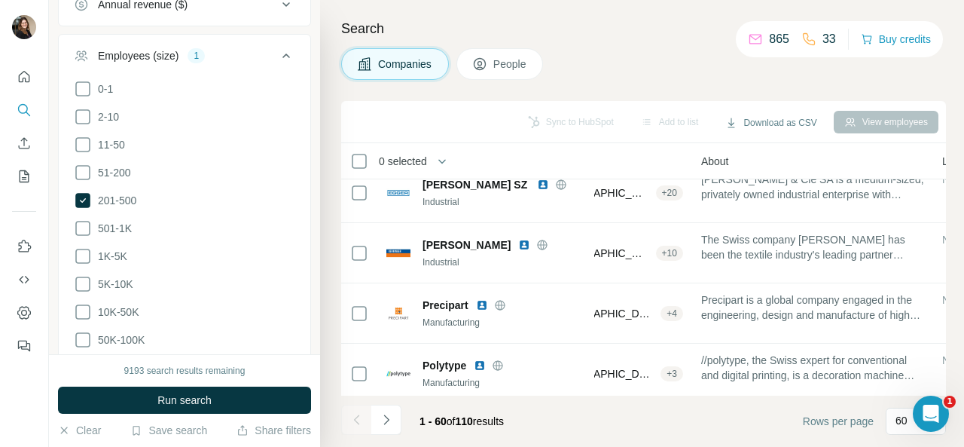
scroll to position [572, 0]
click at [82, 195] on icon at bounding box center [82, 199] width 15 height 15
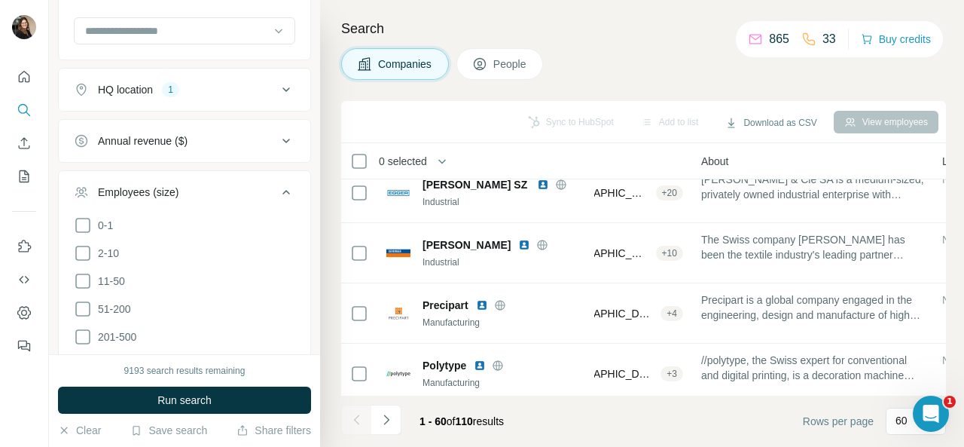
scroll to position [422, 0]
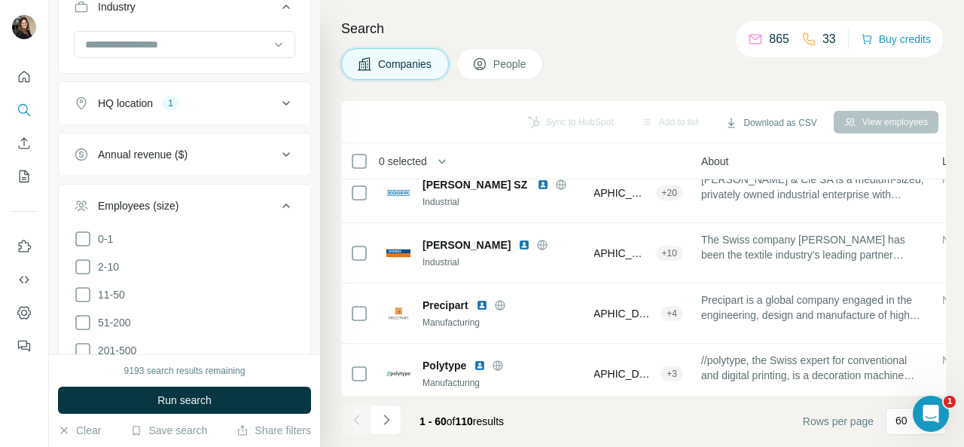
click at [277, 197] on icon at bounding box center [286, 206] width 18 height 18
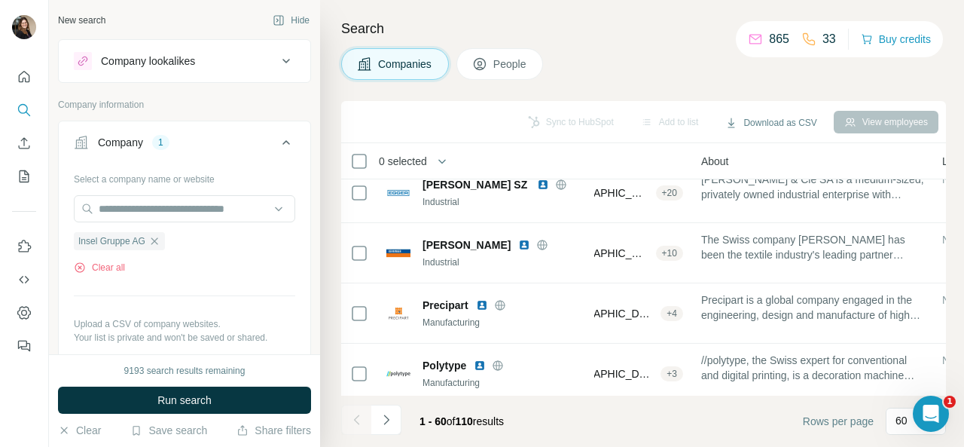
click at [508, 66] on span "People" at bounding box center [510, 63] width 35 height 15
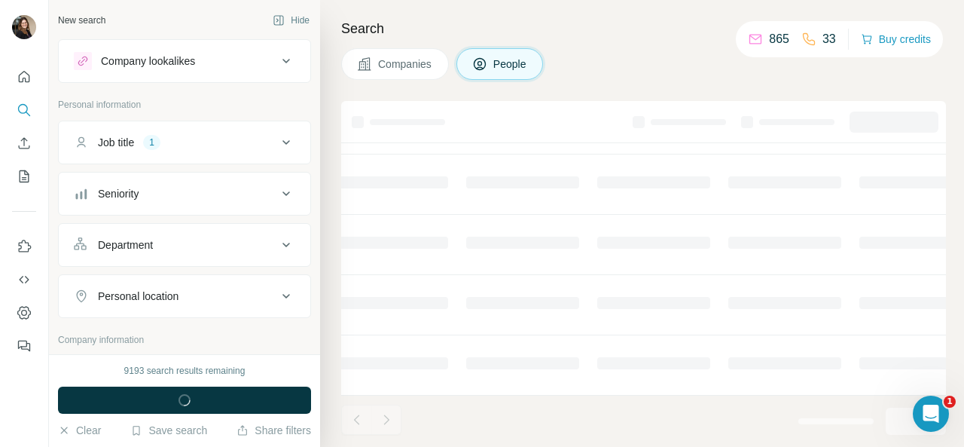
scroll to position [393, 268]
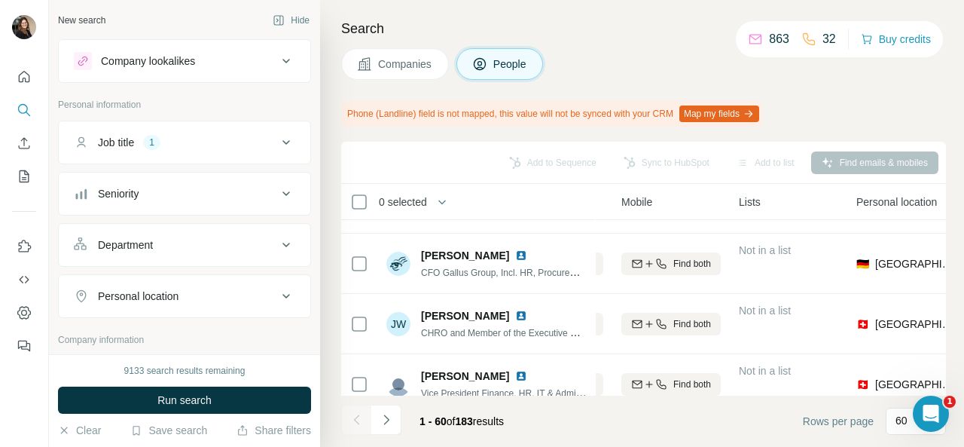
scroll to position [75, 0]
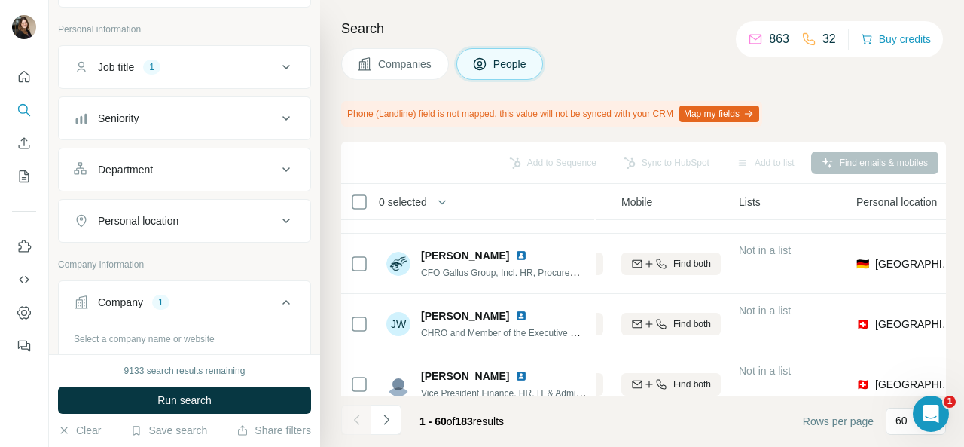
click at [227, 67] on div "Job title 1" at bounding box center [175, 66] width 203 height 15
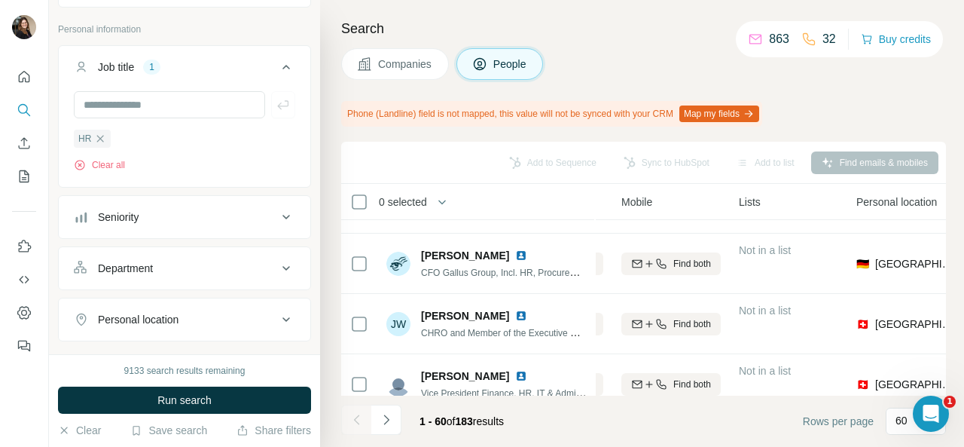
drag, startPoint x: 179, startPoint y: 395, endPoint x: 277, endPoint y: 331, distance: 117.4
click at [181, 395] on span "Run search" at bounding box center [184, 399] width 54 height 15
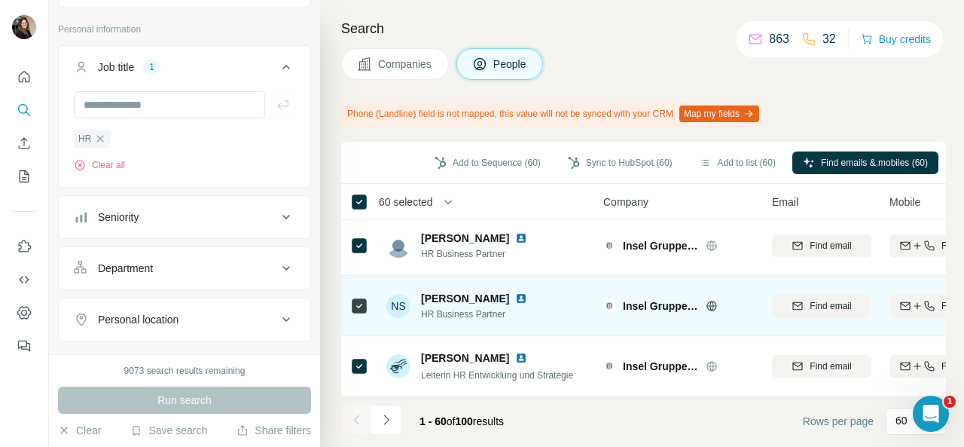
scroll to position [0, 0]
